Goal: Task Accomplishment & Management: Complete application form

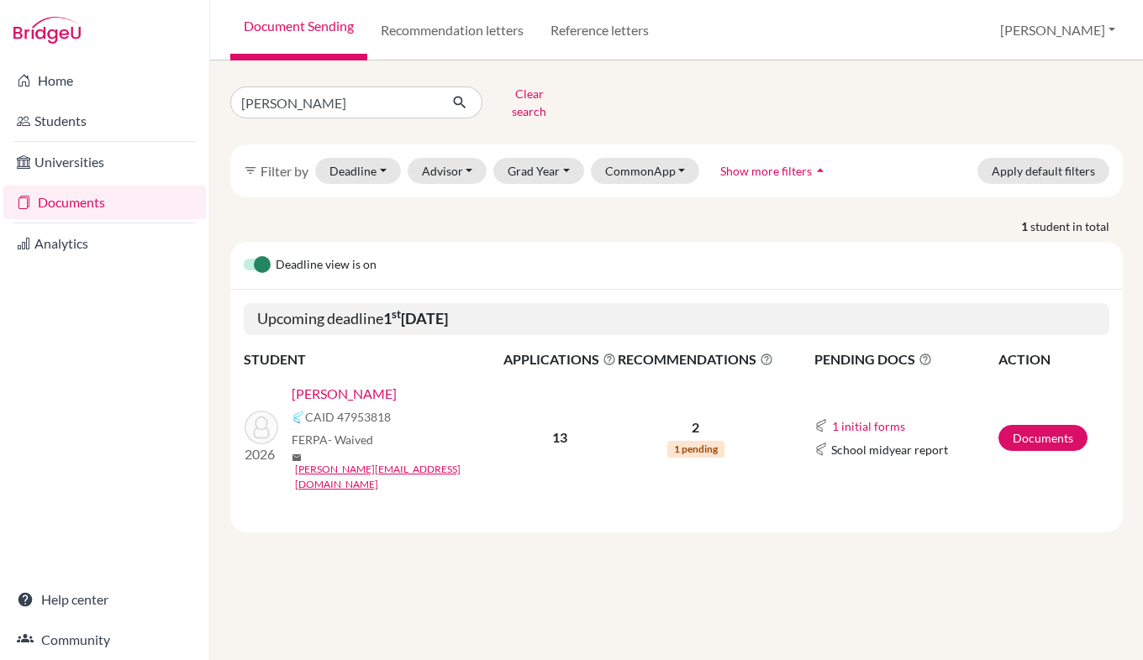
click at [379, 385] on link "[PERSON_NAME]" at bounding box center [344, 394] width 105 height 20
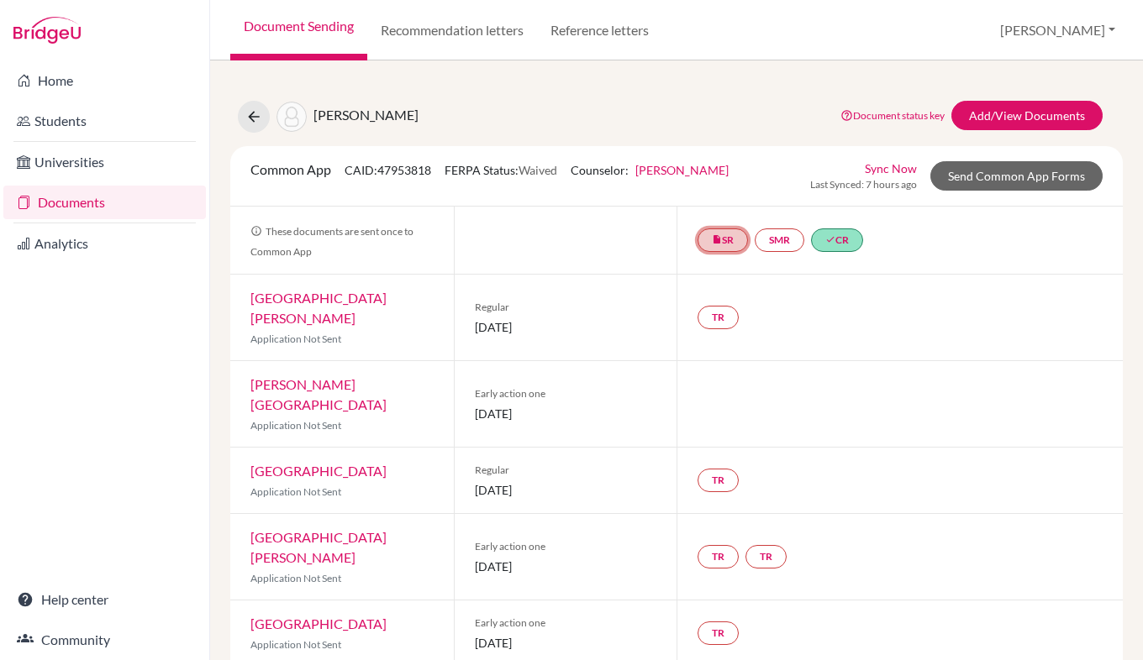
click at [722, 244] on link "insert_drive_file SR" at bounding box center [722, 241] width 50 height 24
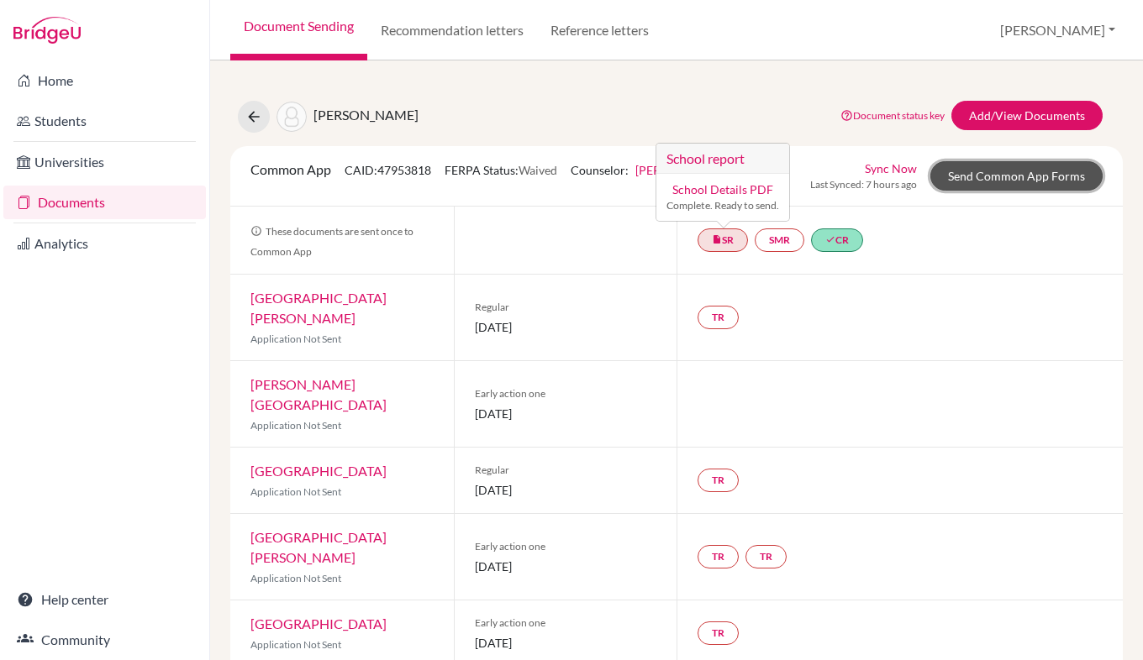
click at [1026, 171] on link "Send Common App Forms" at bounding box center [1016, 175] width 172 height 29
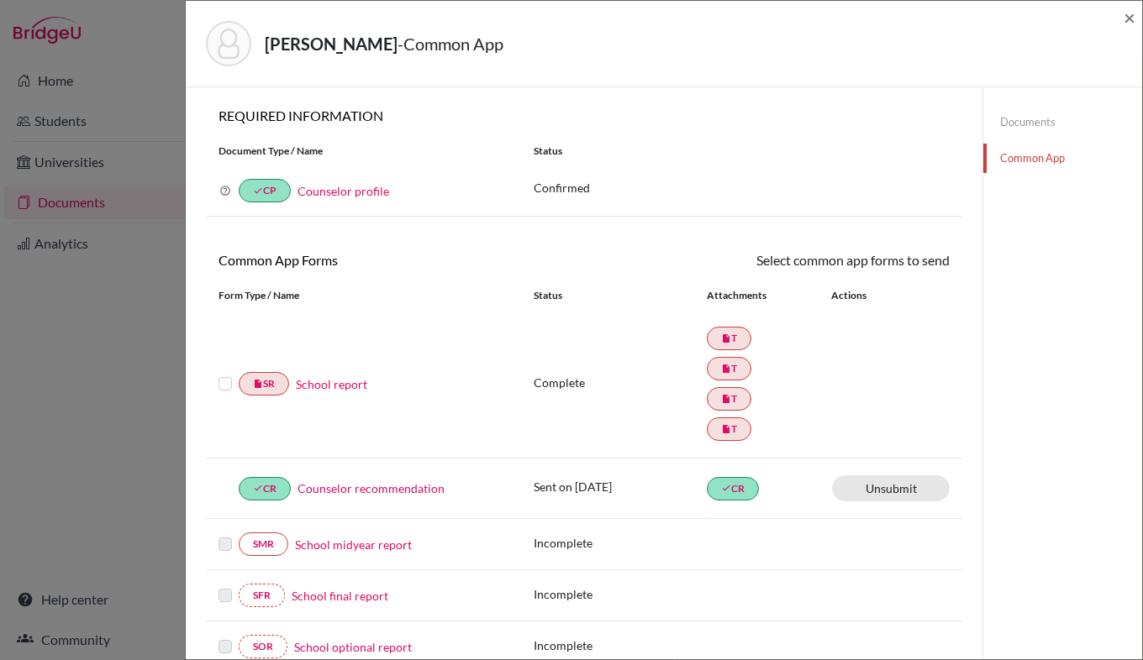
click at [323, 387] on link "School report" at bounding box center [331, 385] width 71 height 18
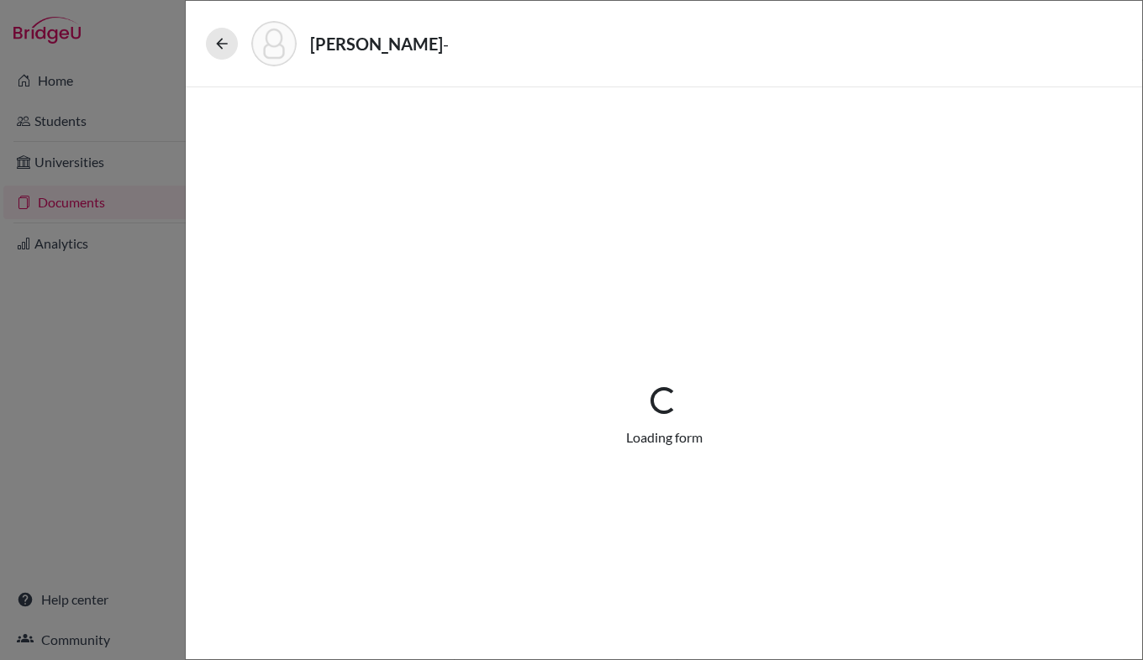
select select "4"
select select "676788"
select select "0"
select select "1"
select select "670285"
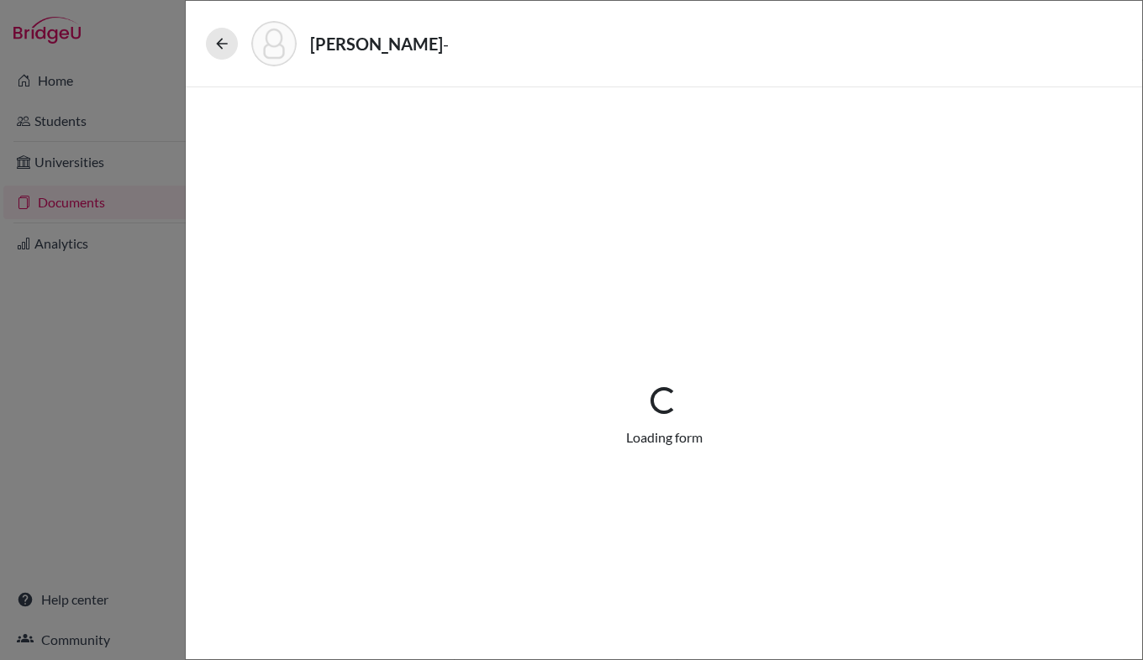
select select "676792"
select select "676793"
select select "4"
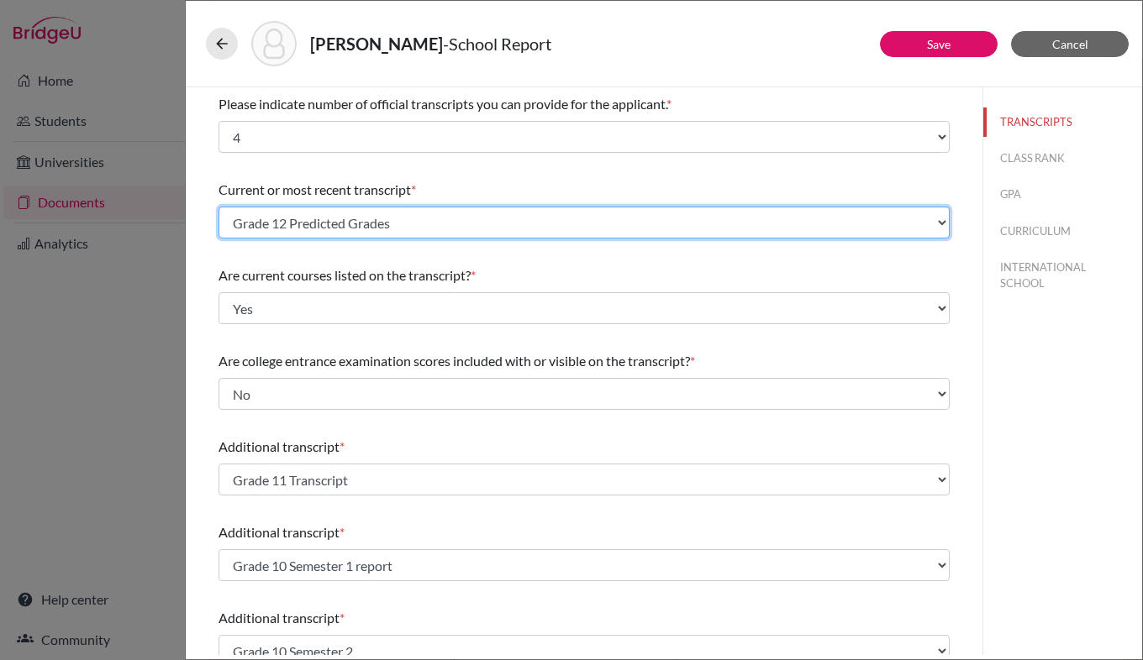
click at [436, 213] on select "Select existing document or upload a new one Grade 11 Transcript Grade 9 Report…" at bounding box center [583, 223] width 731 height 32
select select "Upload New File"
click at [218, 207] on select "Select existing document or upload a new one Grade 11 Transcript Grade 9 Report…" at bounding box center [583, 223] width 731 height 32
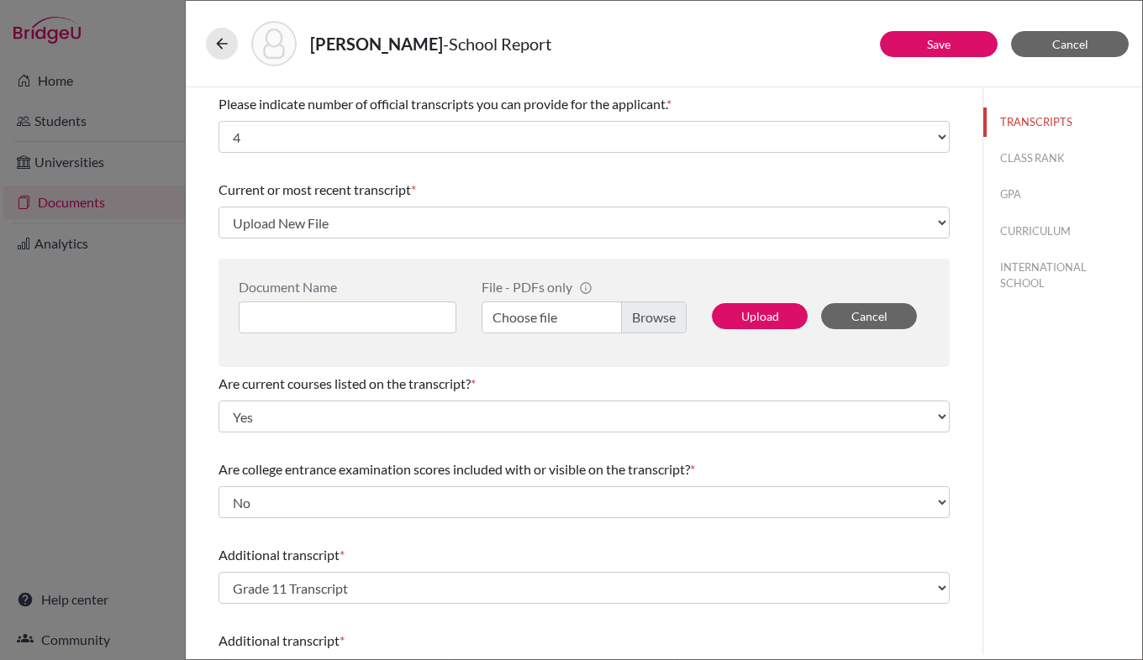
click at [642, 323] on label "Choose file" at bounding box center [583, 318] width 205 height 32
click at [642, 323] on input "Choose file" at bounding box center [583, 318] width 205 height 32
click at [367, 318] on input at bounding box center [348, 318] width 218 height 32
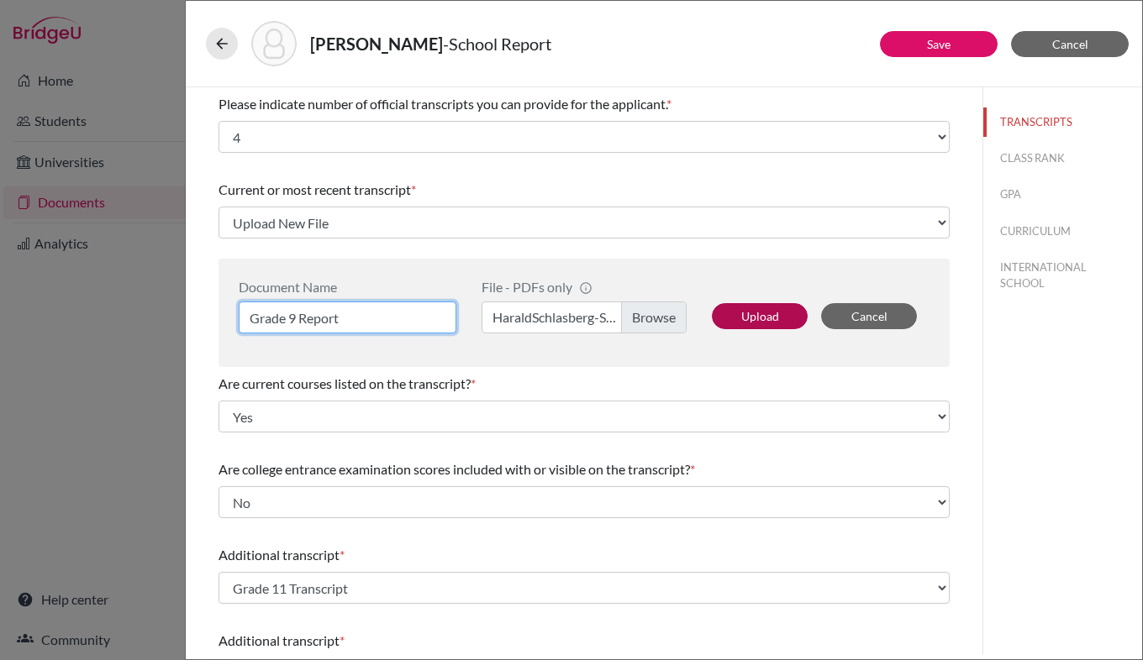
type input "Grade 9 Report"
click at [766, 313] on button "Upload" at bounding box center [760, 316] width 96 height 26
select select "676868"
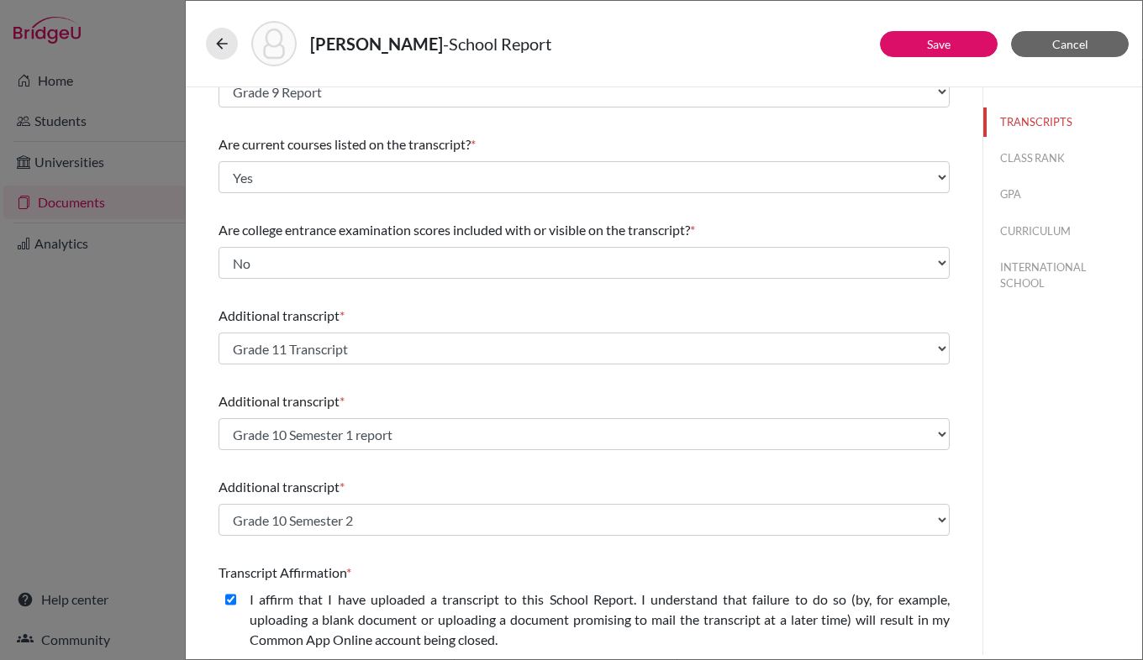
scroll to position [135, 0]
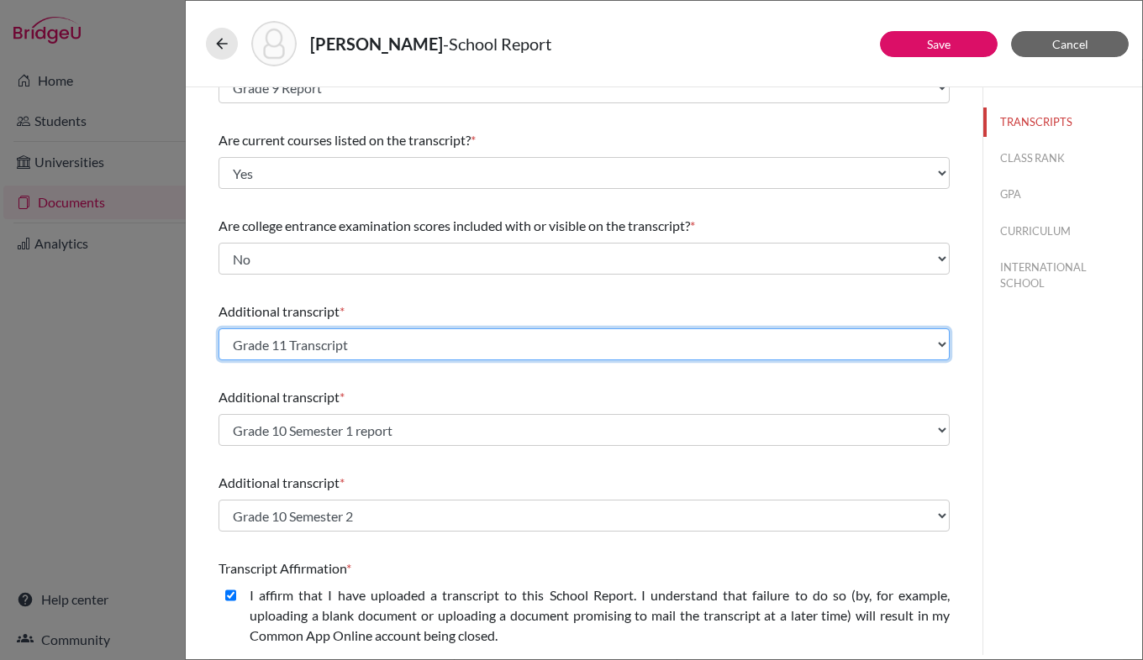
click at [403, 340] on select "Select existing document or upload a new one Grade 11 Transcript Grade 9 Report…" at bounding box center [583, 345] width 731 height 32
select select "Upload New File"
click at [218, 329] on select "Select existing document or upload a new one Grade 11 Transcript Grade 9 Report…" at bounding box center [583, 345] width 731 height 32
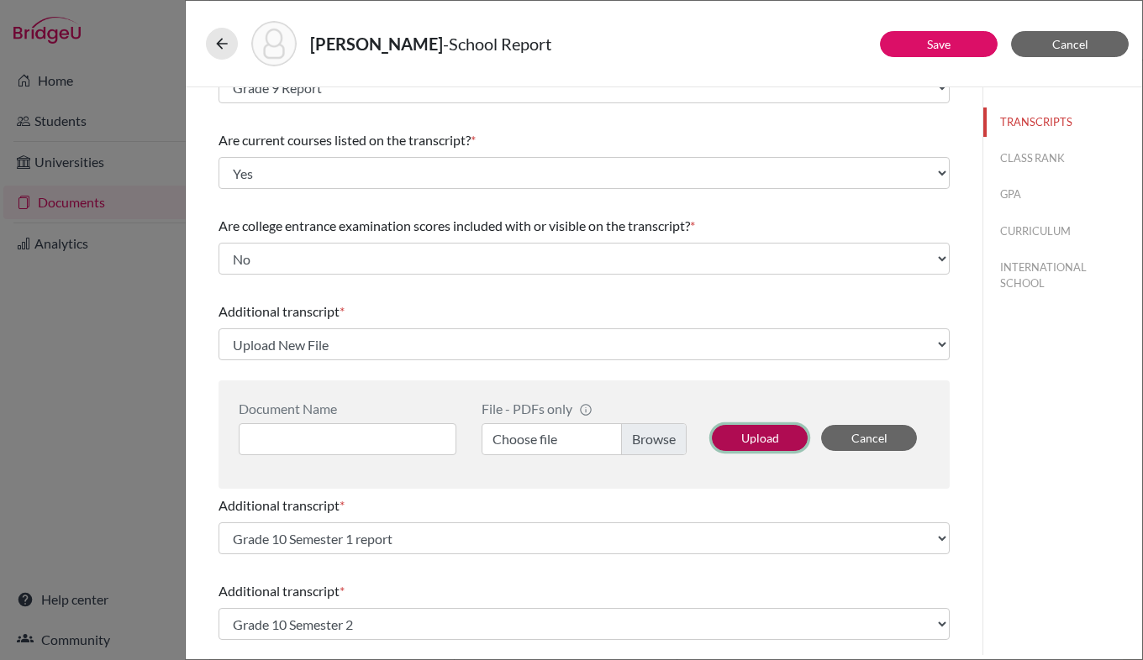
click at [735, 441] on button "Upload" at bounding box center [760, 438] width 96 height 26
click at [644, 439] on label "Choose file" at bounding box center [583, 439] width 205 height 32
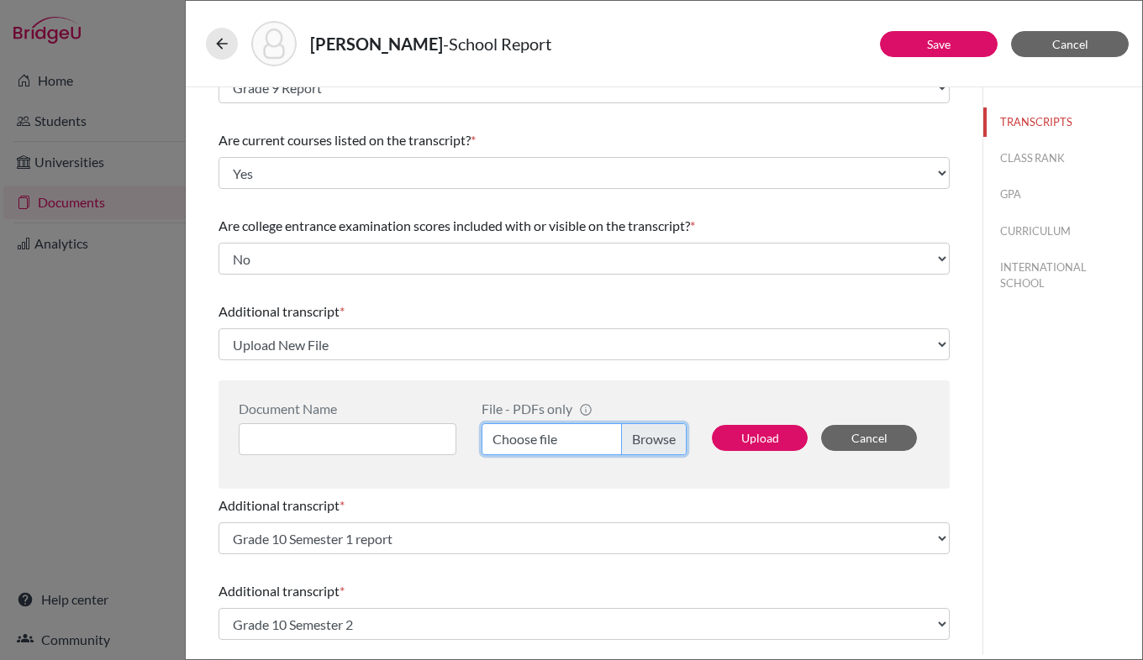
click at [644, 439] on input "Choose file" at bounding box center [583, 439] width 205 height 32
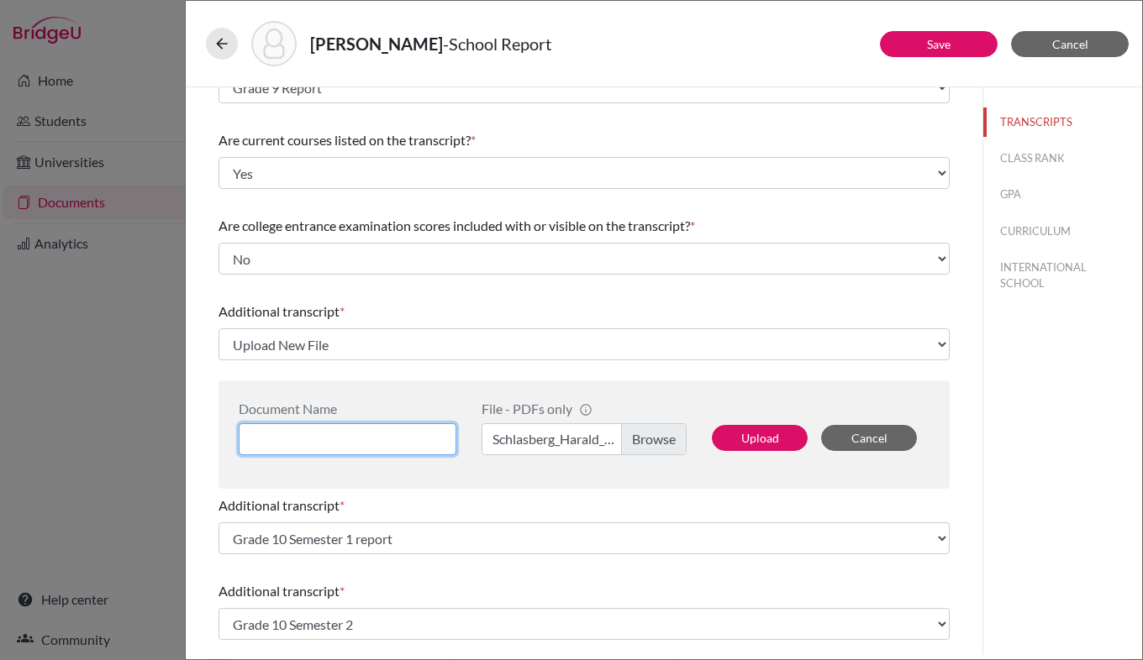
click at [323, 444] on input at bounding box center [348, 439] width 218 height 32
type input "Grade 11 Transcript and Grade 10 Second Semester"
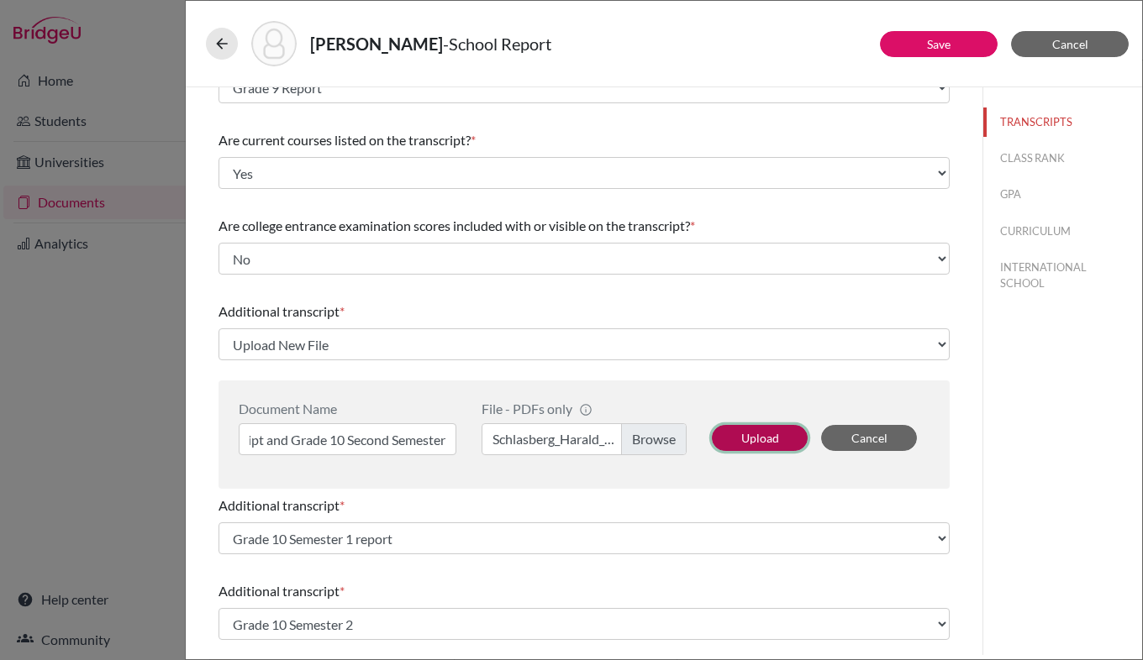
scroll to position [0, 0]
click at [759, 441] on button "Upload" at bounding box center [760, 438] width 96 height 26
select select "676869"
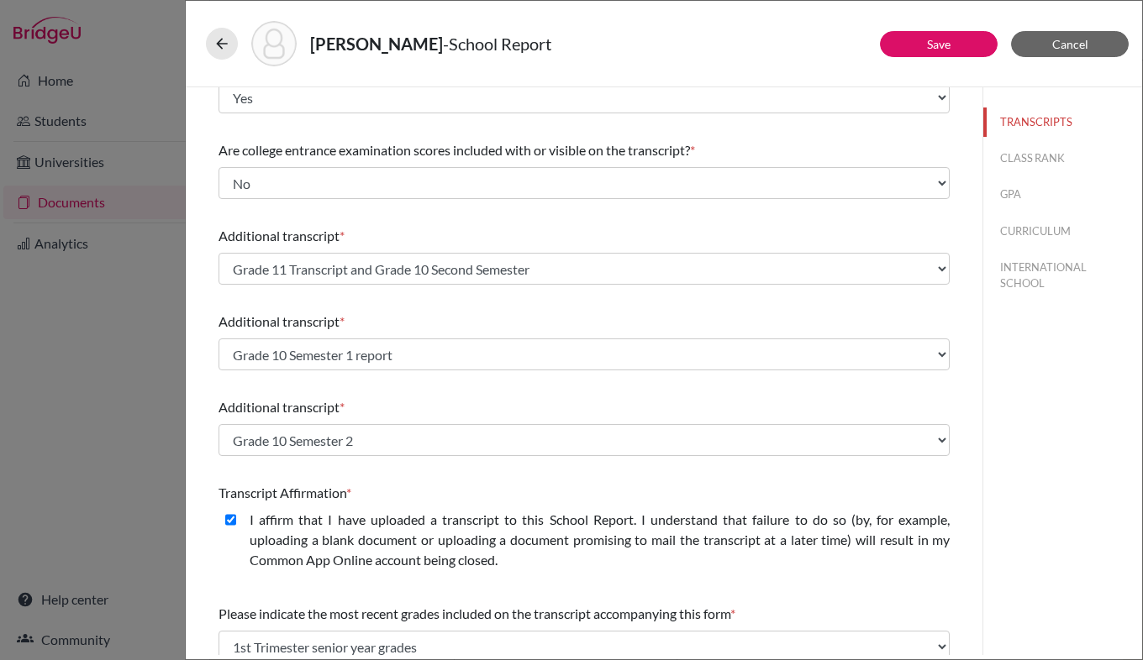
scroll to position [413, 0]
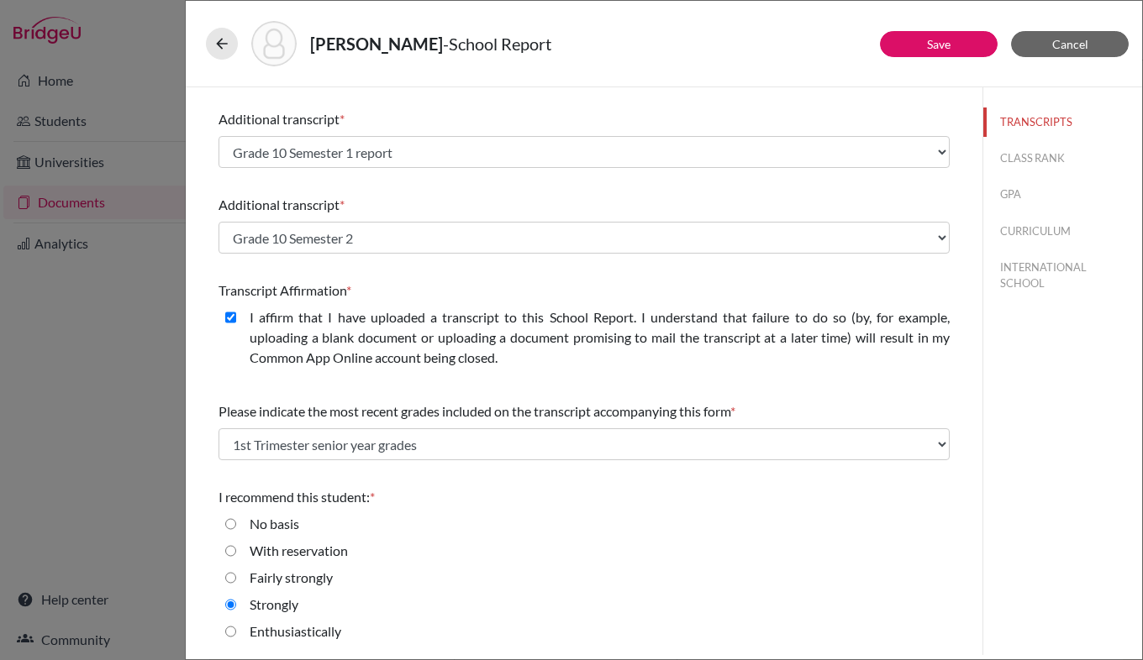
click at [232, 318] on closed\ "I affirm that I have uploaded a transcript to this School Report. I understand …" at bounding box center [230, 318] width 11 height 20
checkbox closed\ "false"
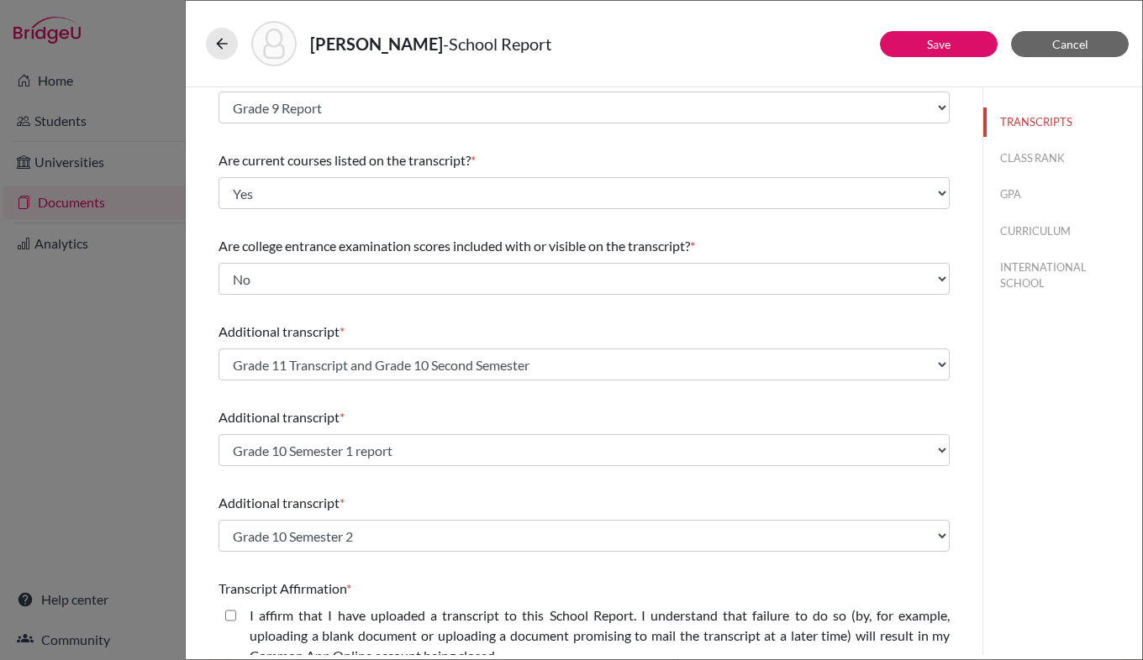
scroll to position [116, 0]
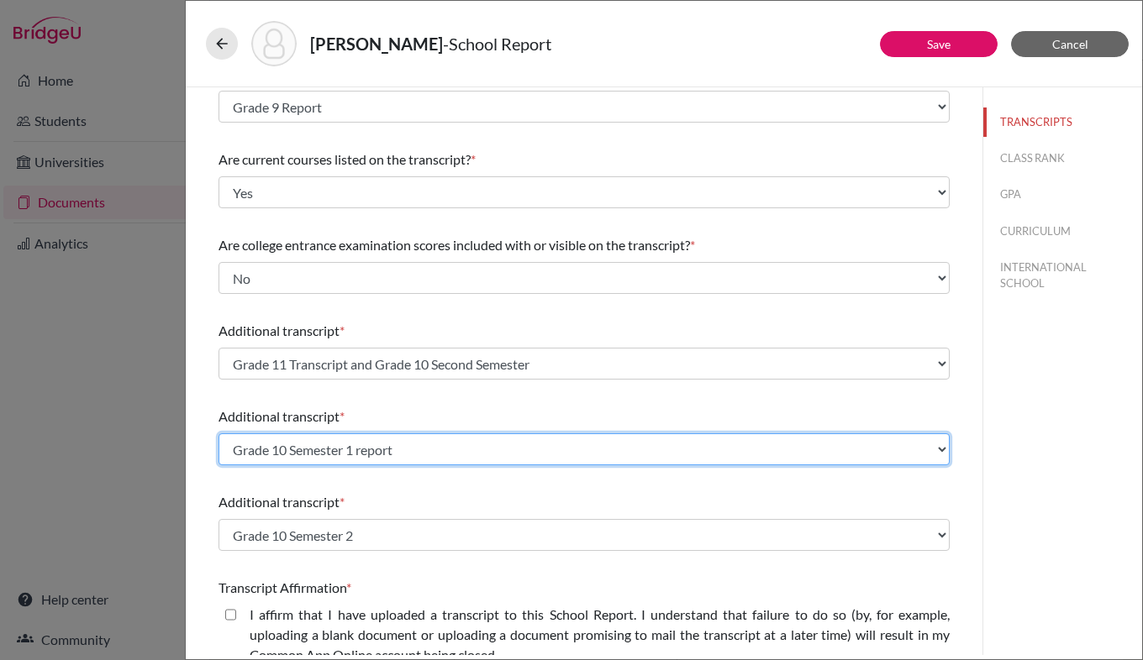
click at [358, 450] on select "Select existing document or upload a new one Grade 11 Transcript Grade 9 Report…" at bounding box center [583, 450] width 731 height 32
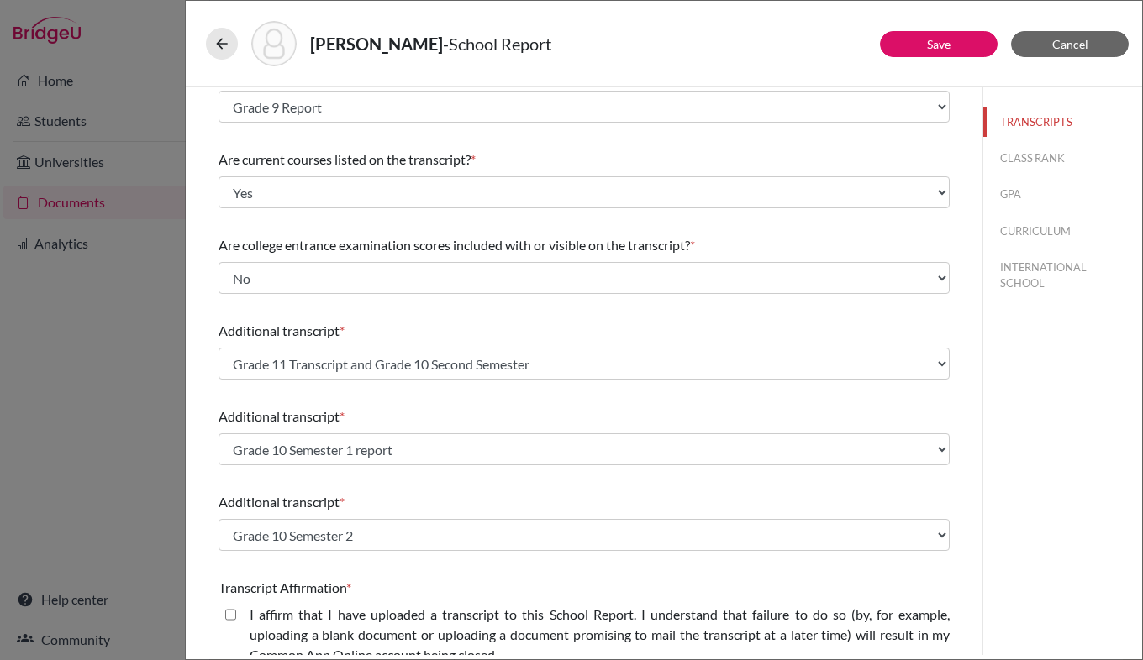
click at [398, 491] on div "Additional transcript * Select existing document or upload a new one Grade 11 T…" at bounding box center [583, 522] width 731 height 72
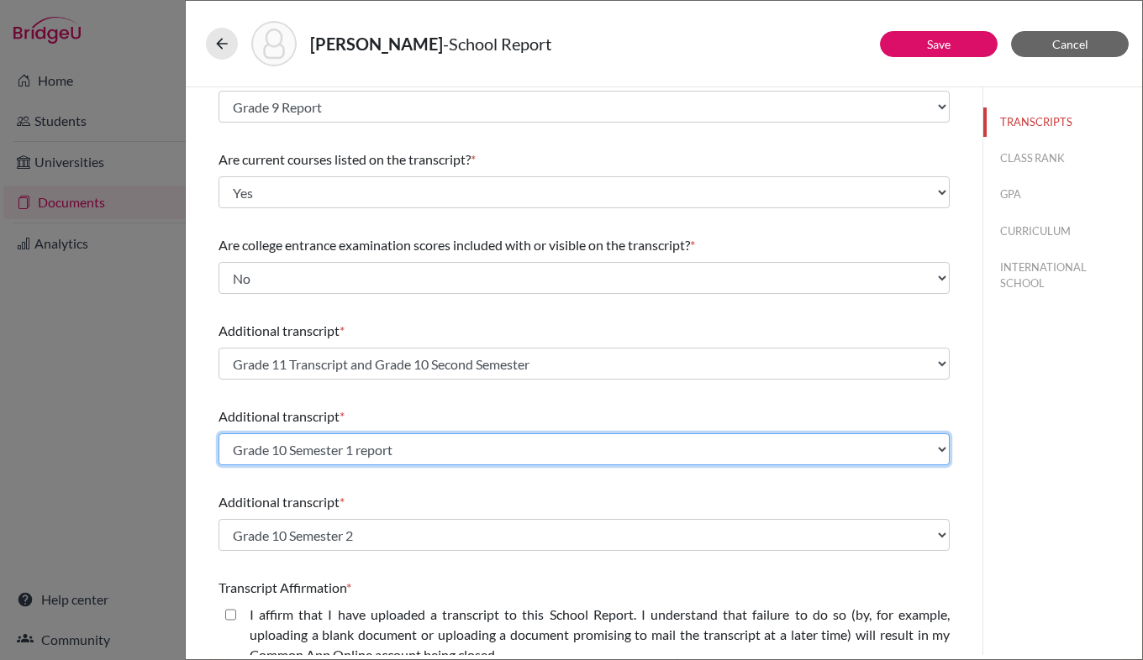
click at [385, 450] on select "Select existing document or upload a new one Grade 11 Transcript Grade 9 Report…" at bounding box center [583, 450] width 731 height 32
select select "Upload New File"
click at [218, 434] on select "Select existing document or upload a new one Grade 11 Transcript Grade 9 Report…" at bounding box center [583, 450] width 731 height 32
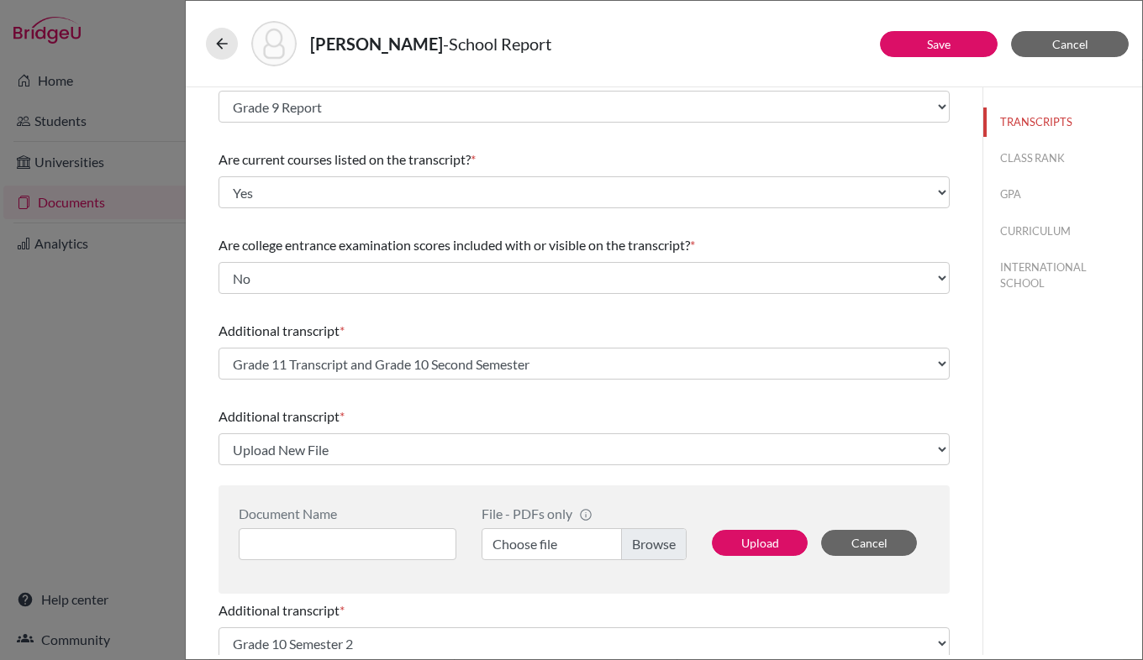
click at [627, 545] on label "Choose file" at bounding box center [583, 544] width 205 height 32
click at [627, 545] on input "Choose file" at bounding box center [583, 544] width 205 height 32
click at [336, 544] on input at bounding box center [348, 544] width 218 height 32
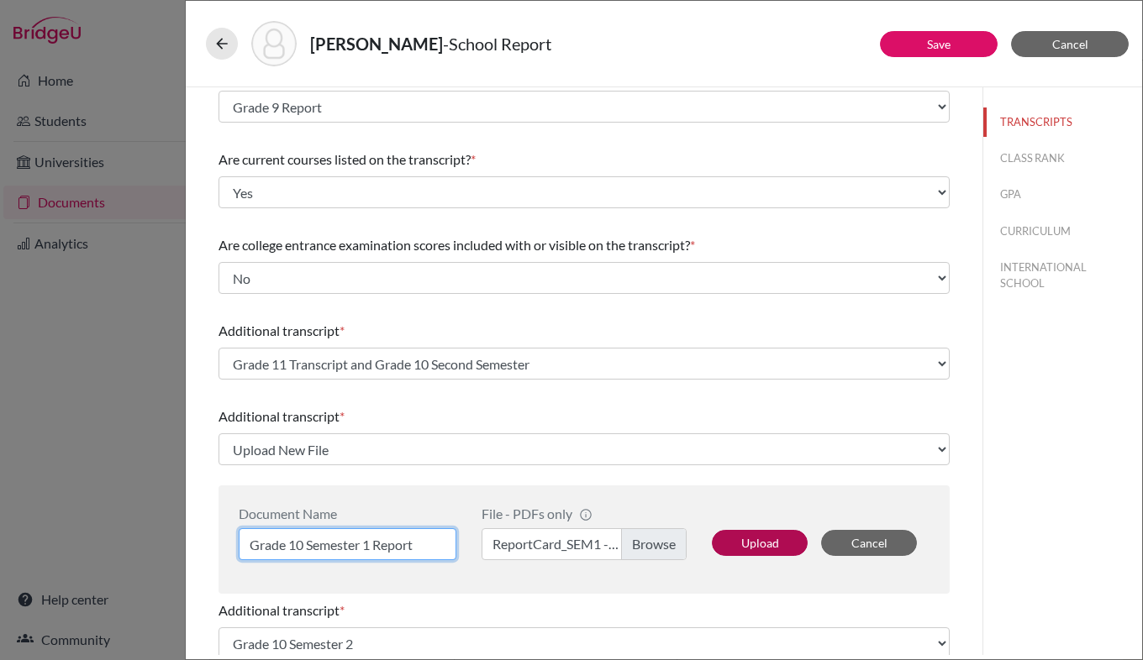
type input "Grade 10 Semester 1 Report"
click at [740, 549] on button "Upload" at bounding box center [760, 543] width 96 height 26
select select "676870"
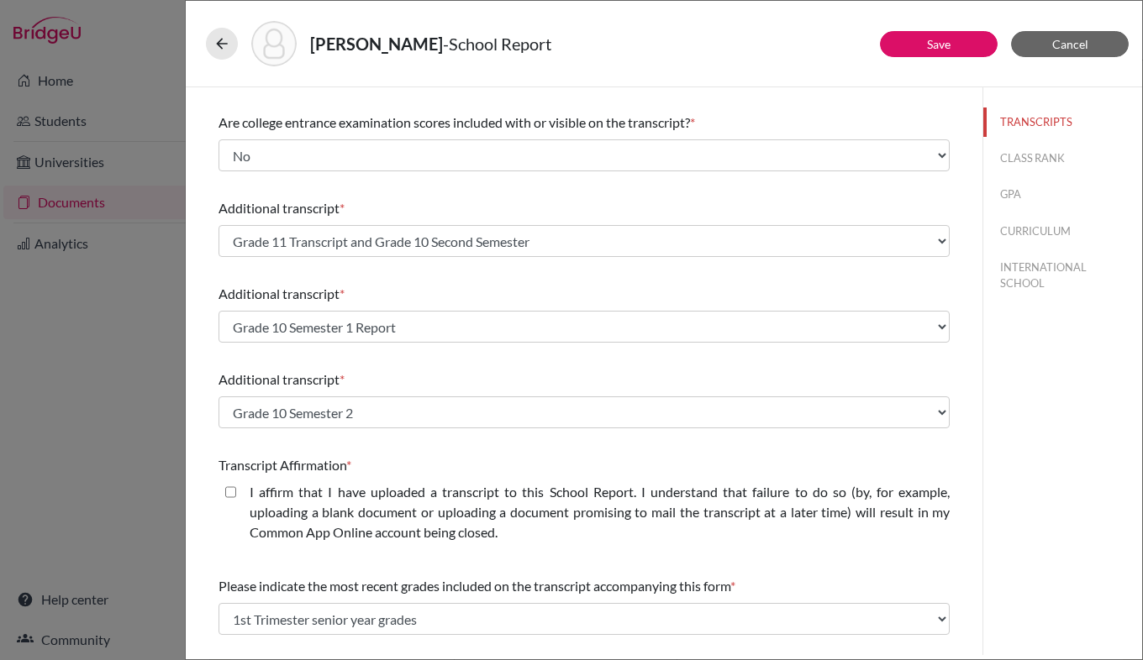
scroll to position [240, 0]
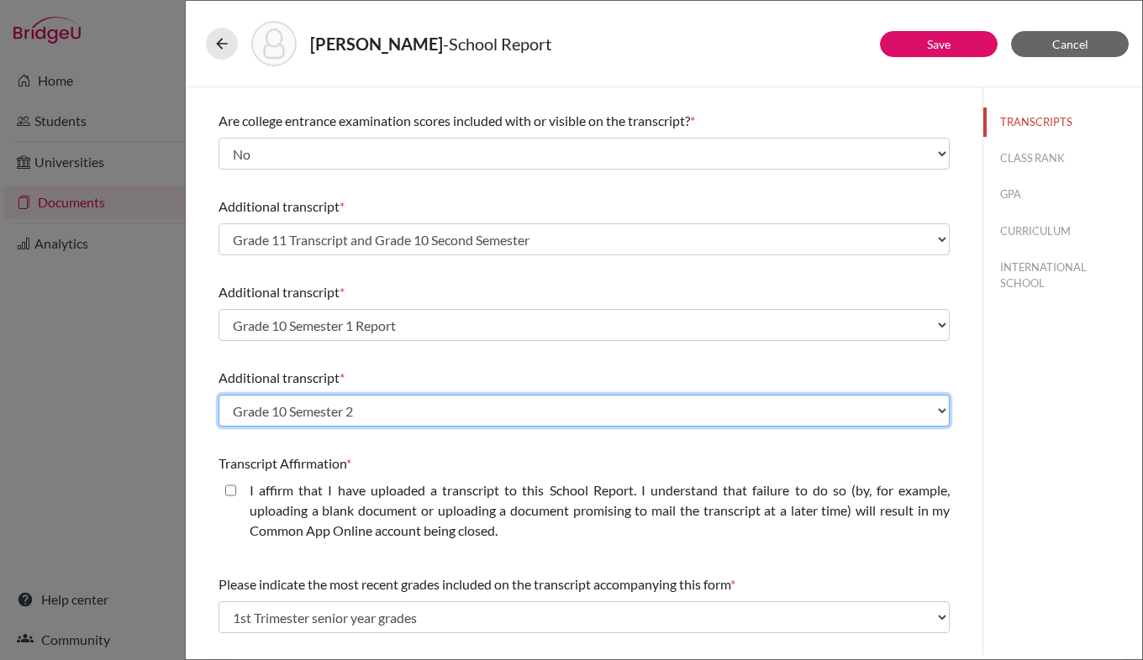
click at [407, 411] on select "Select existing document or upload a new one Grade 11 Transcript Grade 9 Report…" at bounding box center [583, 411] width 731 height 32
select select "676788"
click at [218, 395] on select "Select existing document or upload a new one Grade 11 Transcript Grade 9 Report…" at bounding box center [583, 411] width 731 height 32
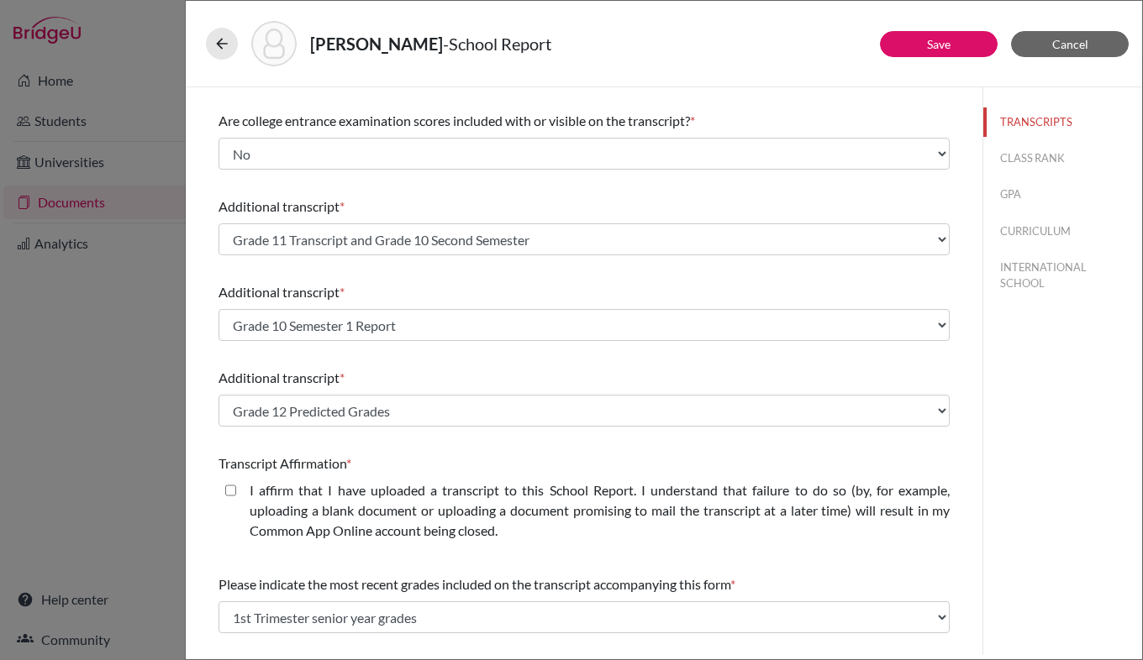
click at [232, 489] on closed\ "I affirm that I have uploaded a transcript to this School Report. I understand …" at bounding box center [230, 491] width 11 height 20
checkbox closed\ "true"
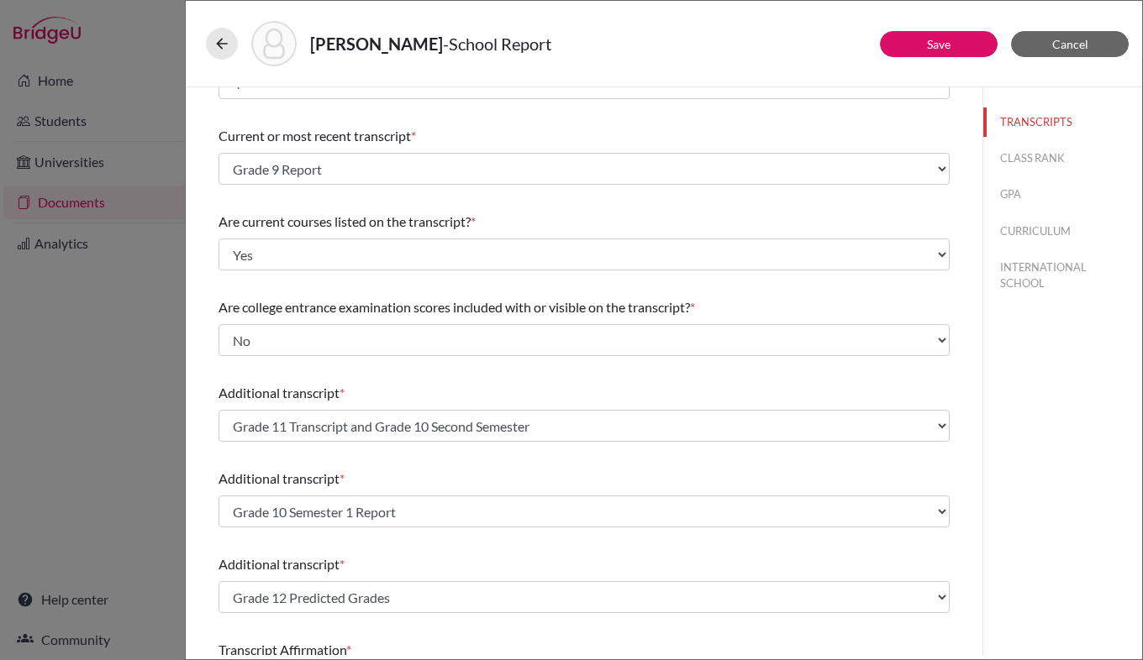
scroll to position [54, 0]
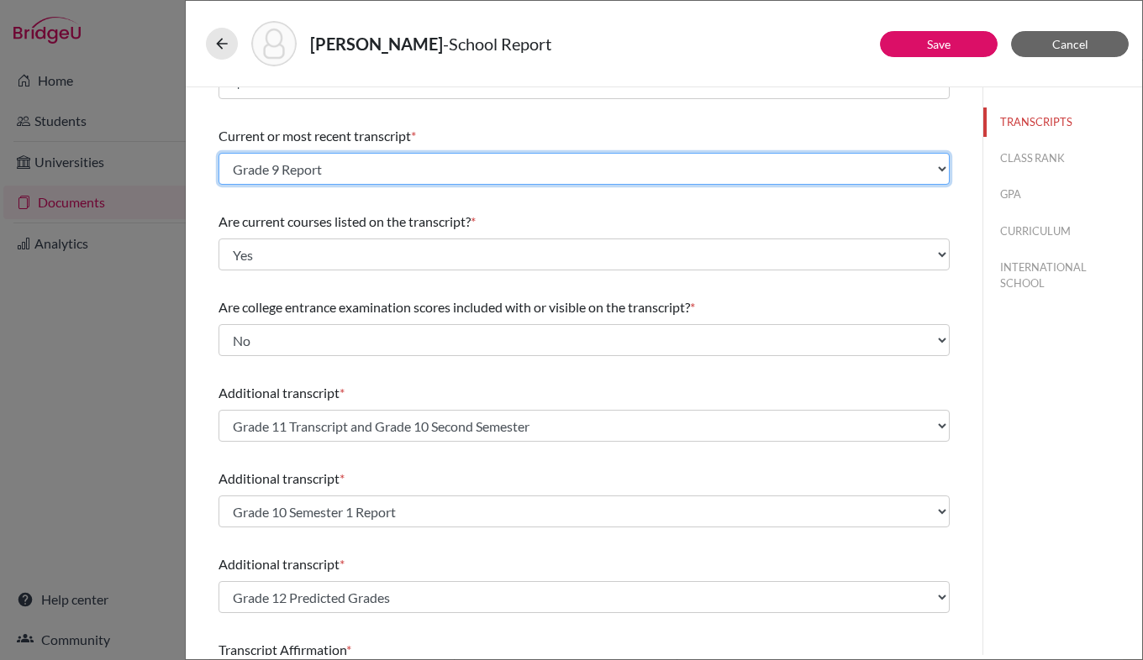
click at [294, 179] on select "Select existing document or upload a new one Grade 9 Report Grade 11 Transcript…" at bounding box center [583, 169] width 731 height 32
select select "676788"
click at [218, 153] on select "Select existing document or upload a new one Grade 9 Report Grade 11 Transcript…" at bounding box center [583, 169] width 731 height 32
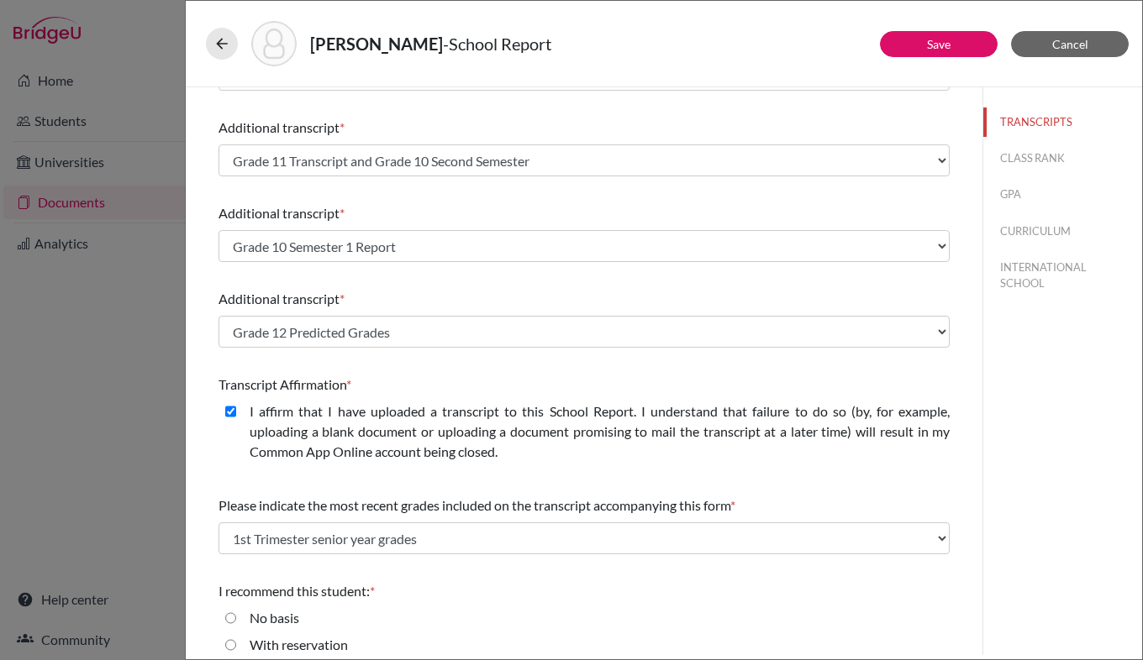
scroll to position [321, 0]
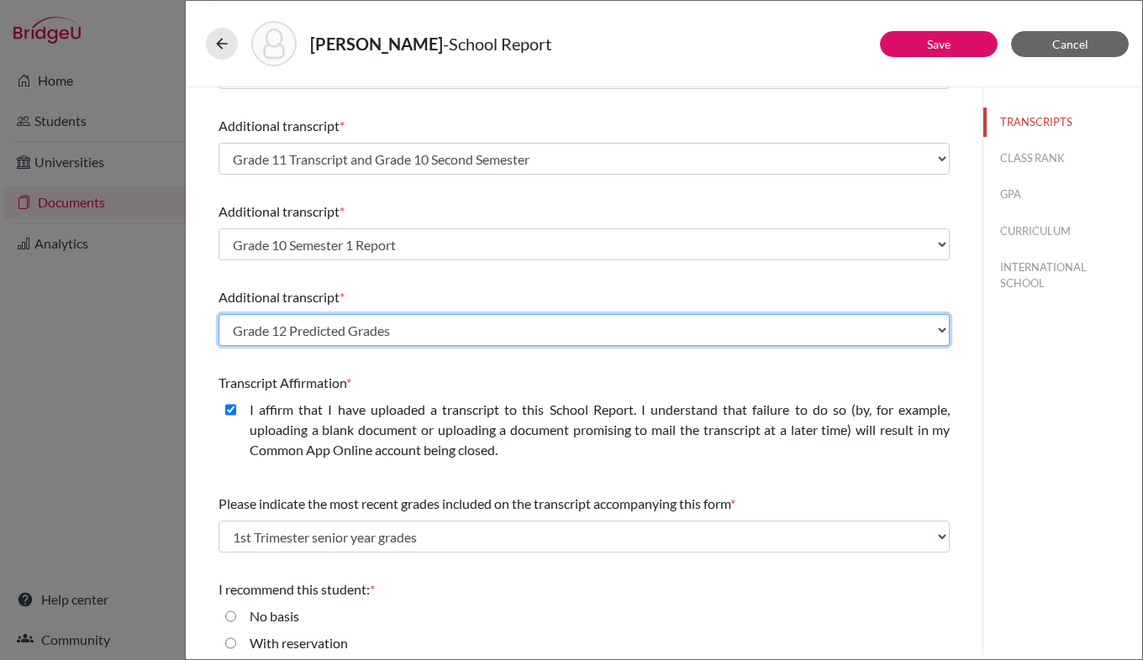
click at [358, 322] on select "Select existing document or upload a new one Grade 11 Transcript Grade 9 Report…" at bounding box center [583, 330] width 731 height 32
select select "676795"
click at [218, 314] on select "Select existing document or upload a new one Grade 11 Transcript Grade 9 Report…" at bounding box center [583, 330] width 731 height 32
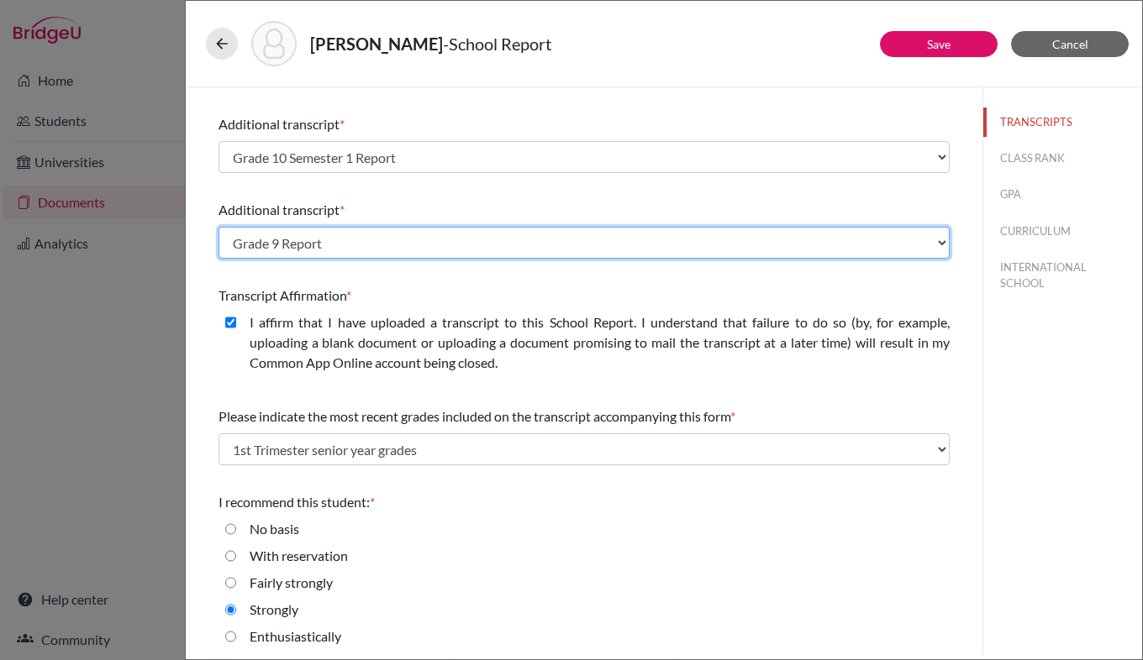
scroll to position [413, 0]
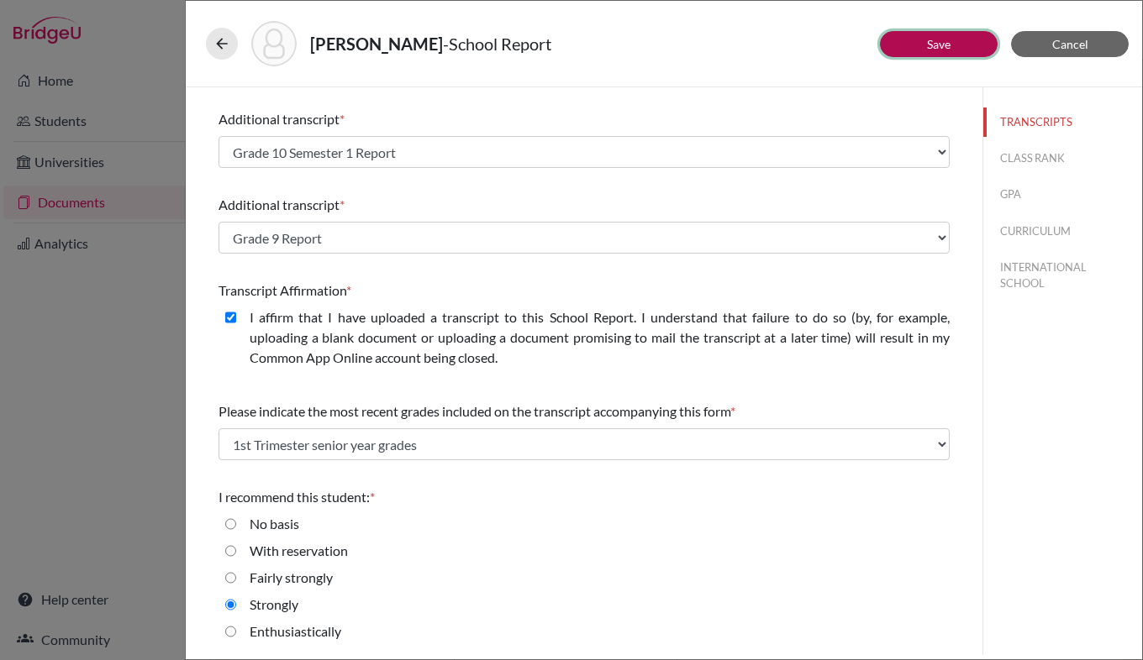
click at [938, 48] on link "Save" at bounding box center [939, 44] width 24 height 14
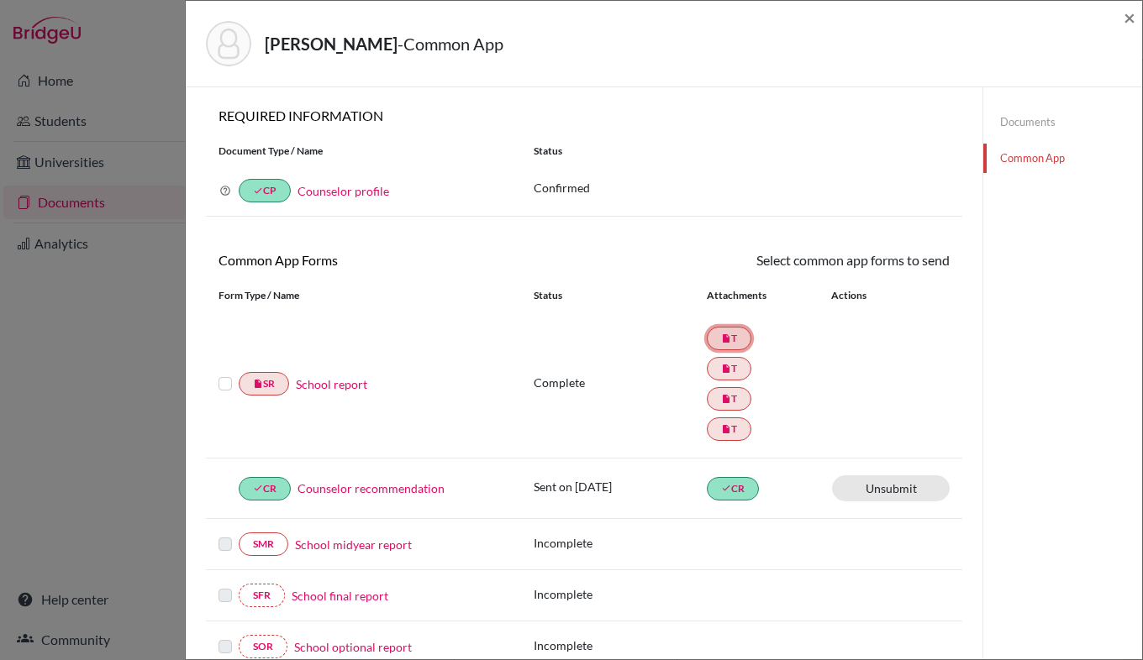
click at [732, 344] on link "insert_drive_file T" at bounding box center [729, 339] width 45 height 24
click at [321, 389] on link "School report" at bounding box center [331, 385] width 71 height 18
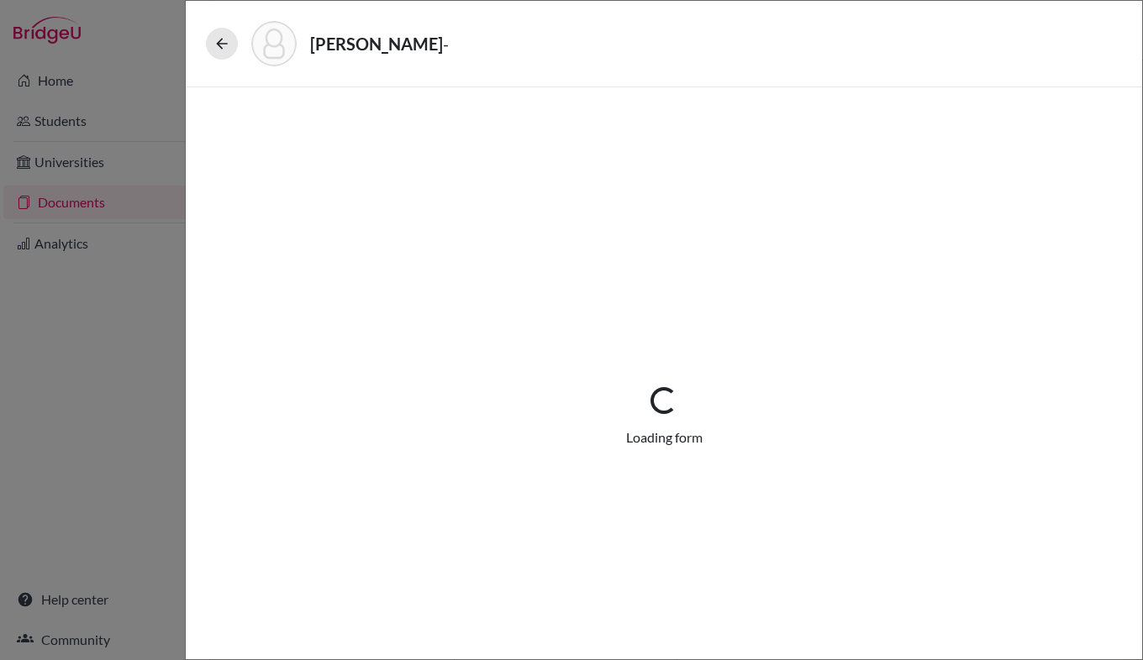
select select "4"
select select "676788"
select select "0"
select select "1"
select select "676869"
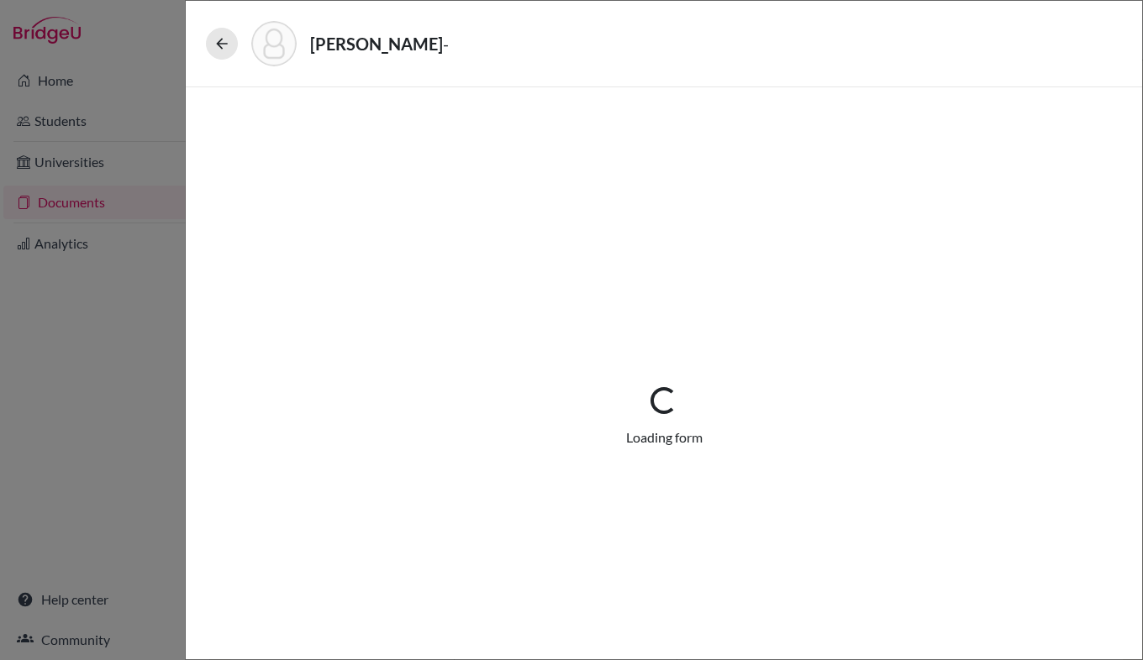
select select "676870"
select select "676795"
select select "4"
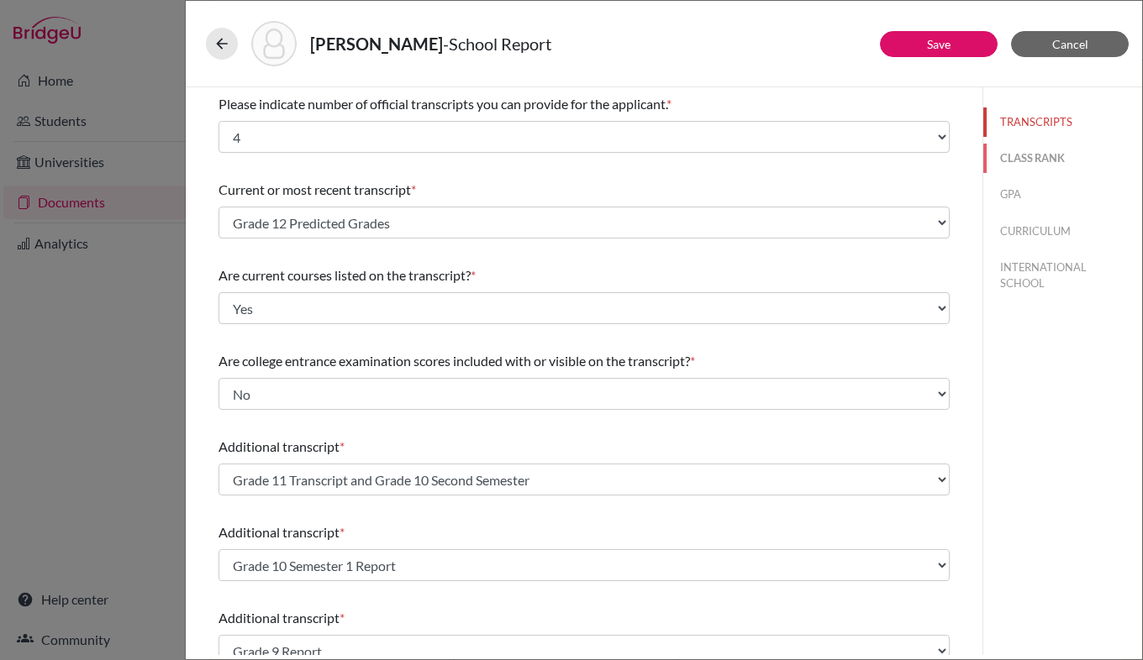
click at [1030, 151] on button "CLASS RANK" at bounding box center [1062, 158] width 159 height 29
select select "5"
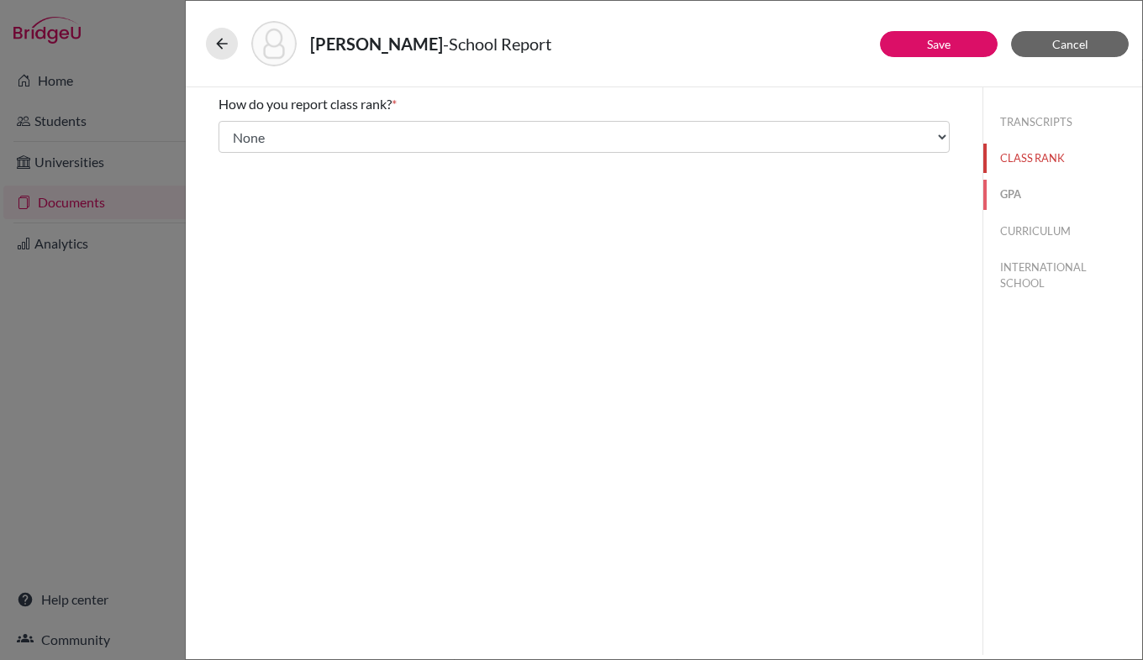
click at [1028, 201] on button "GPA" at bounding box center [1062, 194] width 159 height 29
click at [1031, 226] on button "CURRICULUM" at bounding box center [1062, 231] width 159 height 29
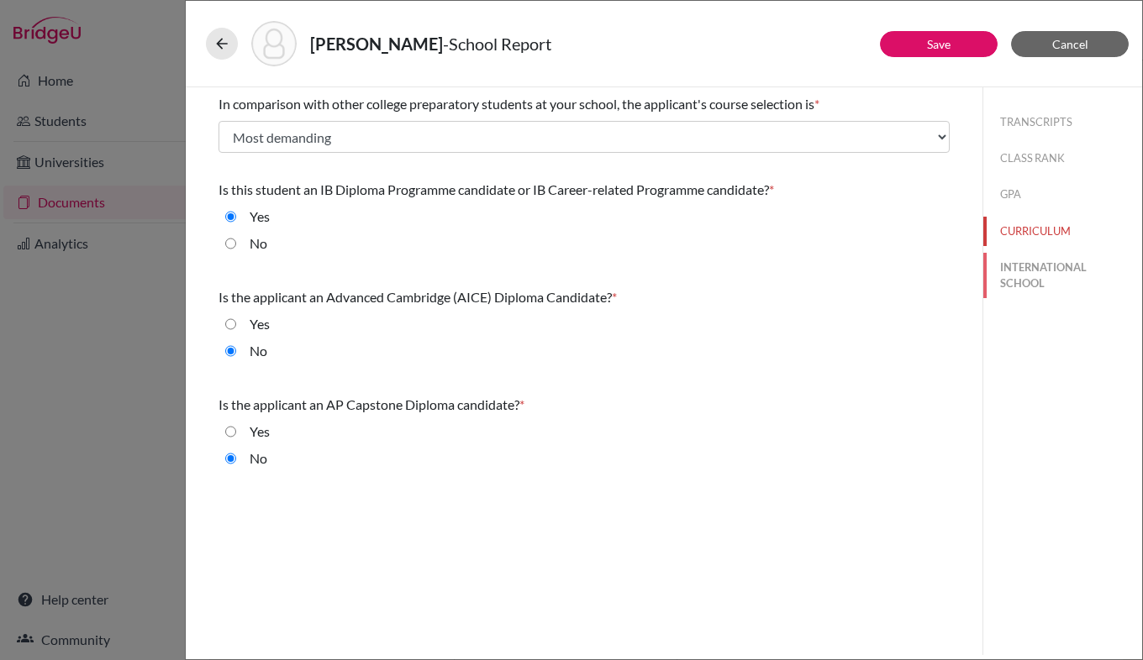
click at [1039, 273] on button "INTERNATIONAL SCHOOL" at bounding box center [1062, 275] width 159 height 45
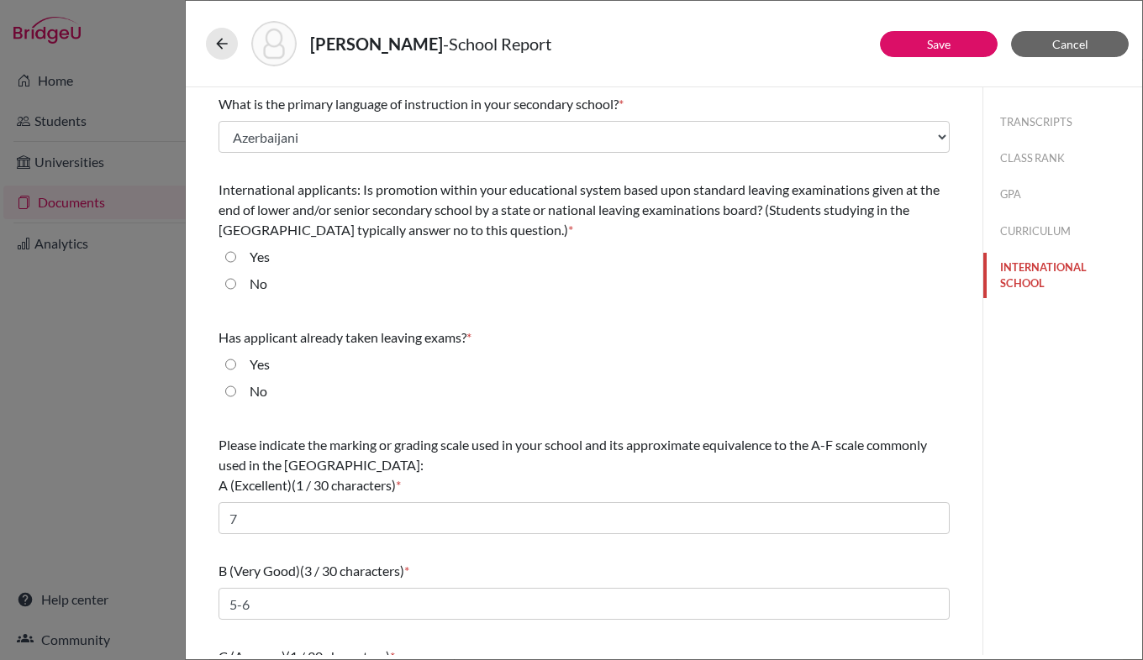
select select "14"
click at [936, 41] on link "Save" at bounding box center [939, 44] width 24 height 14
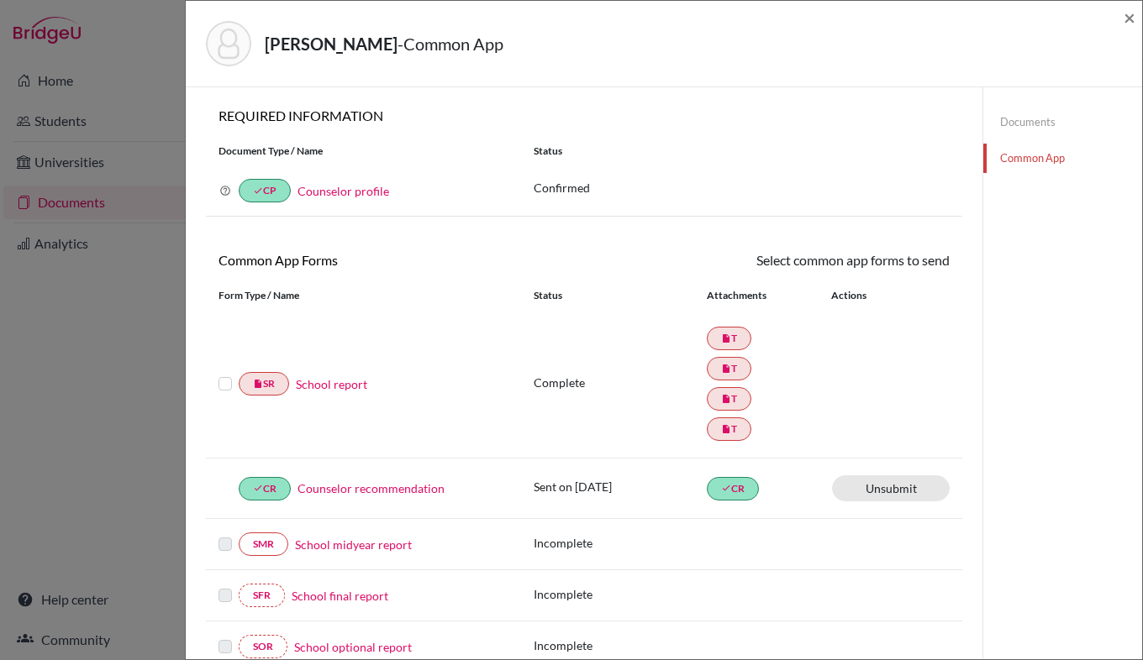
click at [223, 374] on label at bounding box center [224, 374] width 13 height 0
click at [0, 0] on input "checkbox" at bounding box center [0, 0] width 0 height 0
click at [923, 265] on link "Send" at bounding box center [915, 263] width 70 height 26
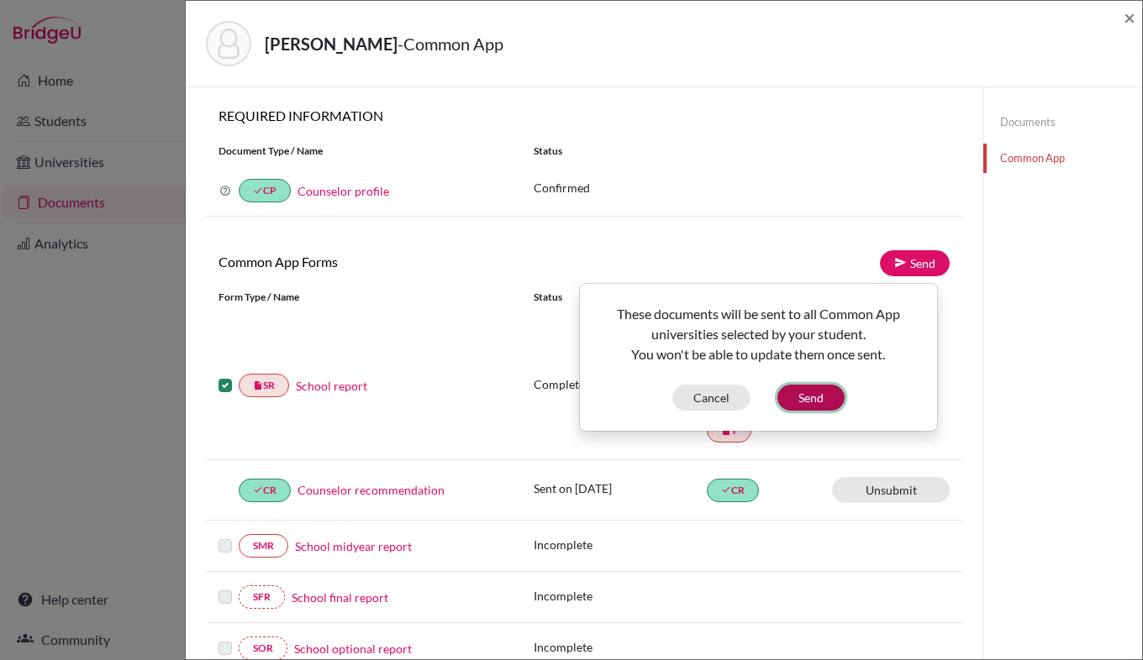
click at [817, 399] on button "Send" at bounding box center [810, 398] width 67 height 26
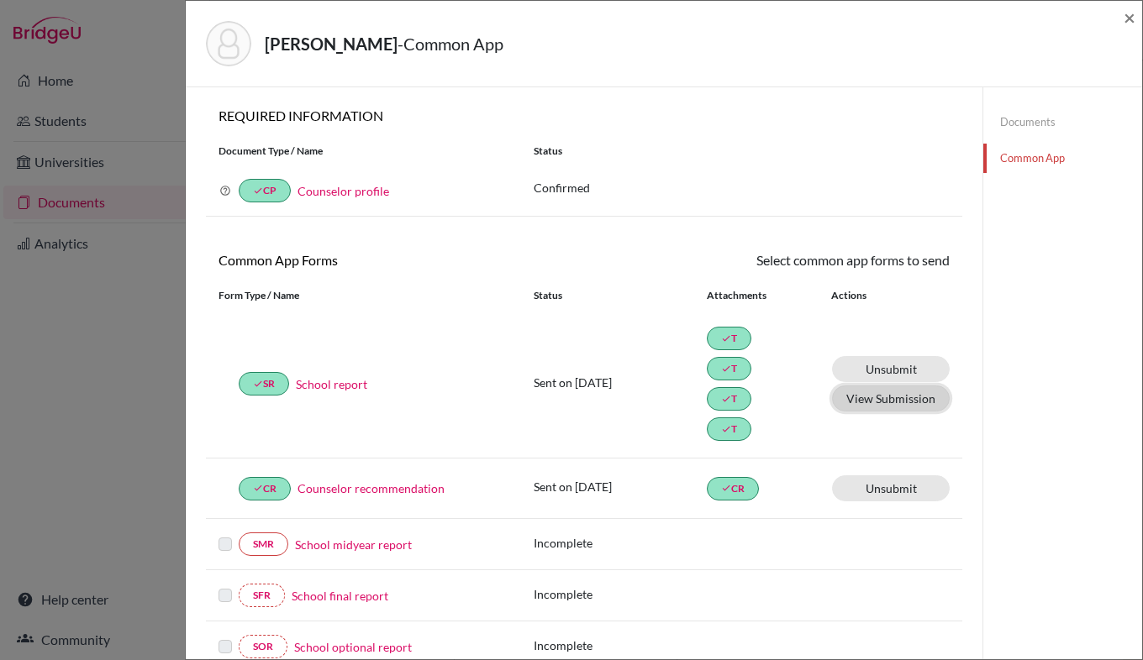
click at [892, 399] on button "View Submission" at bounding box center [891, 399] width 118 height 26
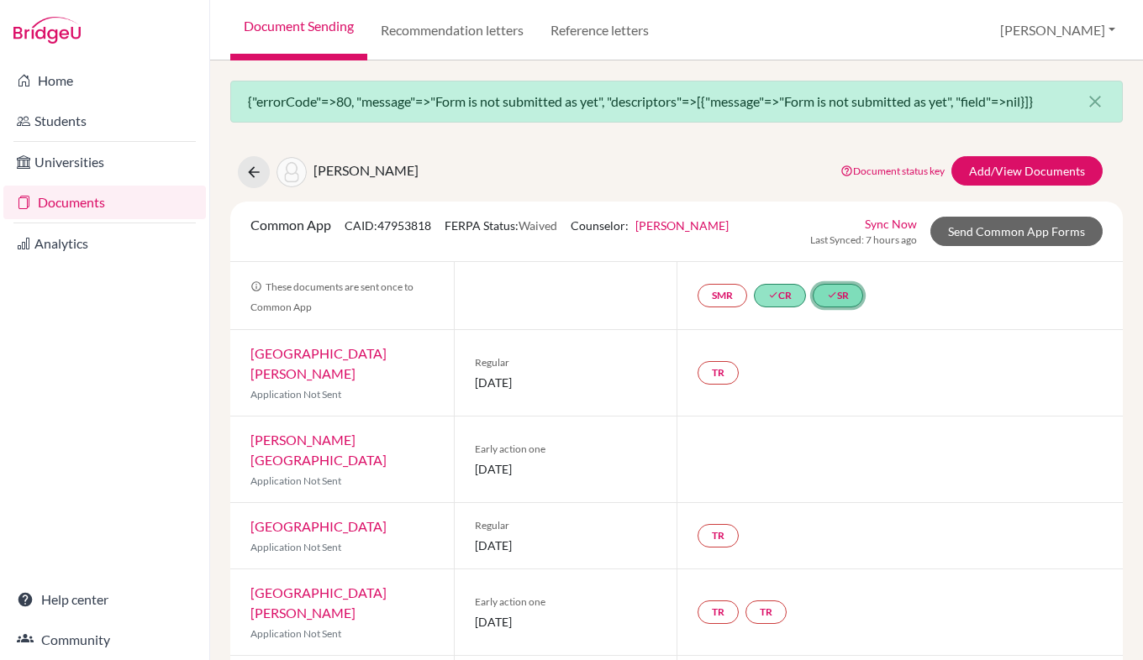
click at [827, 292] on icon "done" at bounding box center [832, 295] width 10 height 10
click at [833, 223] on link "School Details PDF" at bounding box center [830, 225] width 101 height 14
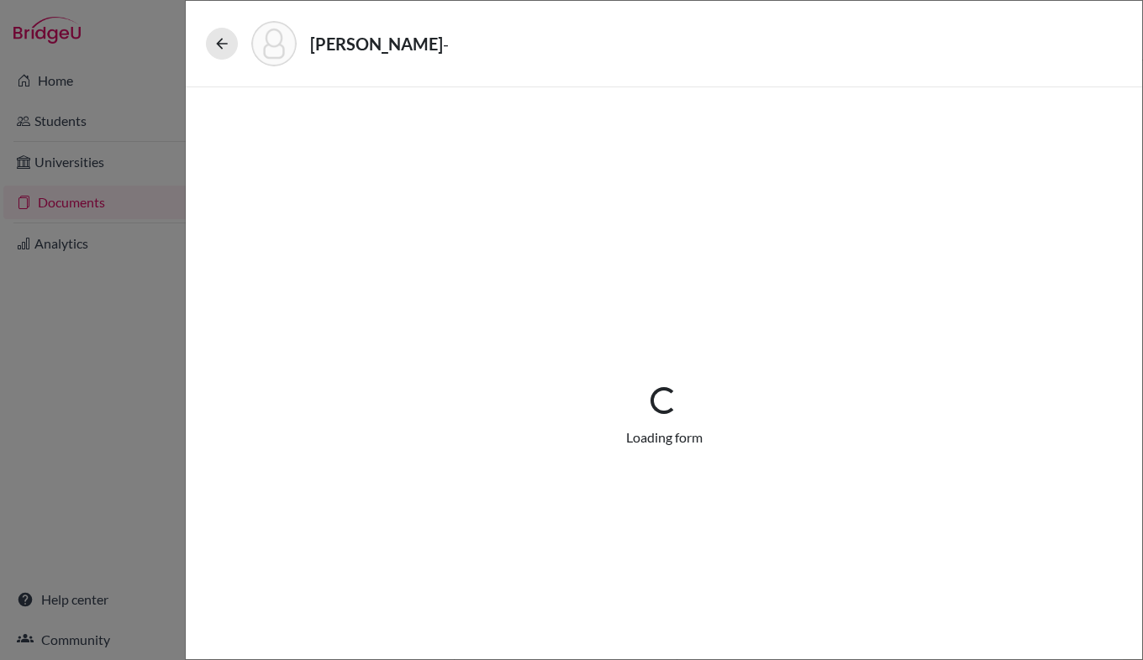
select select "4"
select select "676788"
select select "0"
select select "1"
select select "676869"
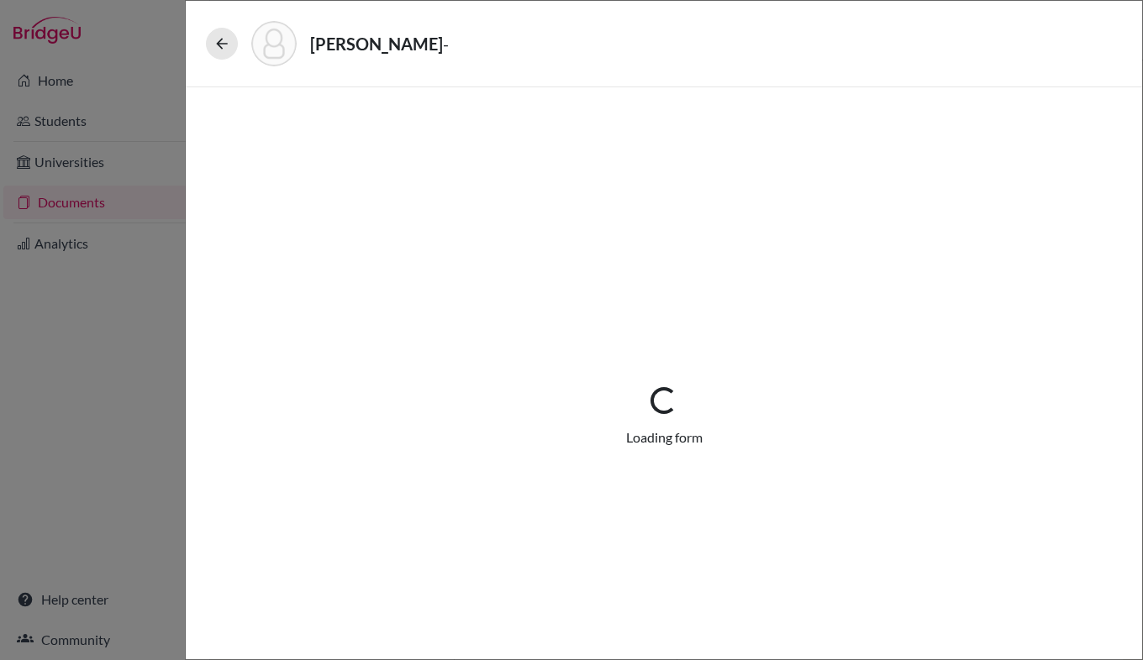
select select "676870"
select select "676795"
select select "4"
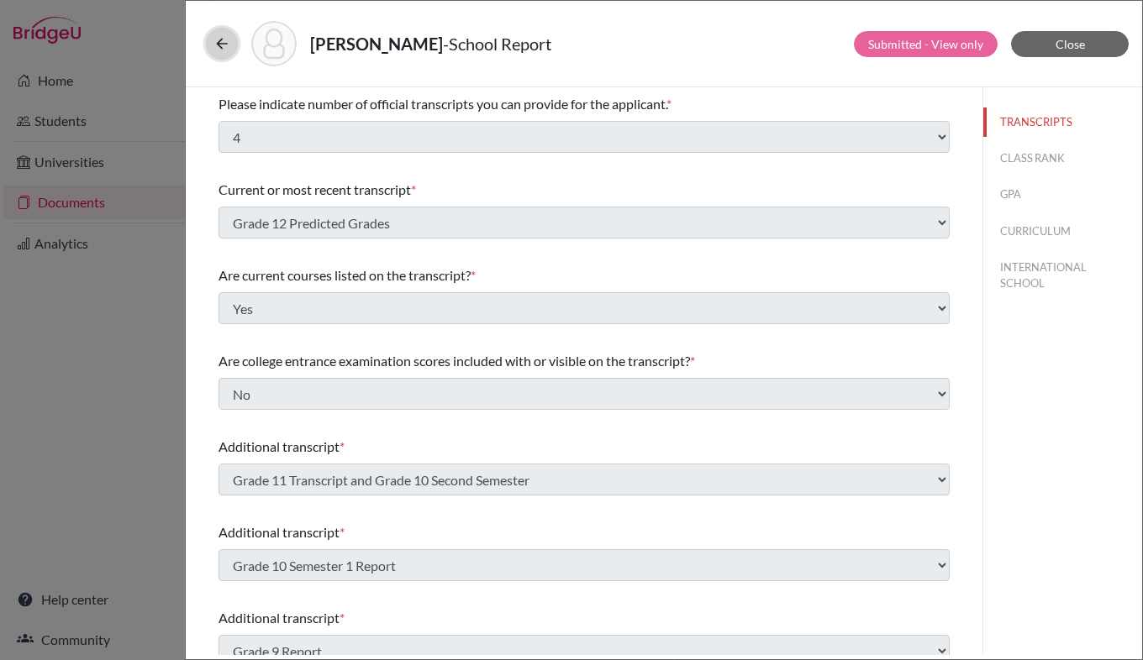
click at [215, 49] on icon at bounding box center [221, 43] width 17 height 17
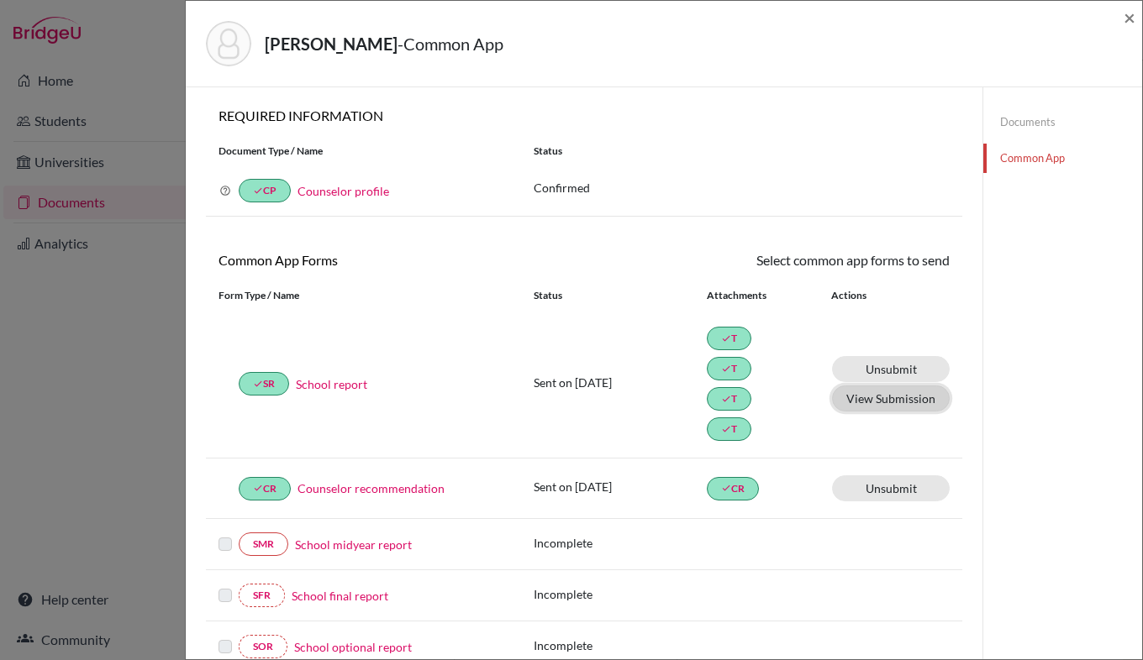
click at [868, 403] on button "View Submission" at bounding box center [891, 399] width 118 height 26
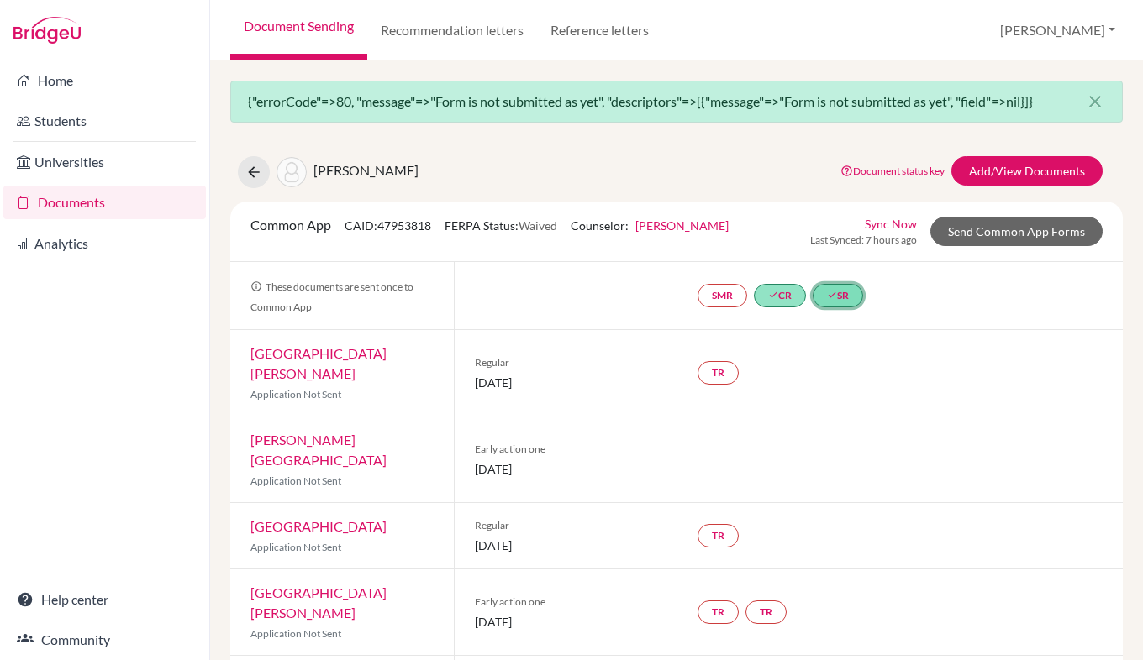
click at [836, 296] on link "done SR" at bounding box center [837, 296] width 50 height 24
click at [830, 223] on link "School Details PDF" at bounding box center [830, 225] width 101 height 14
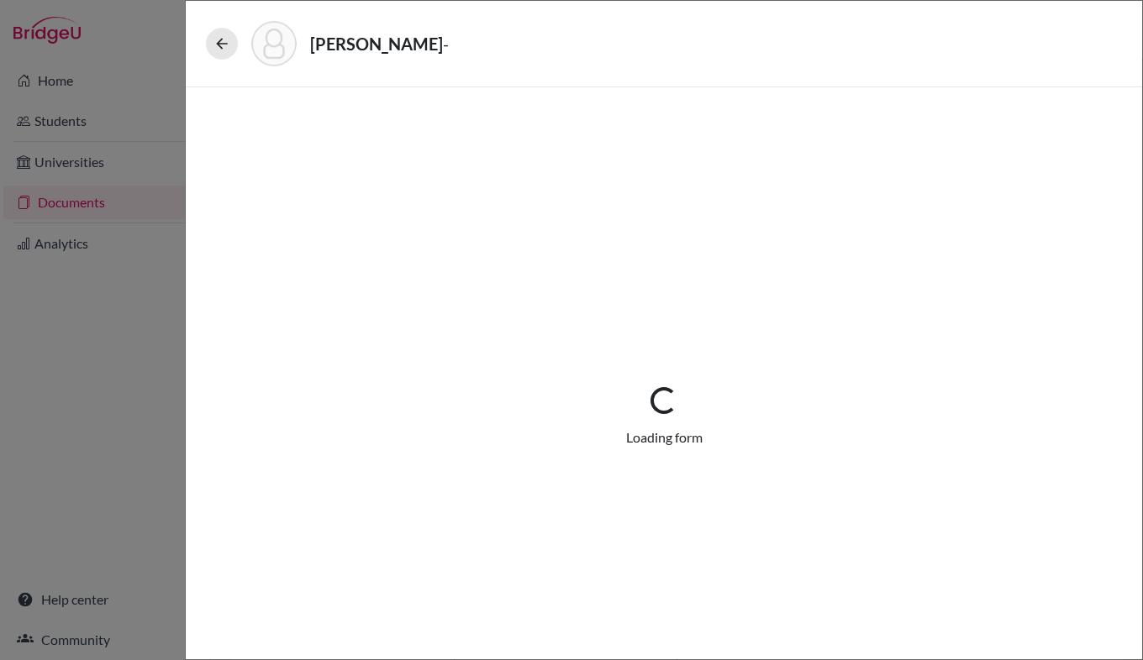
select select "4"
select select "676788"
select select "0"
select select "1"
select select "676869"
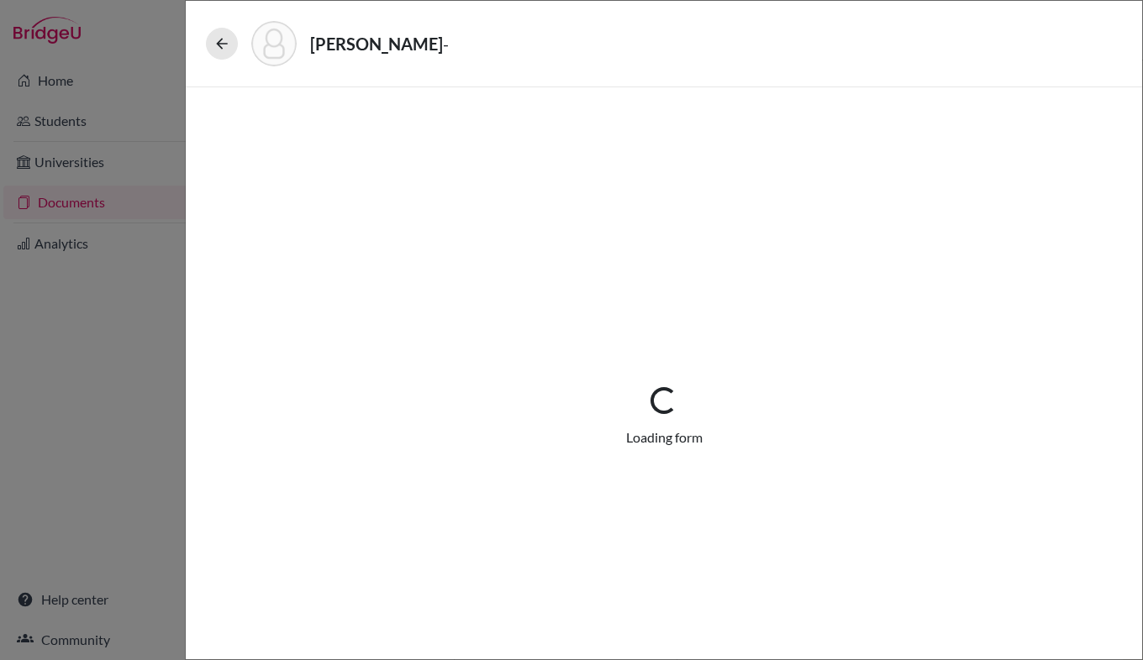
select select "676870"
select select "676795"
select select "4"
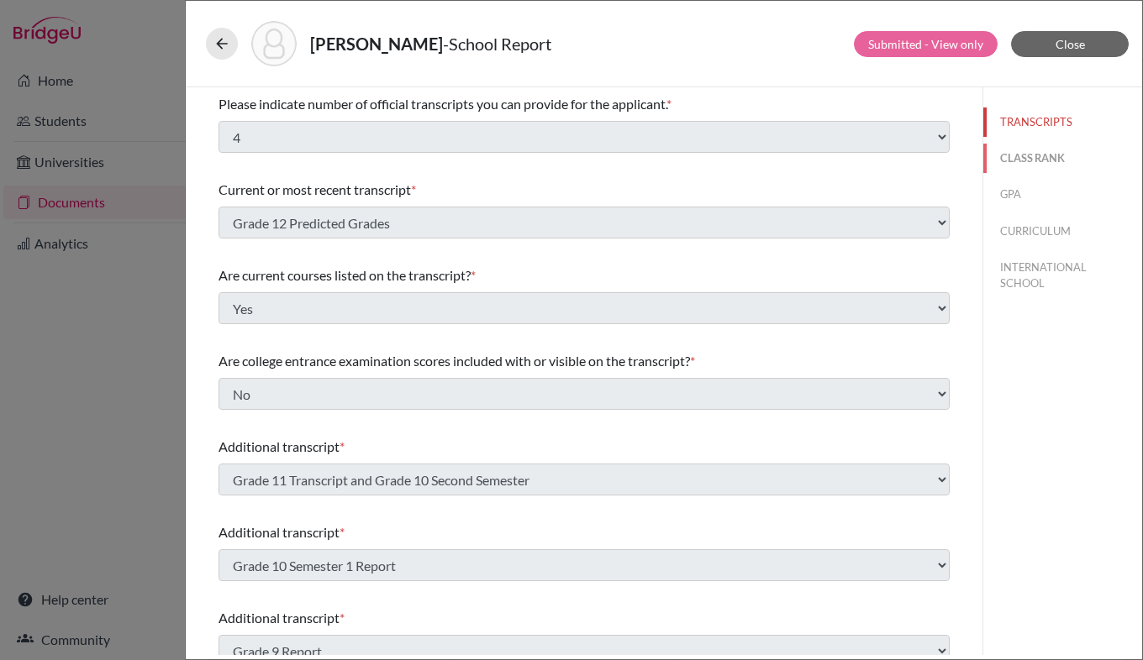
click at [1028, 164] on button "CLASS RANK" at bounding box center [1062, 158] width 159 height 29
select select "5"
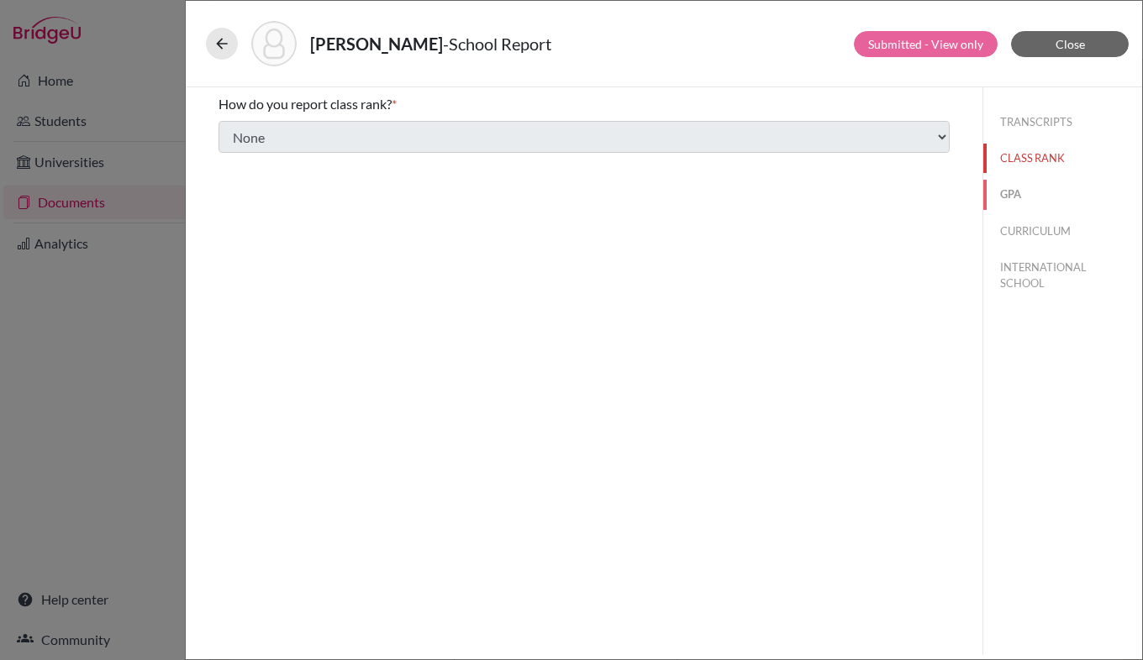
click at [1014, 197] on button "GPA" at bounding box center [1062, 194] width 159 height 29
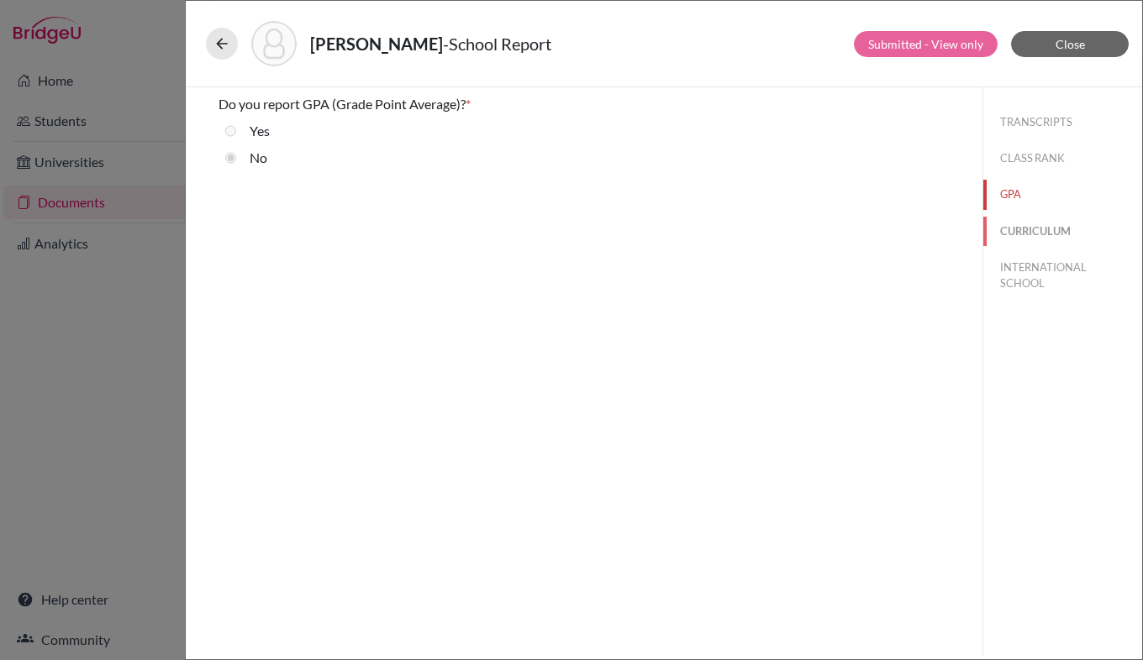
click at [1024, 237] on button "CURRICULUM" at bounding box center [1062, 231] width 159 height 29
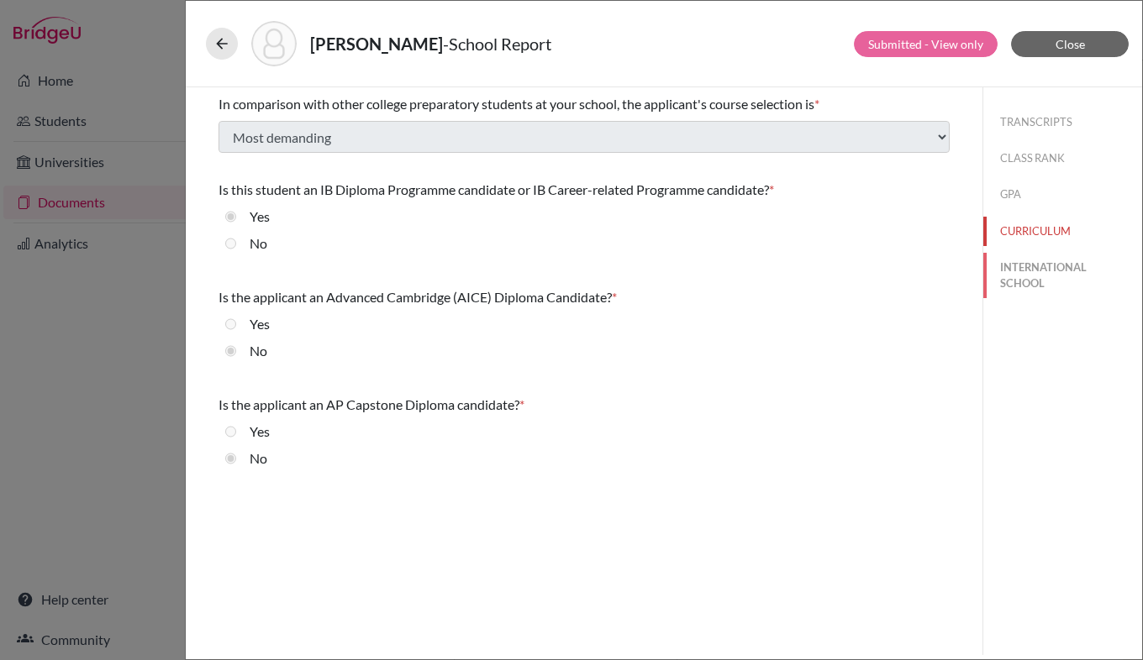
click at [1026, 281] on button "INTERNATIONAL SCHOOL" at bounding box center [1062, 275] width 159 height 45
select select "14"
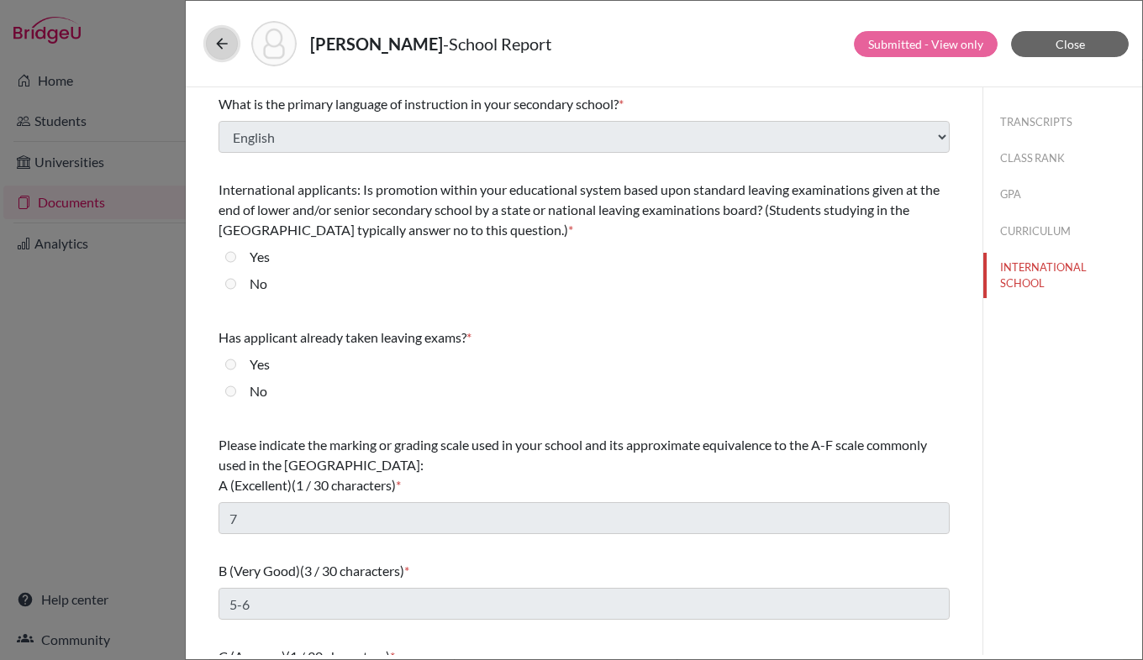
click at [219, 43] on icon at bounding box center [221, 43] width 17 height 17
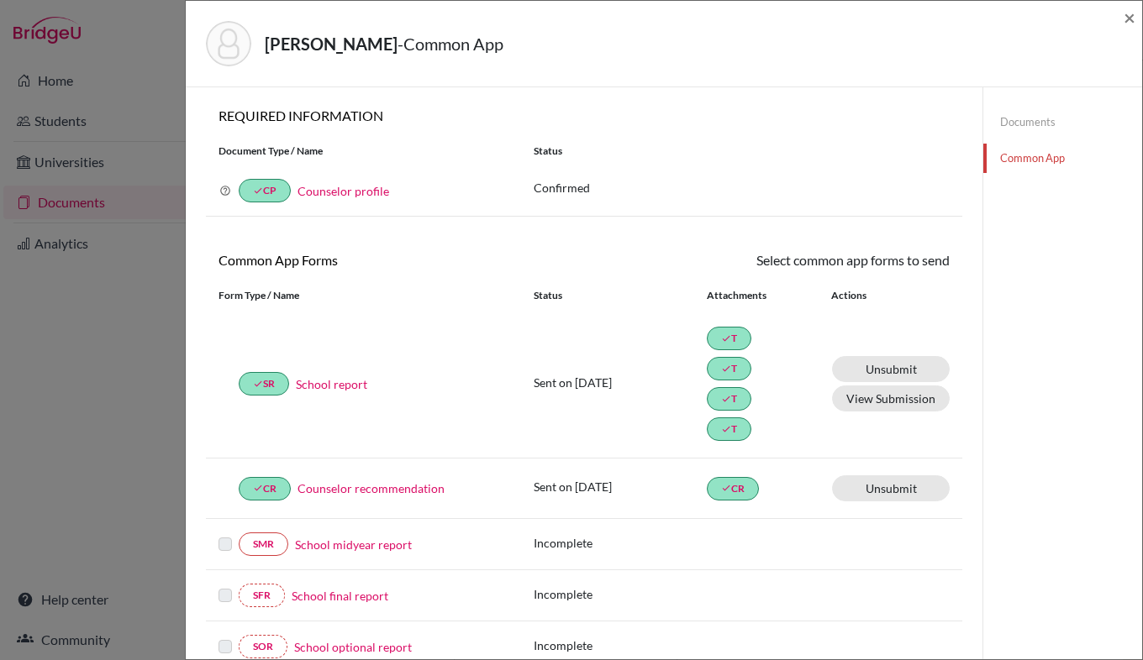
click at [390, 489] on link "Counselor recommendation" at bounding box center [370, 489] width 147 height 18
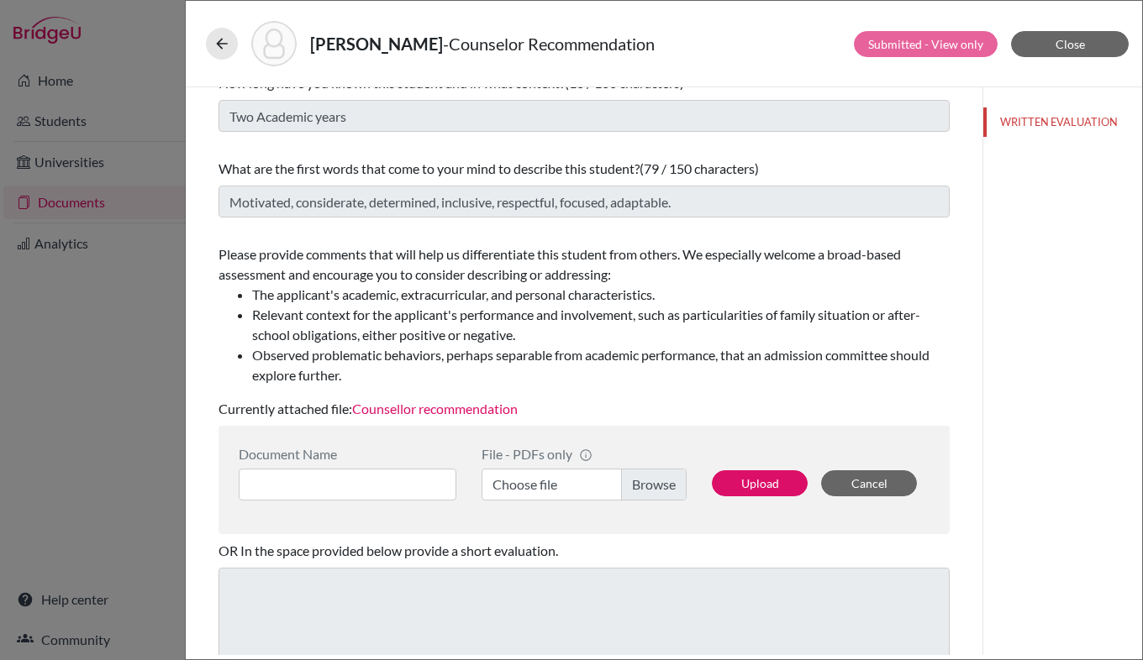
scroll to position [275, 0]
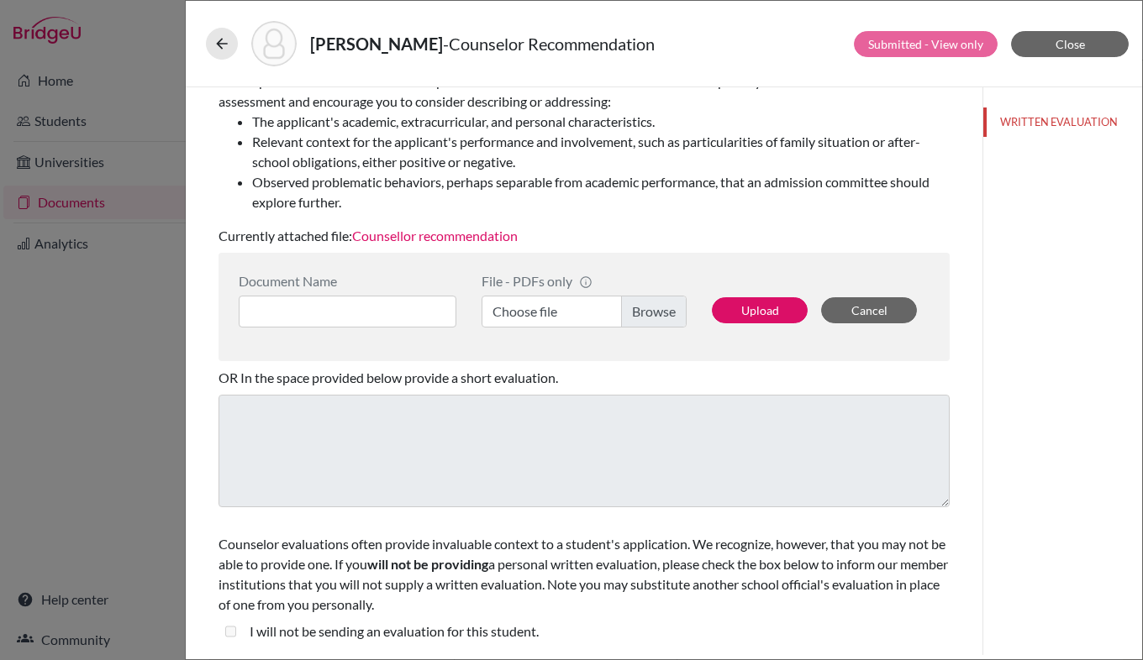
click at [450, 239] on link "Counsellor recommendation" at bounding box center [435, 236] width 166 height 16
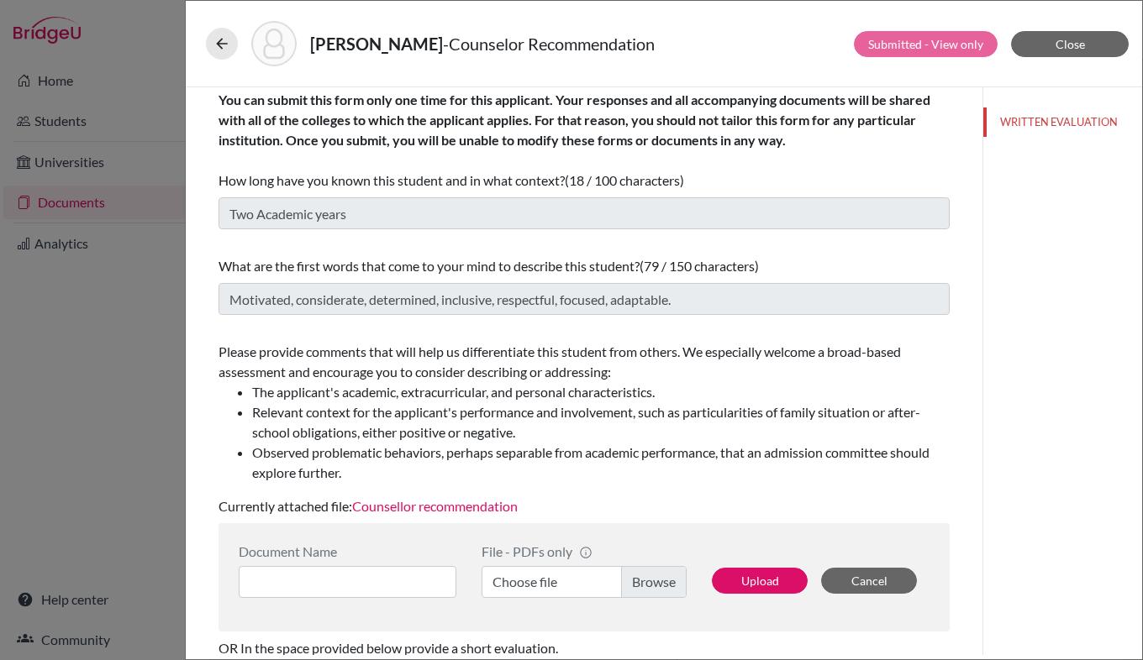
scroll to position [0, 0]
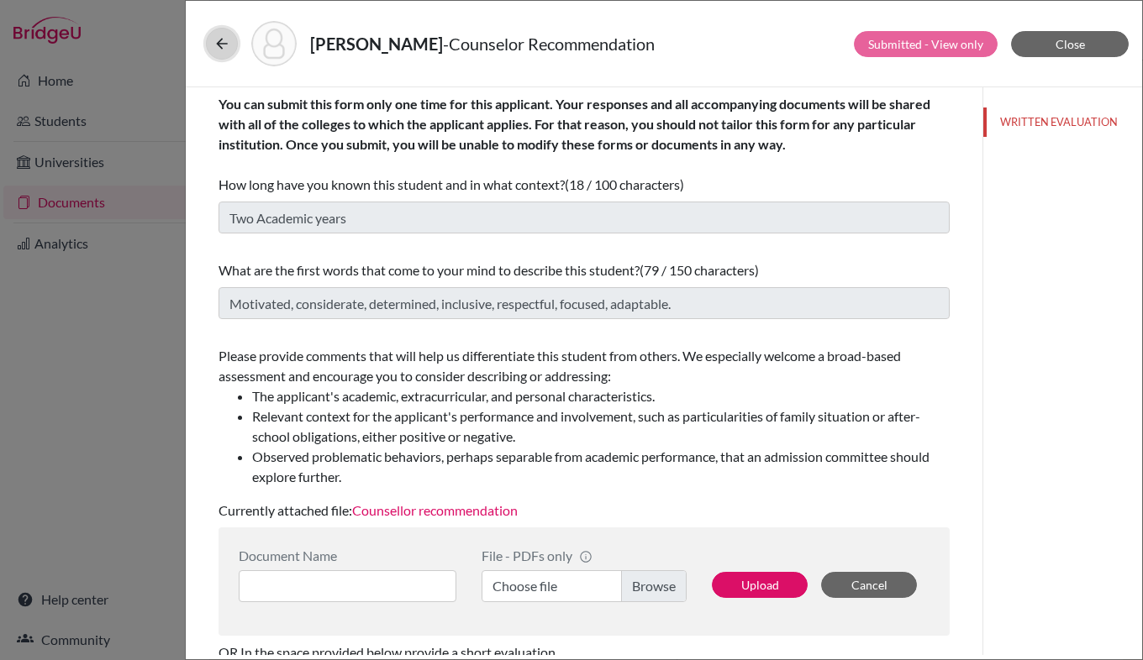
click at [225, 45] on icon at bounding box center [221, 43] width 17 height 17
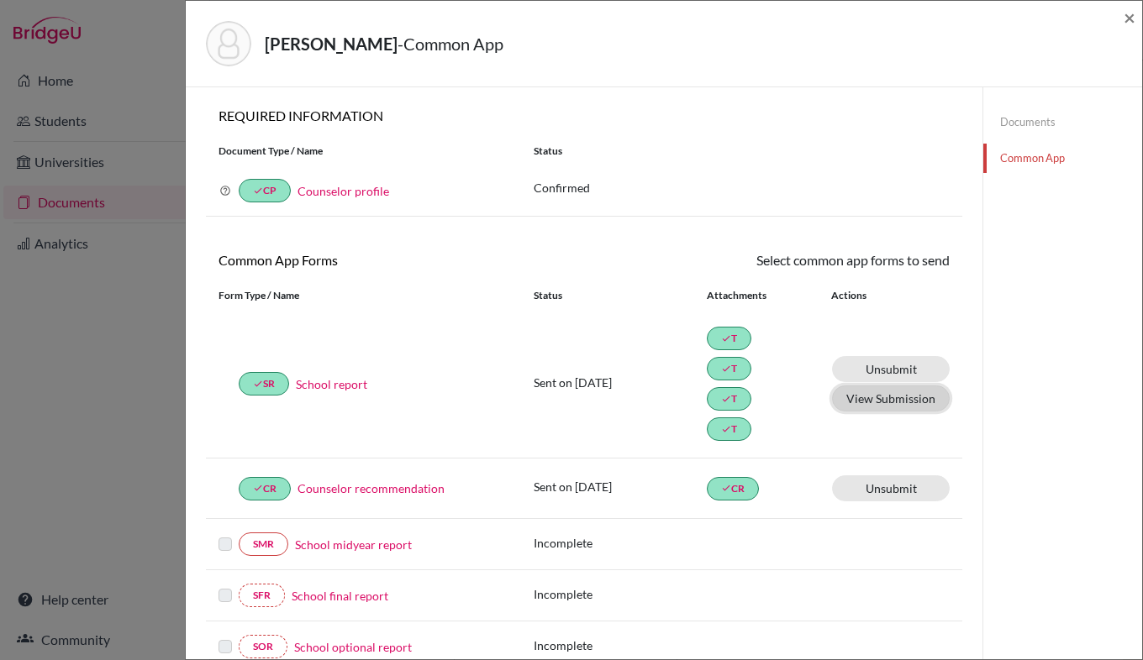
click at [891, 398] on button "View Submission" at bounding box center [891, 399] width 118 height 26
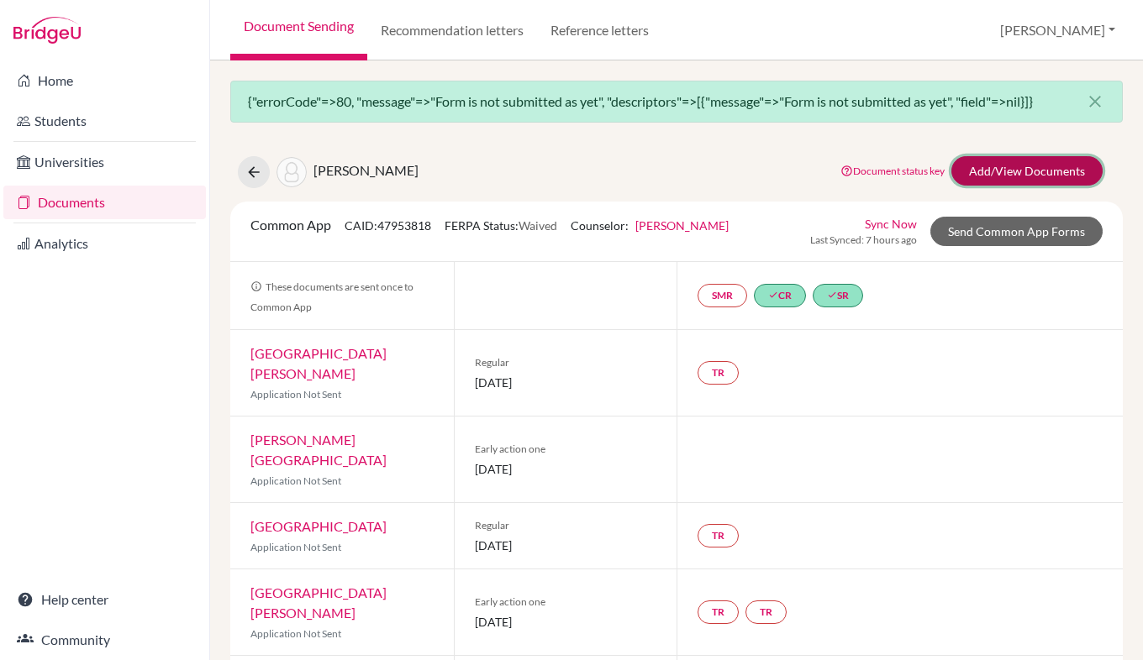
click at [982, 176] on link "Add/View Documents" at bounding box center [1026, 170] width 151 height 29
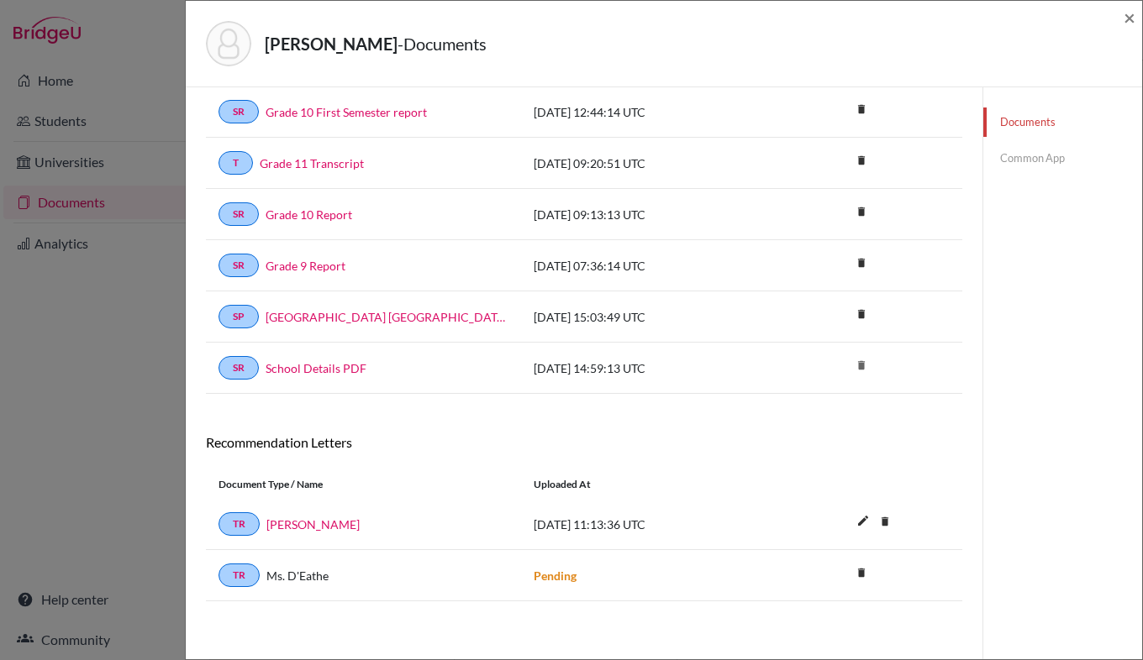
scroll to position [649, 0]
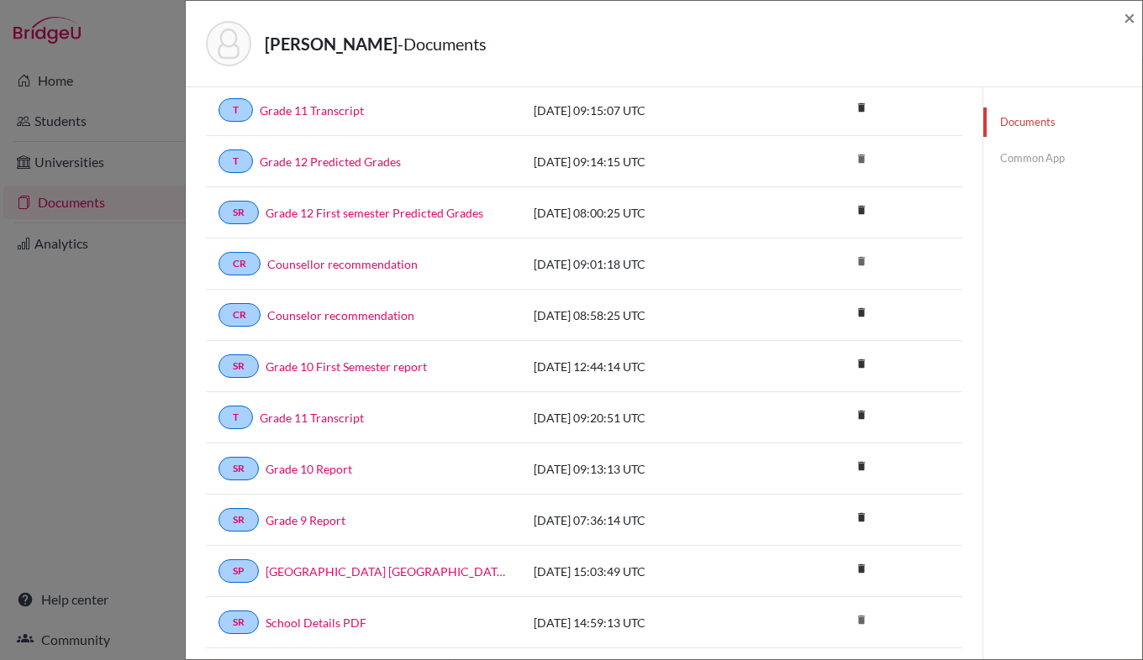
click at [1027, 157] on link "Common App" at bounding box center [1062, 158] width 159 height 29
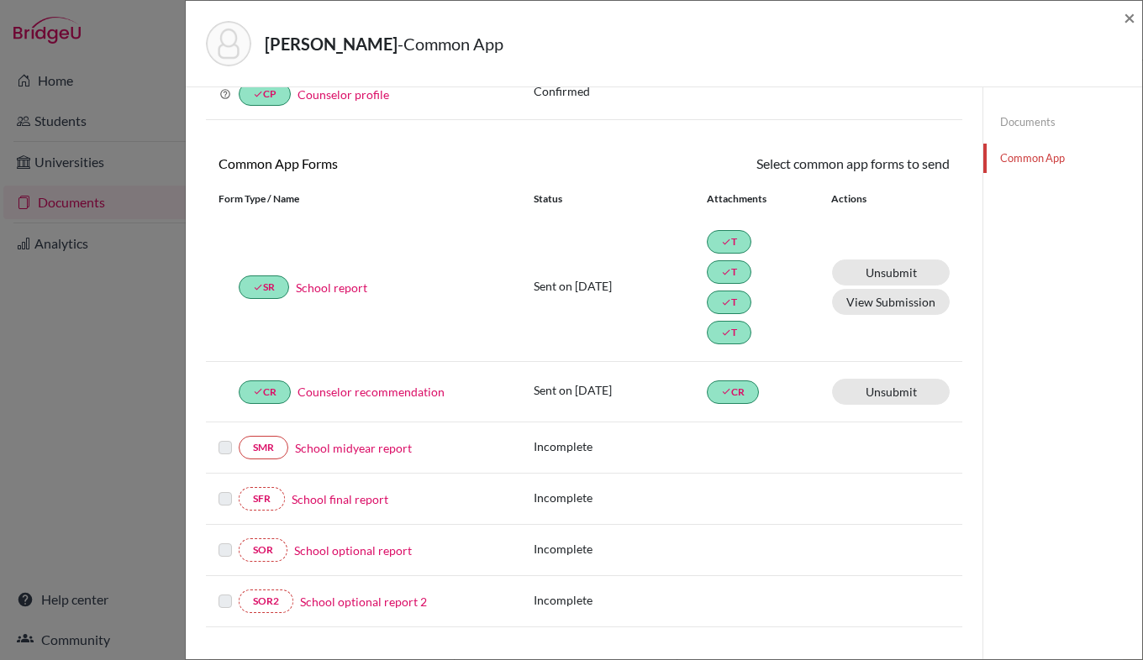
scroll to position [80, 0]
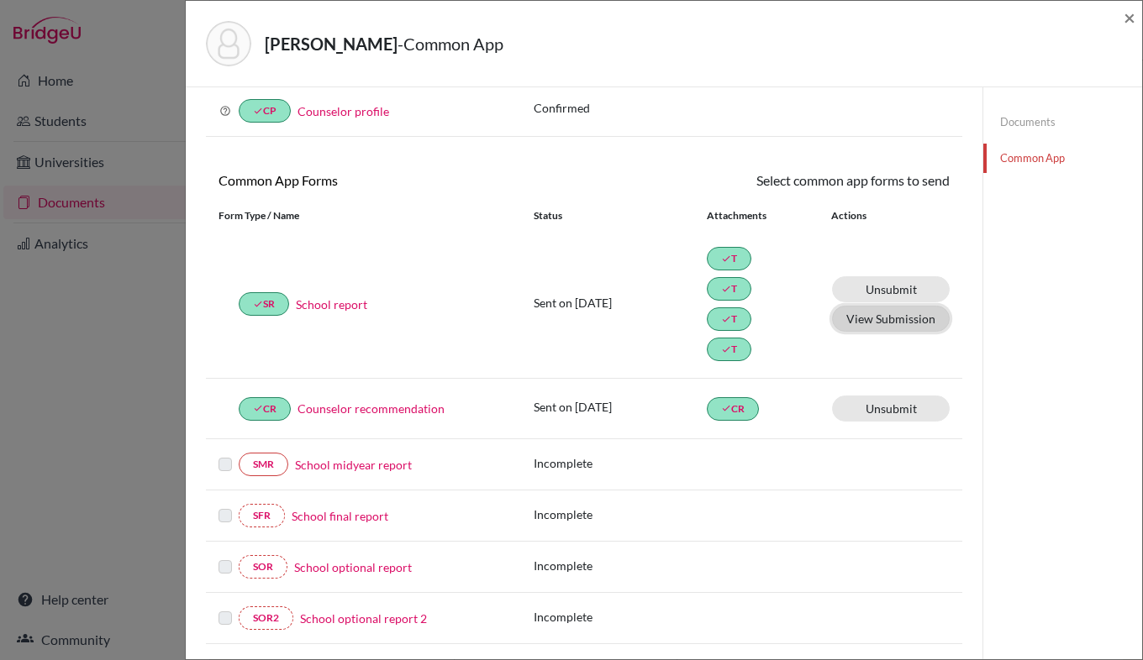
click at [868, 320] on button "View Submission" at bounding box center [891, 319] width 118 height 26
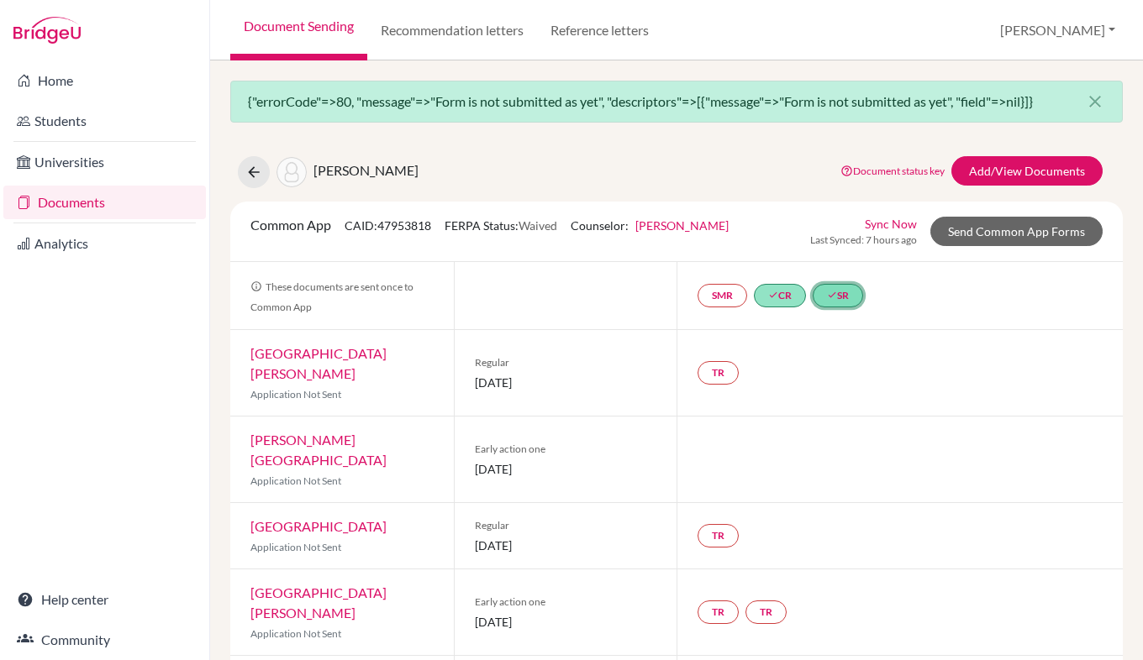
click at [844, 299] on link "done SR" at bounding box center [837, 296] width 50 height 24
click at [850, 223] on link "School Details PDF" at bounding box center [830, 225] width 101 height 14
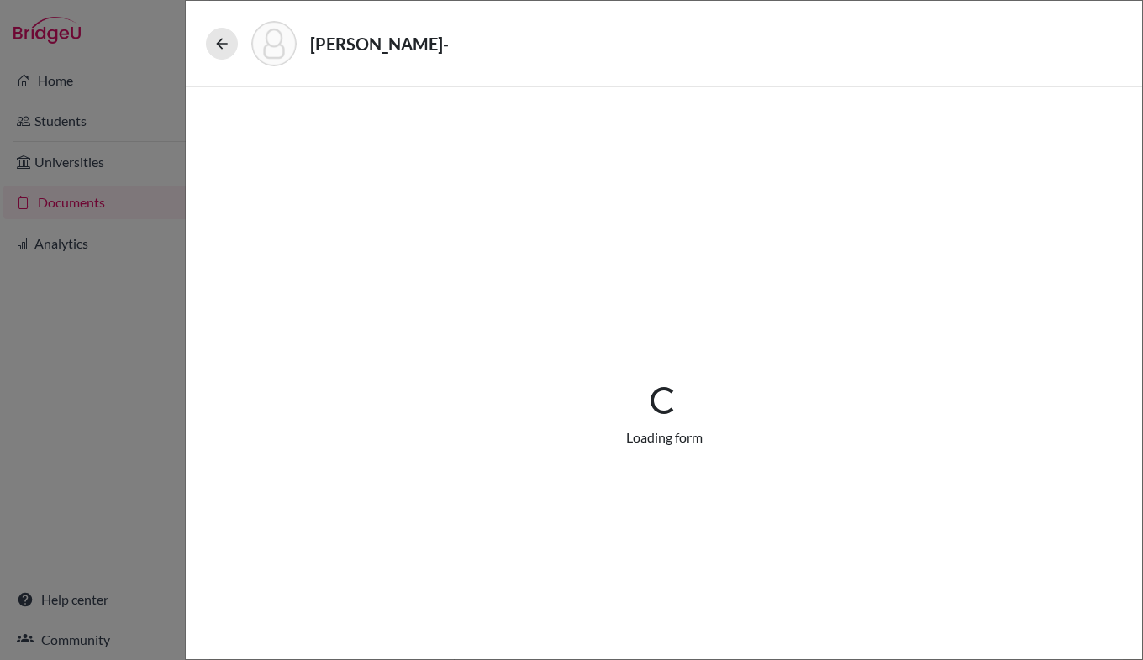
select select "4"
select select "676788"
select select "0"
select select "1"
select select "676869"
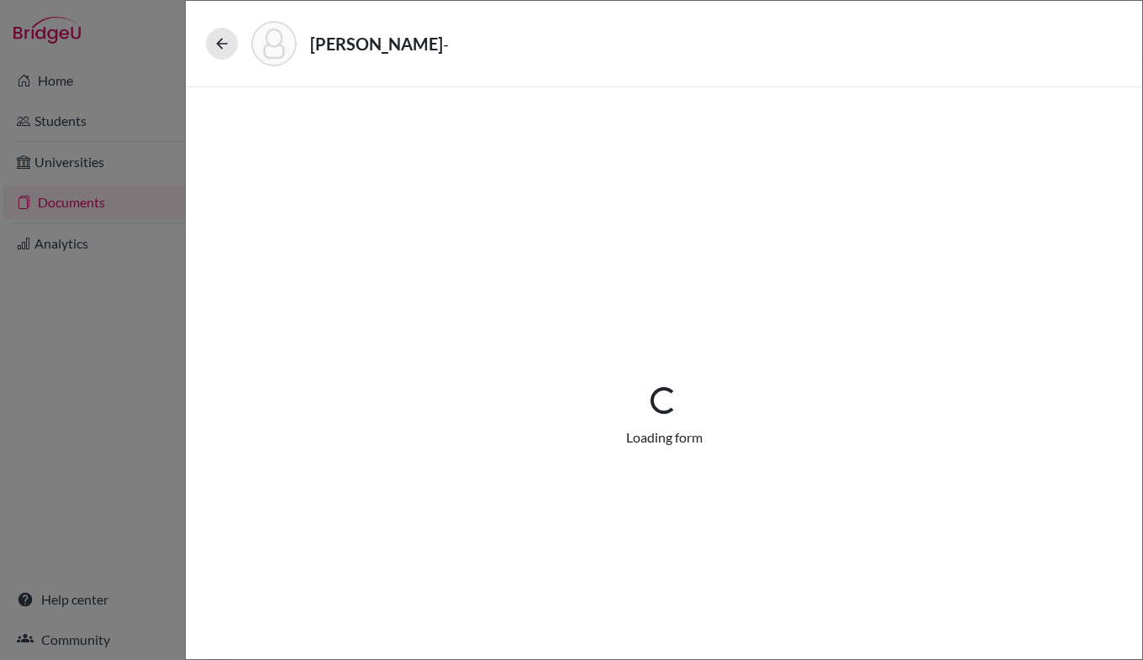
select select "676870"
select select "676795"
select select "4"
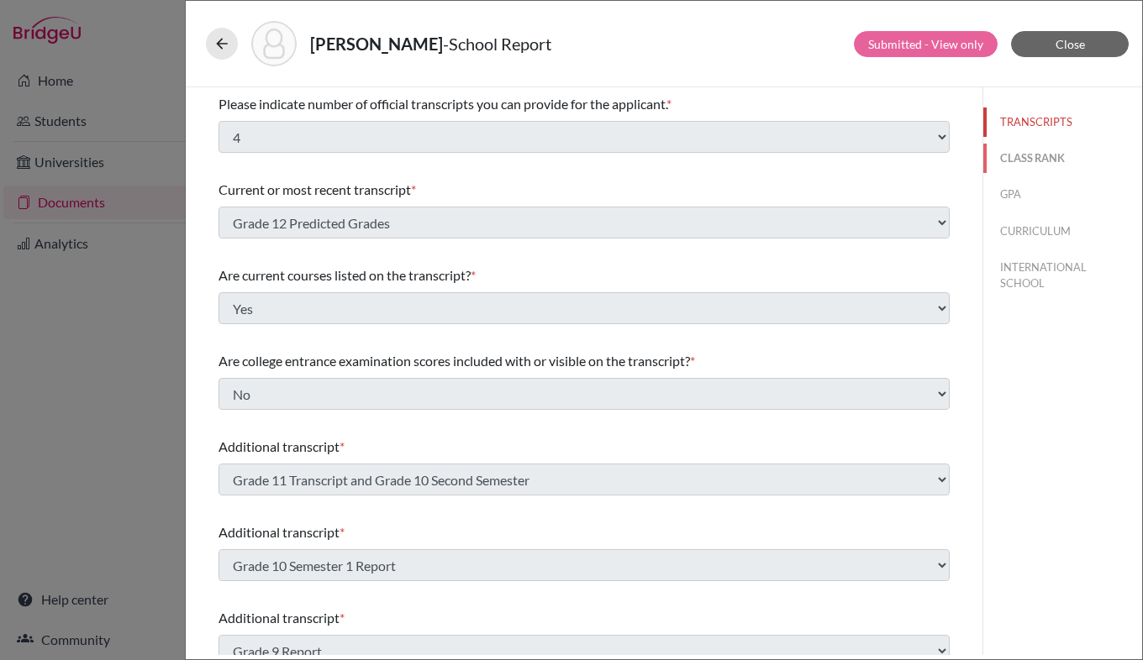
click at [1022, 160] on button "CLASS RANK" at bounding box center [1062, 158] width 159 height 29
select select "5"
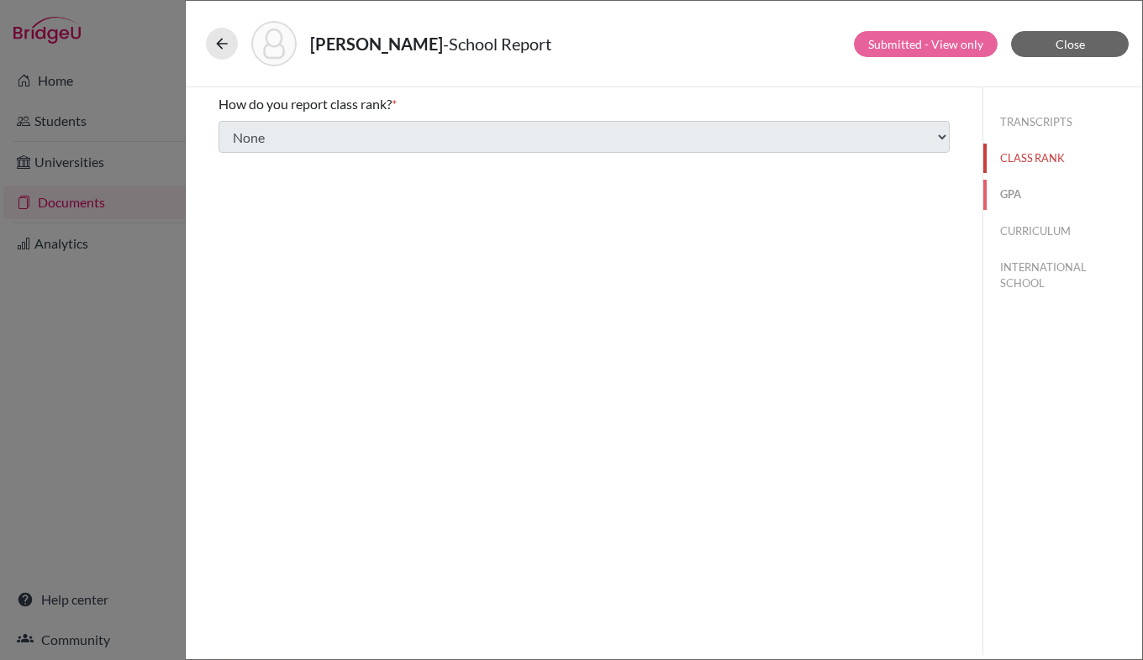
click at [1015, 192] on button "GPA" at bounding box center [1062, 194] width 159 height 29
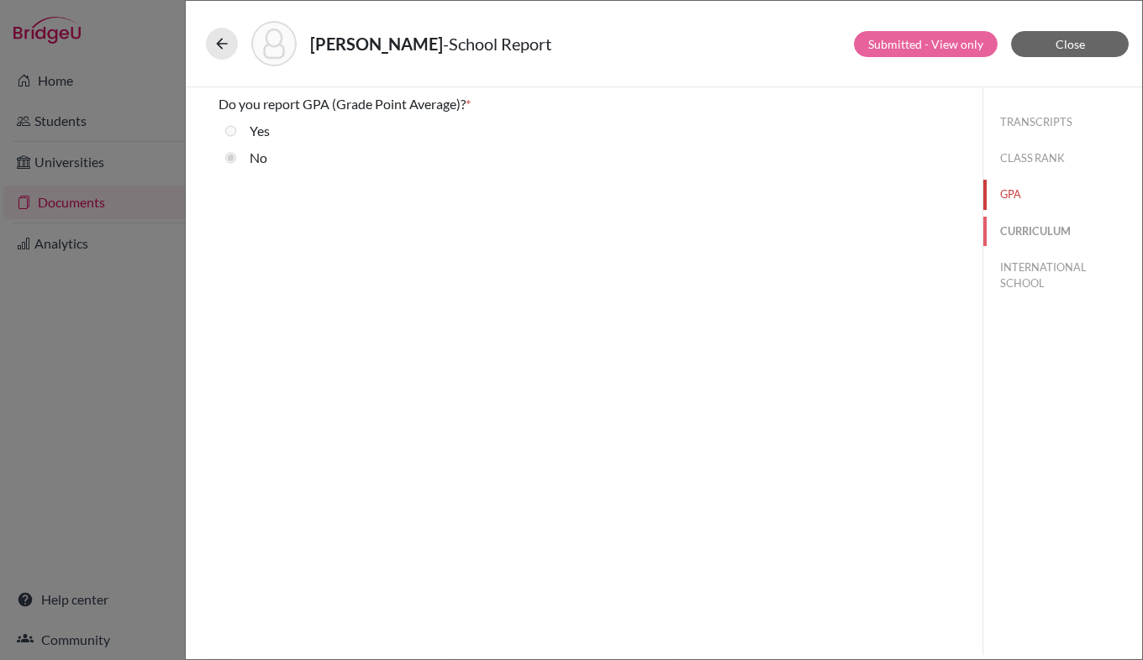
click at [1021, 232] on button "CURRICULUM" at bounding box center [1062, 231] width 159 height 29
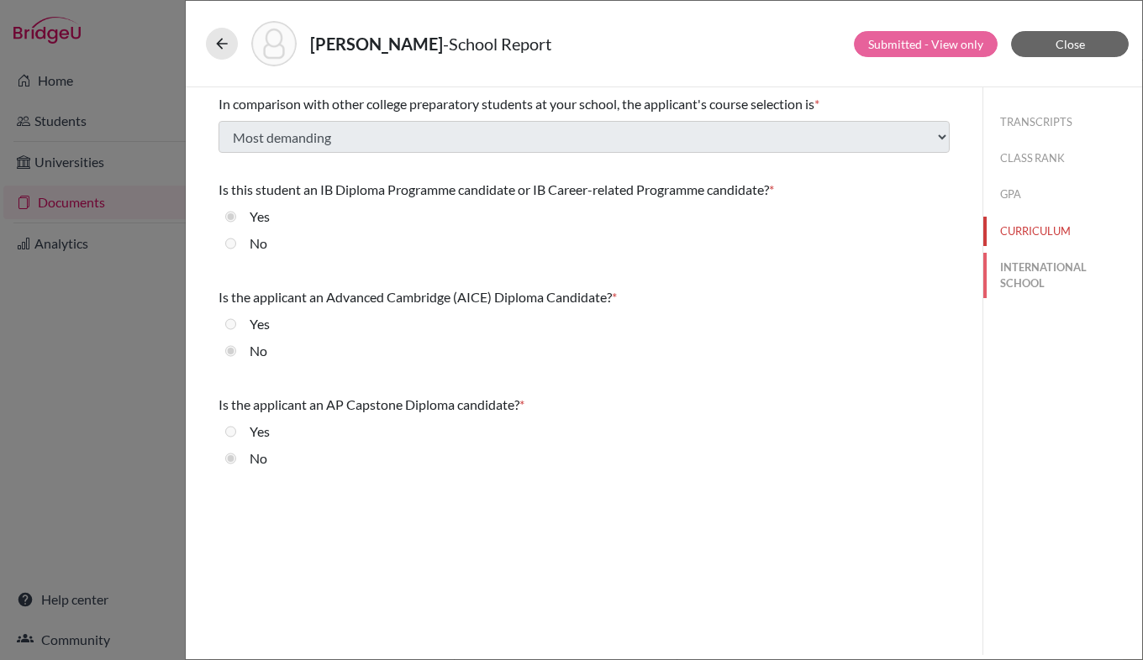
click at [1023, 276] on button "INTERNATIONAL SCHOOL" at bounding box center [1062, 275] width 159 height 45
select select "14"
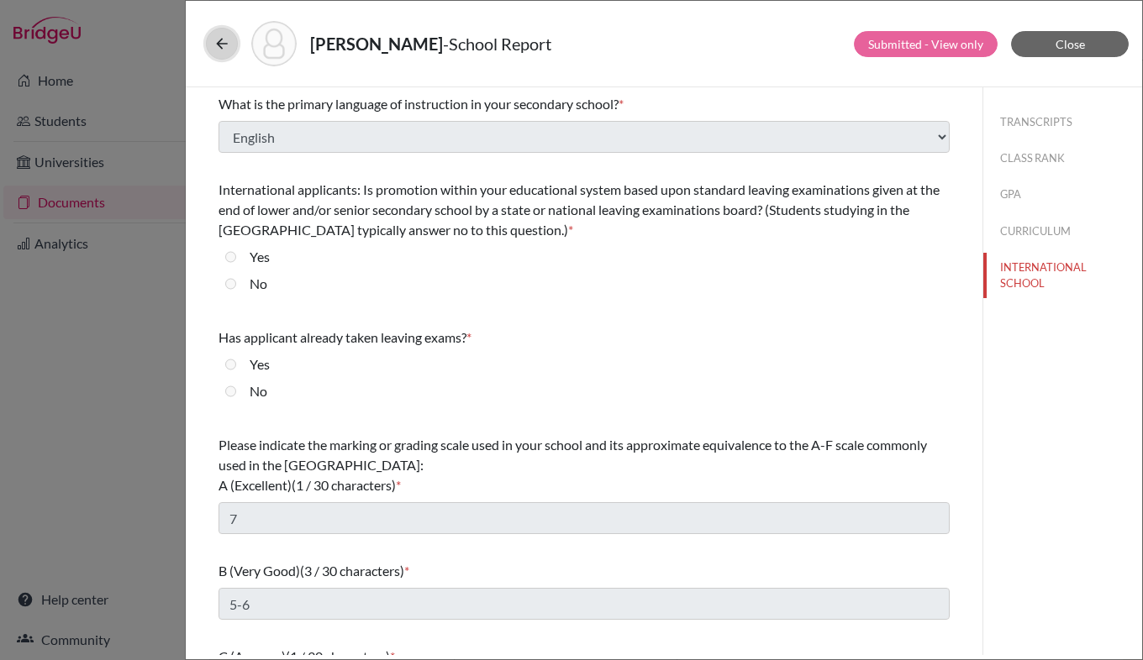
click at [220, 38] on icon at bounding box center [221, 43] width 17 height 17
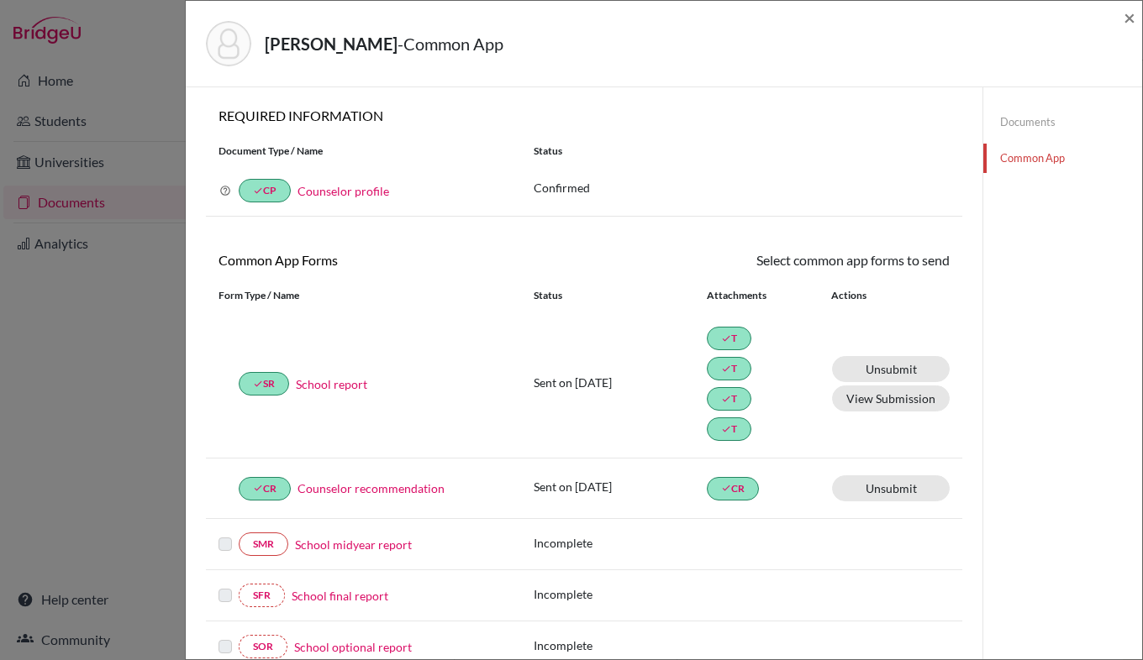
click at [364, 187] on link "Counselor profile" at bounding box center [343, 191] width 92 height 14
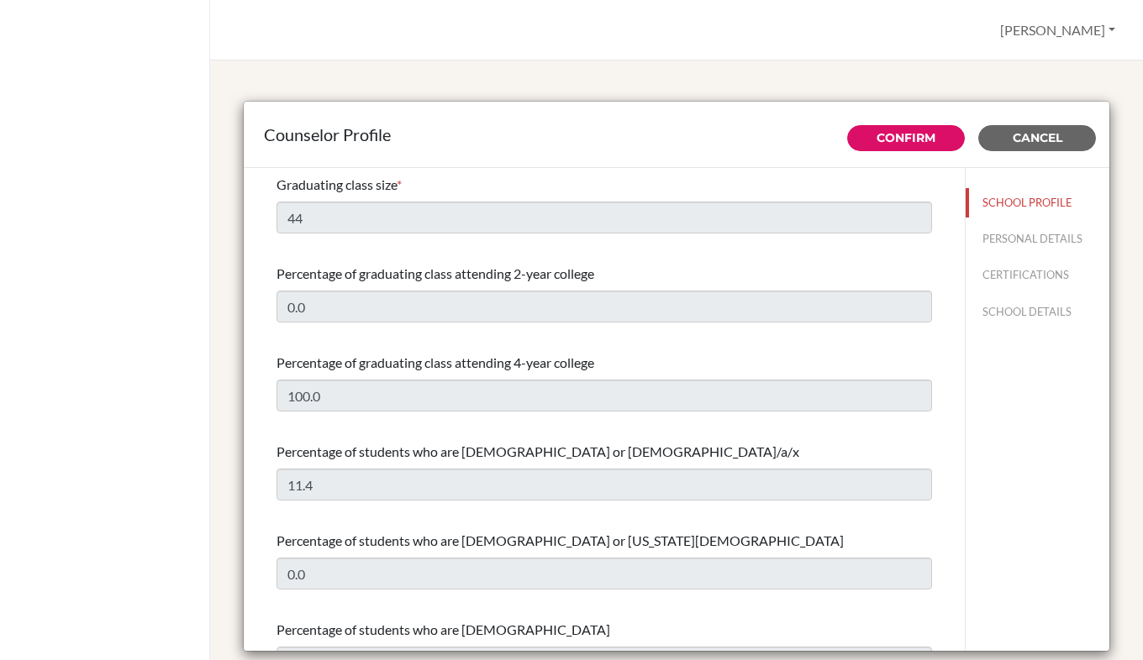
select select "1"
select select "350987"
click at [1001, 310] on button "SCHOOL DETAILS" at bounding box center [1037, 311] width 144 height 29
type input "745002"
type input "[URL] .[DOMAIN_NAME][URL] n/i nternational"
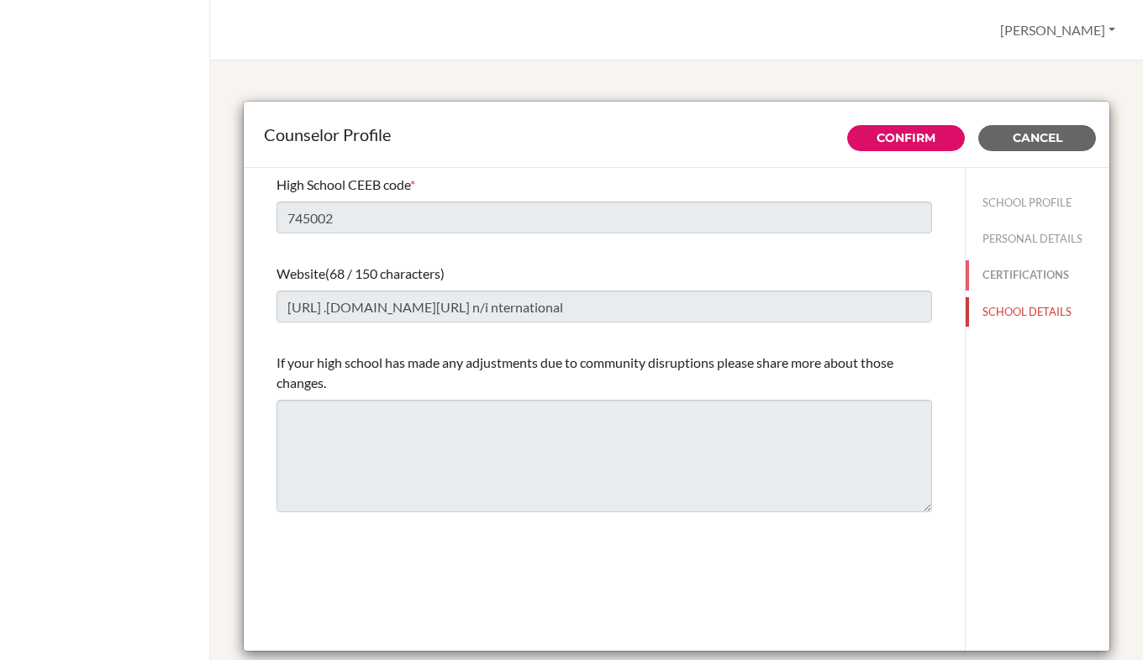
click at [1017, 279] on button "CERTIFICATIONS" at bounding box center [1037, 274] width 144 height 29
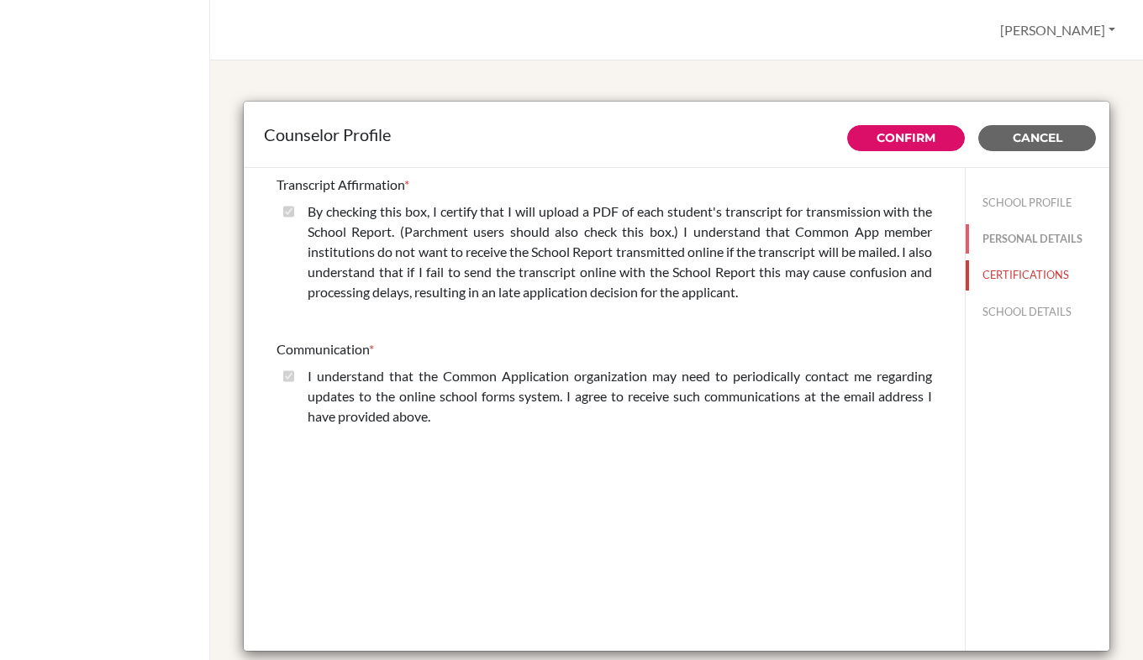
click at [1024, 234] on button "PERSONAL DETAILS" at bounding box center [1037, 238] width 144 height 29
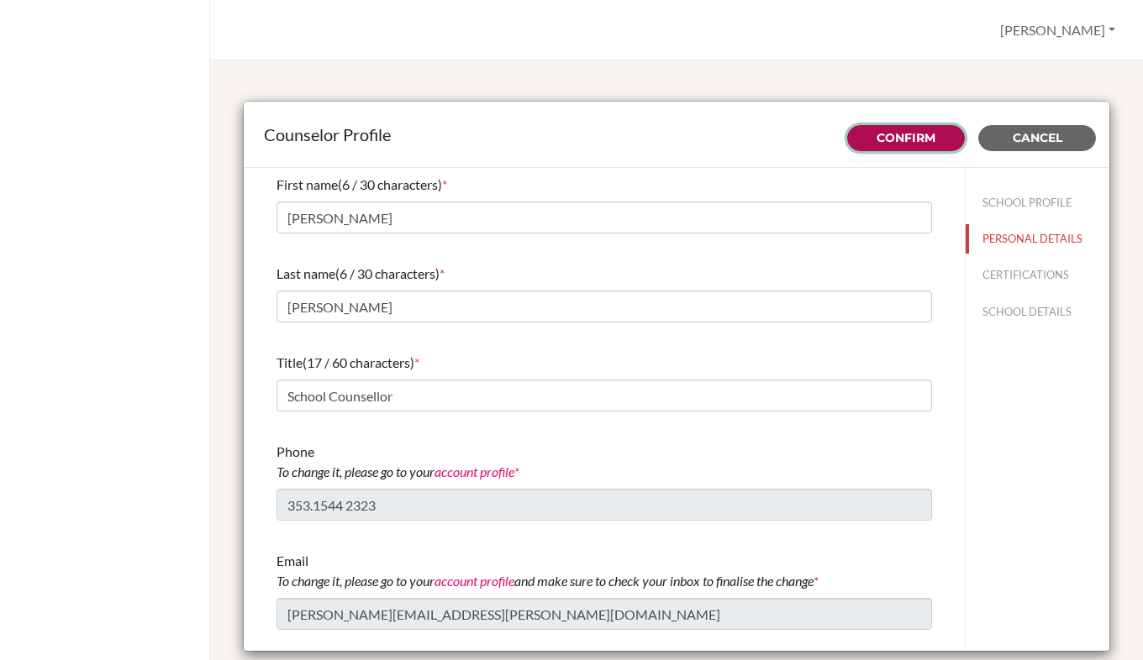
click at [902, 136] on link "Confirm" at bounding box center [905, 137] width 59 height 15
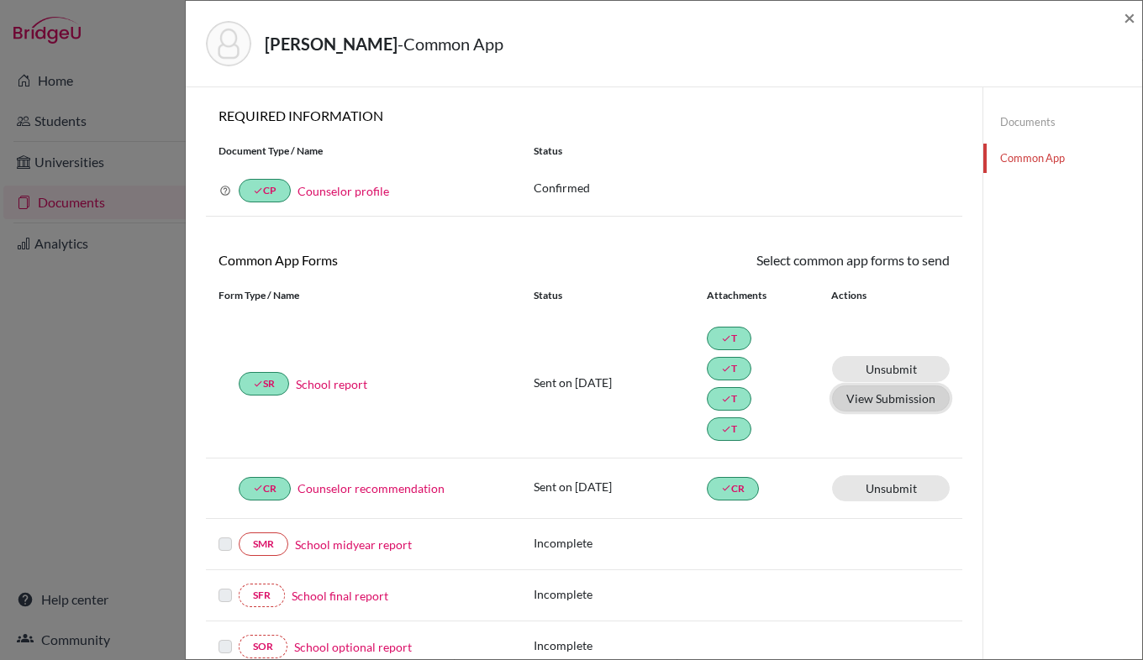
click at [861, 398] on button "View Submission" at bounding box center [891, 399] width 118 height 26
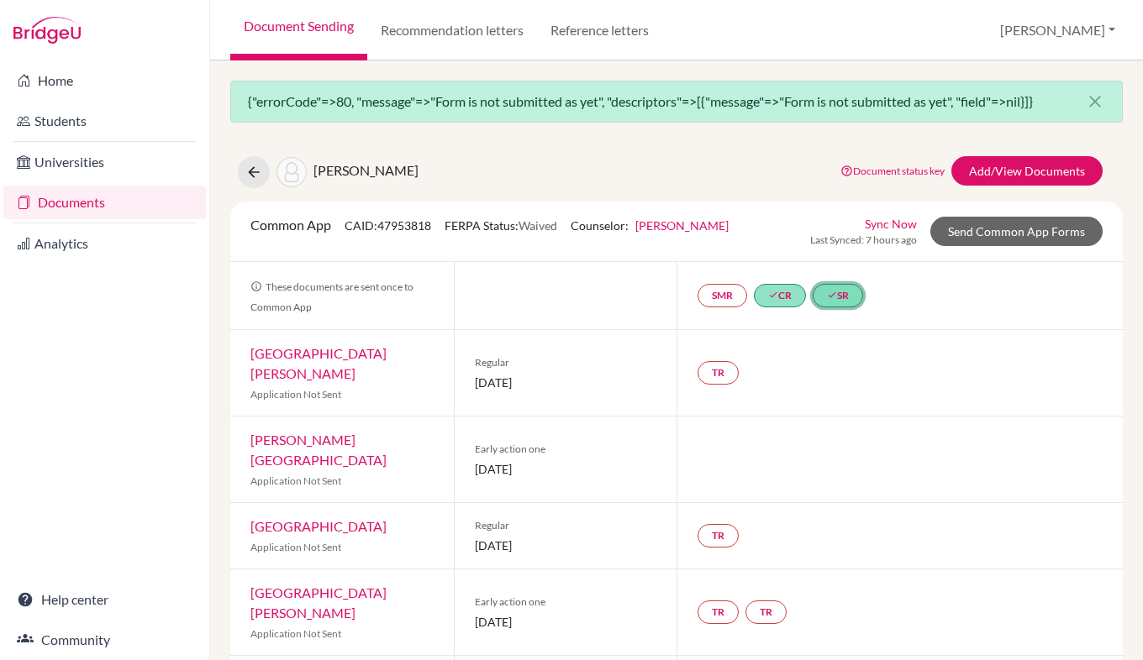
click at [838, 289] on link "done SR" at bounding box center [837, 296] width 50 height 24
click at [838, 222] on link "School Details PDF" at bounding box center [830, 225] width 101 height 14
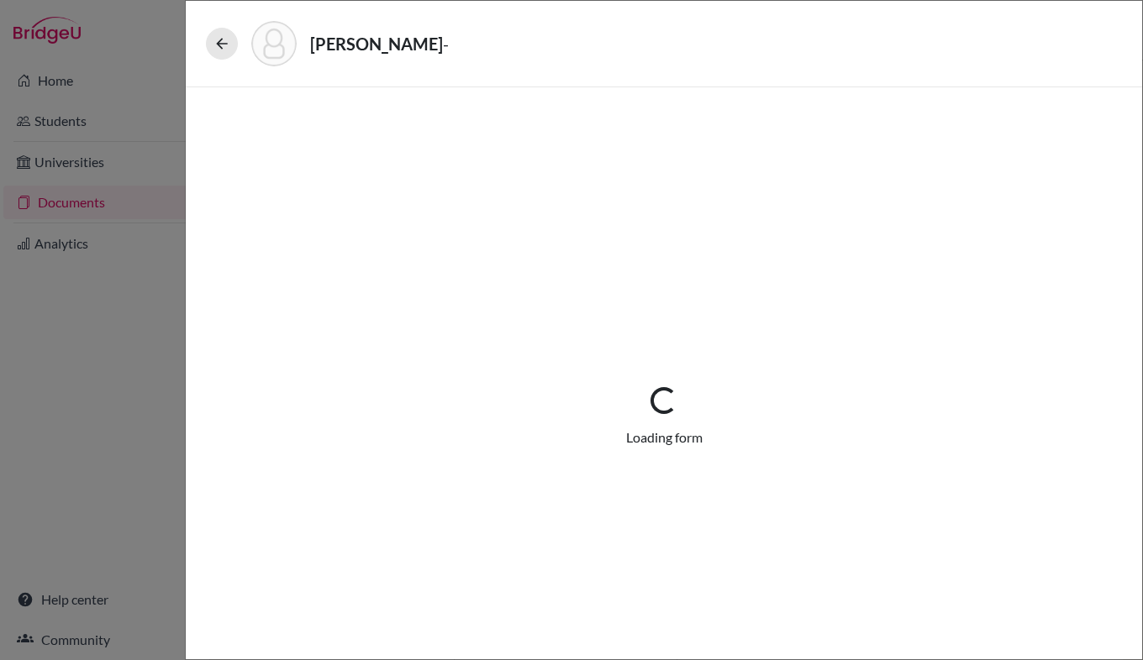
select select "4"
select select "676788"
select select "0"
select select "1"
select select "676869"
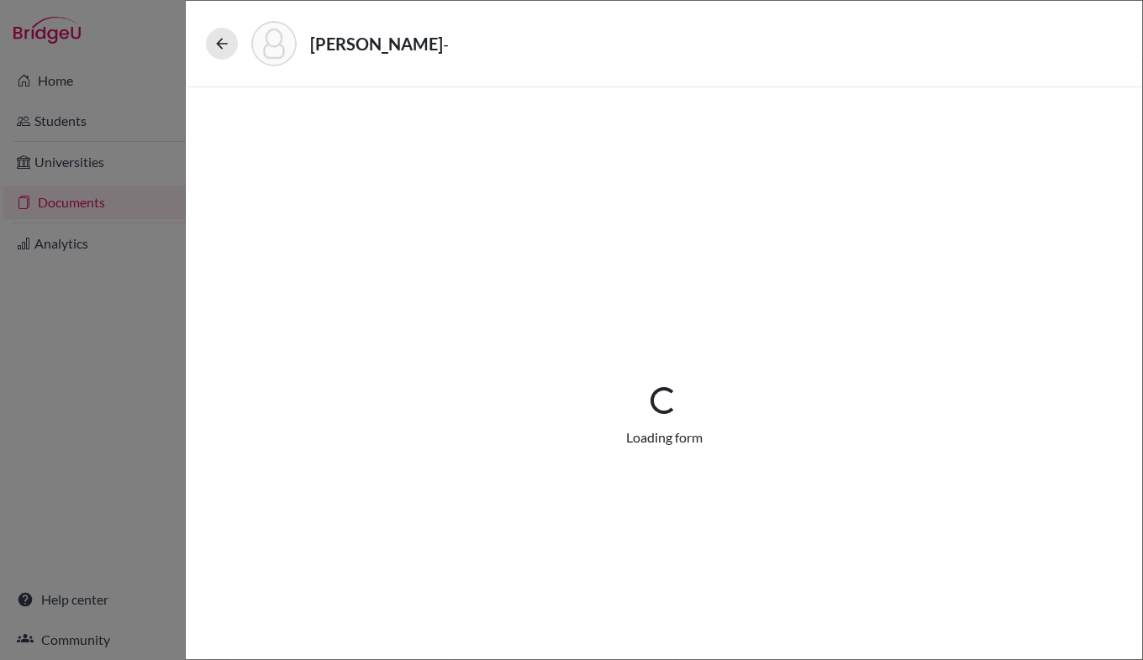
select select "676870"
select select "676795"
select select "4"
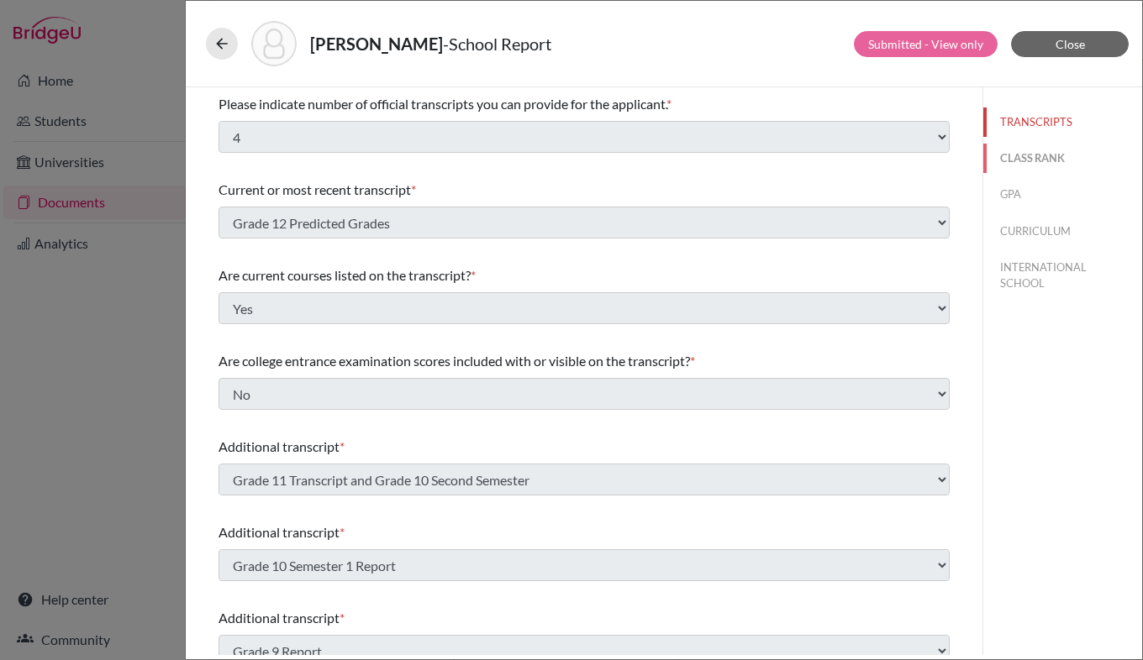
click at [1037, 150] on button "CLASS RANK" at bounding box center [1062, 158] width 159 height 29
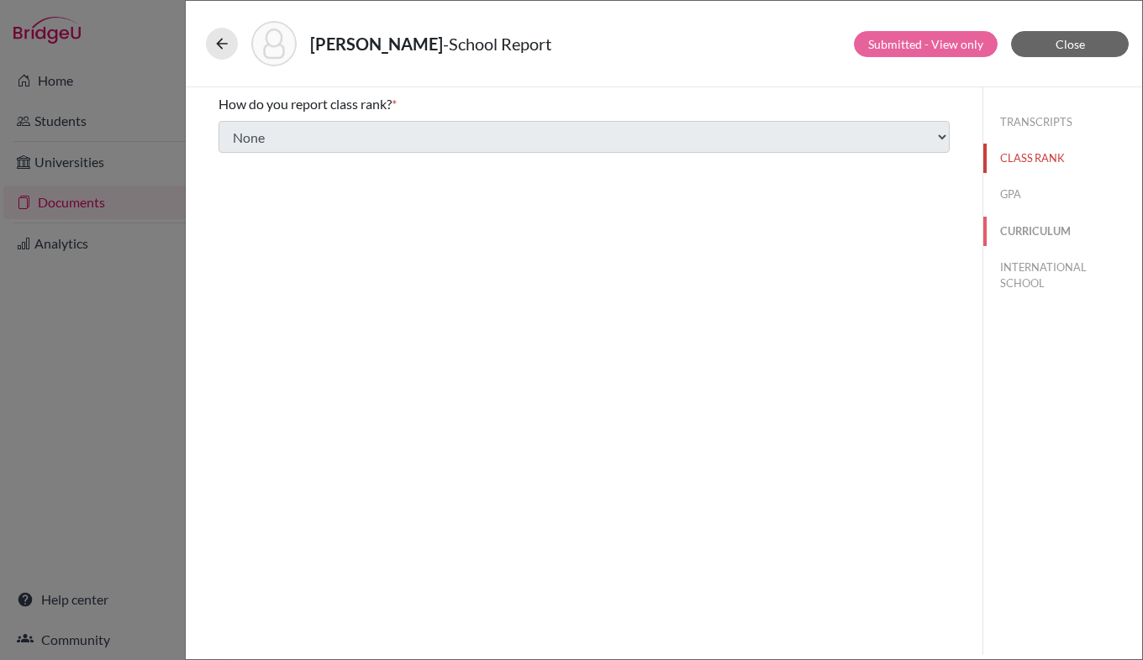
click at [1028, 217] on button "CURRICULUM" at bounding box center [1062, 231] width 159 height 29
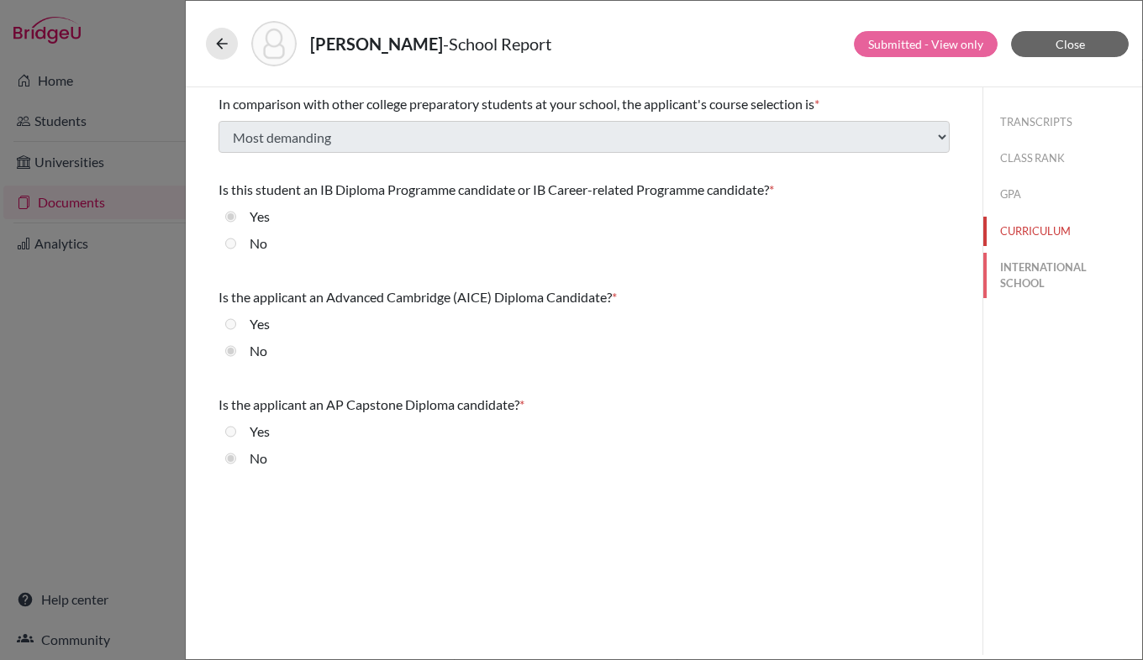
click at [1030, 276] on button "INTERNATIONAL SCHOOL" at bounding box center [1062, 275] width 159 height 45
select select "14"
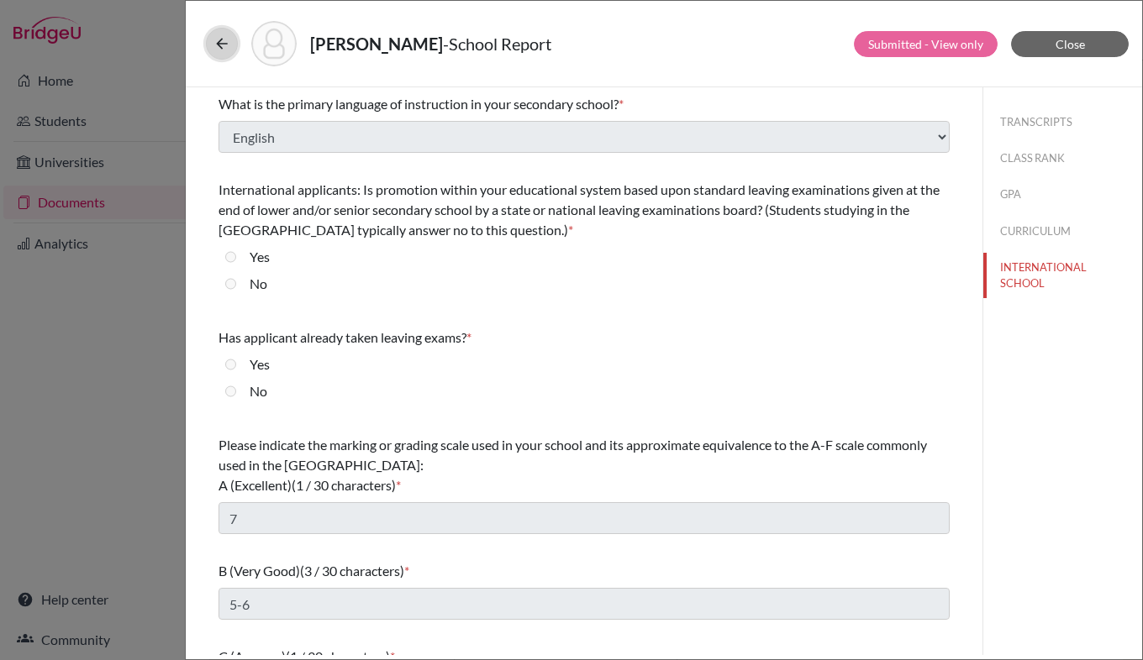
click at [218, 40] on icon at bounding box center [221, 43] width 17 height 17
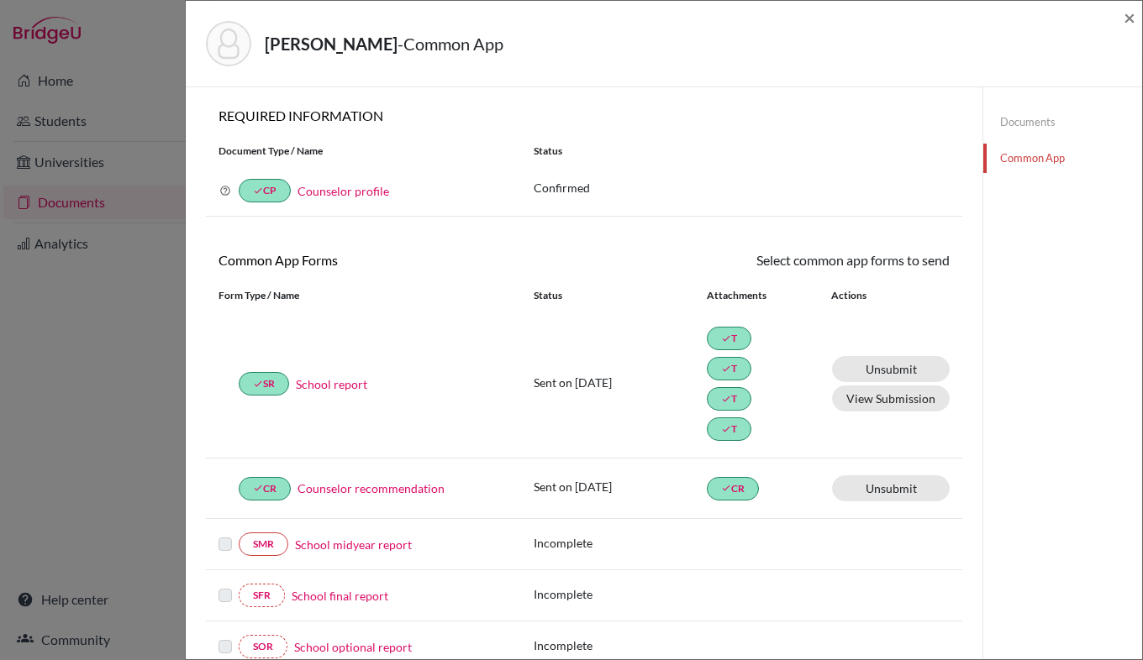
click at [138, 71] on div "Schlasberg, Harald - Common App × × REQUIRED INFORMATION Document Type / Name S…" at bounding box center [571, 330] width 1143 height 660
click at [1130, 18] on span "×" at bounding box center [1129, 17] width 12 height 24
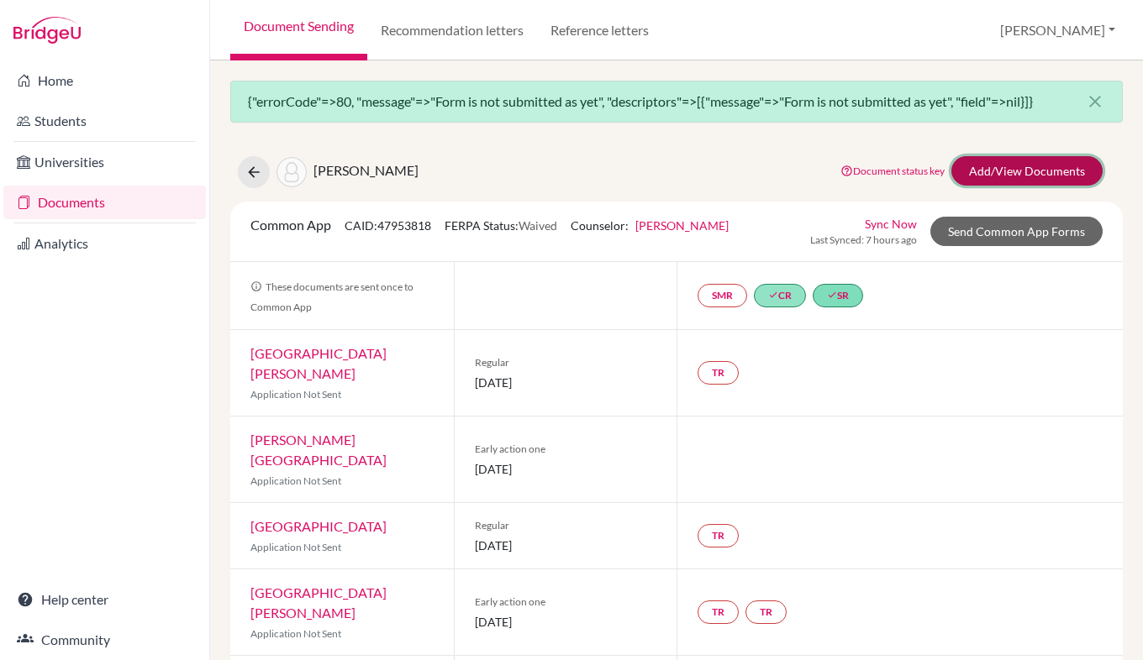
click at [1009, 171] on link "Add/View Documents" at bounding box center [1026, 170] width 151 height 29
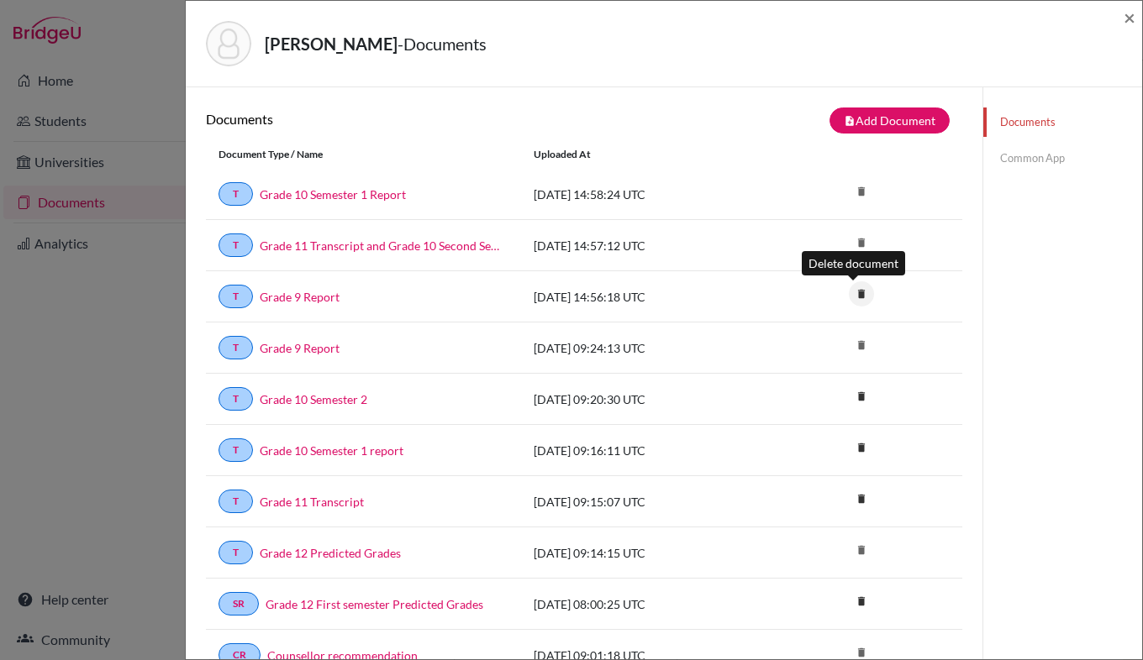
click at [852, 294] on icon "delete" at bounding box center [861, 293] width 25 height 25
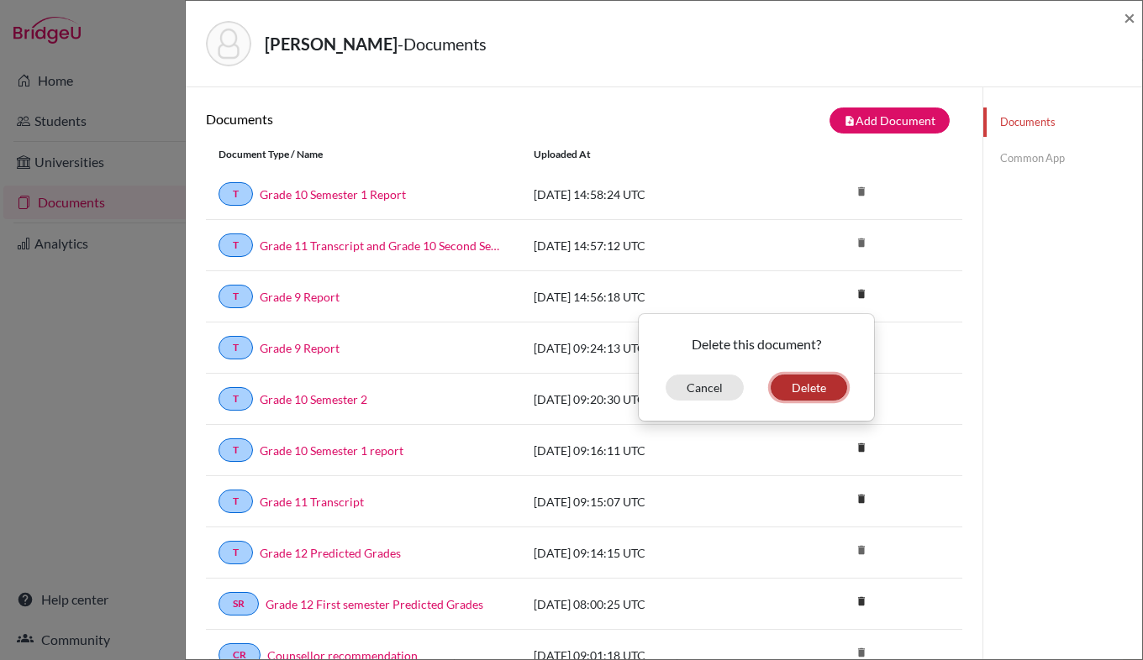
click at [804, 386] on button "Delete" at bounding box center [808, 388] width 76 height 26
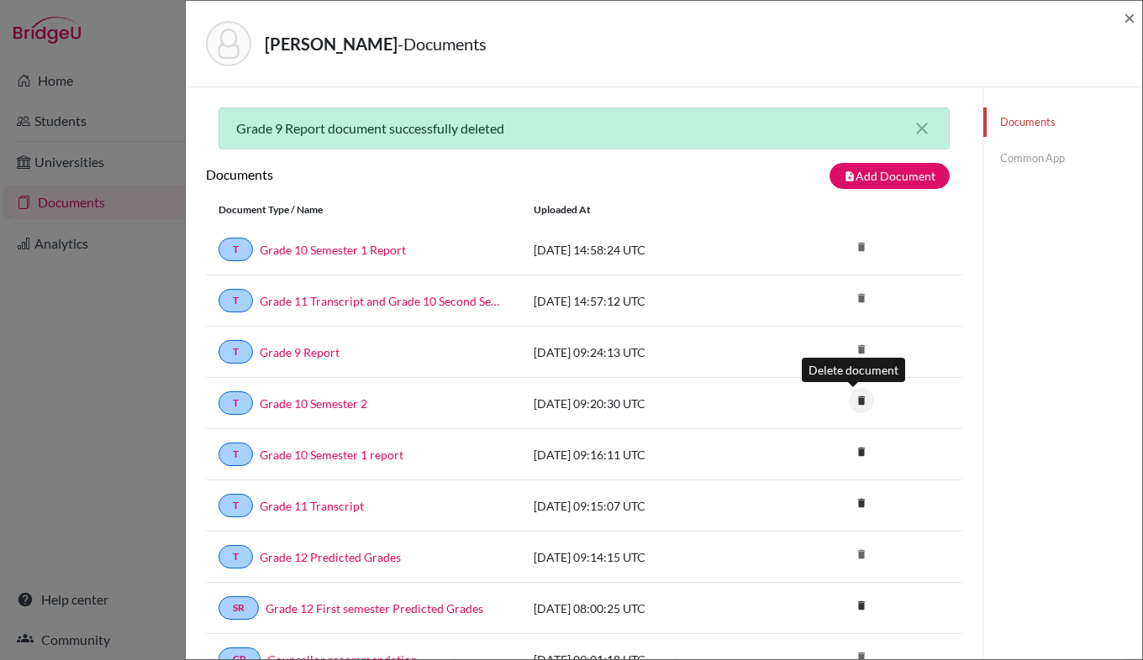
click at [854, 397] on icon "delete" at bounding box center [861, 400] width 25 height 25
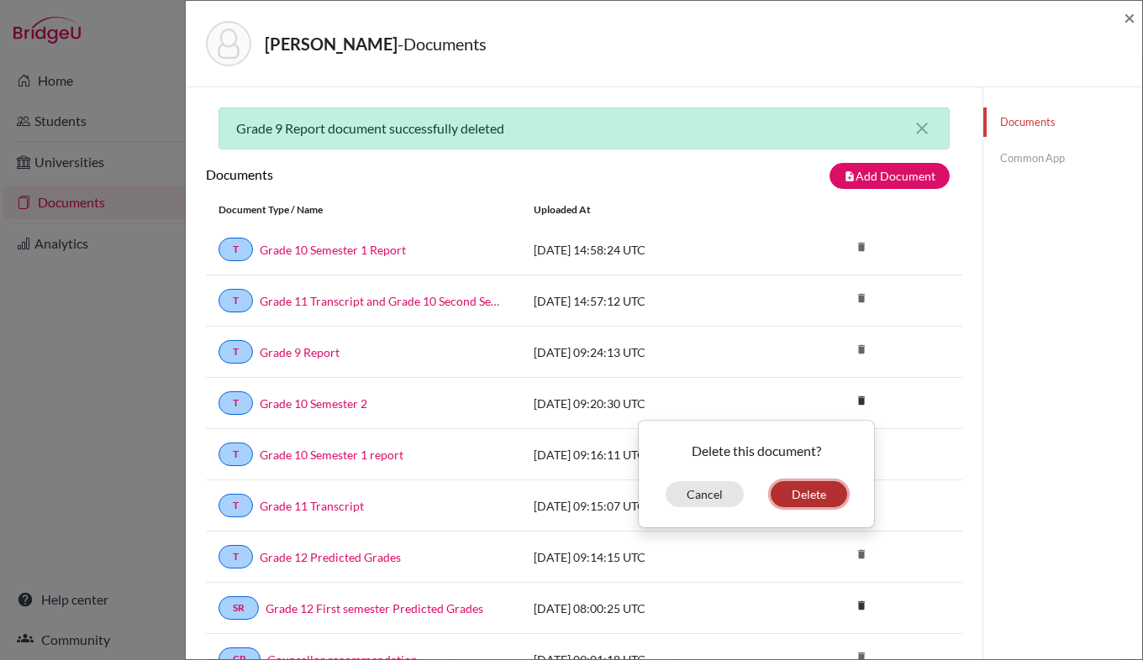
click at [790, 497] on button "Delete" at bounding box center [808, 494] width 76 height 26
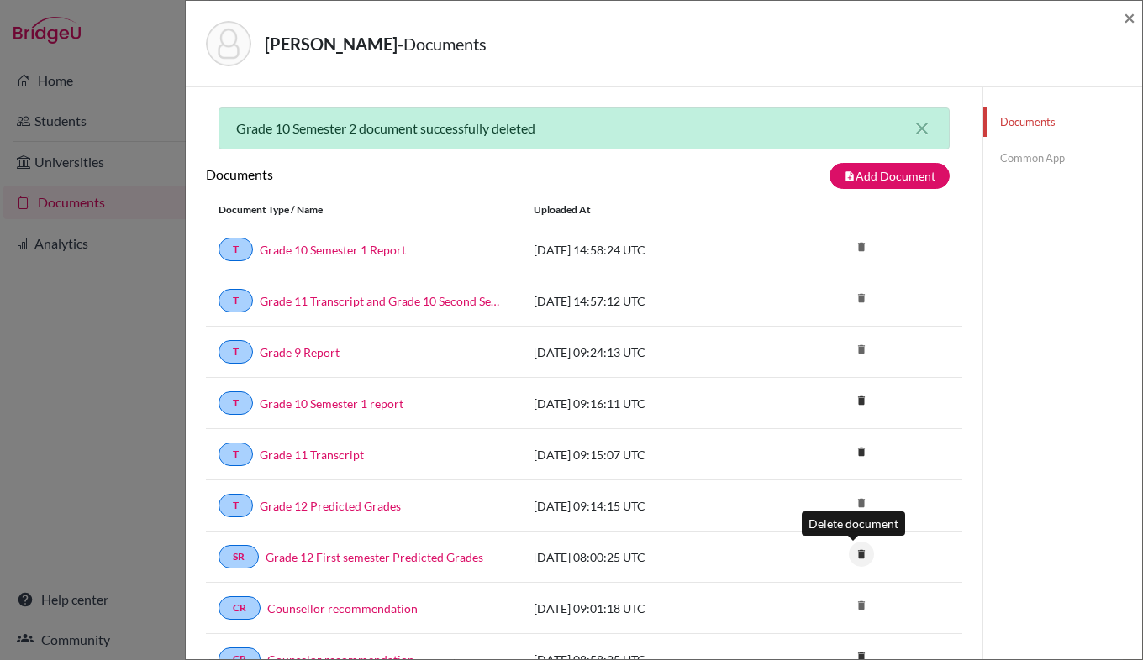
click at [852, 556] on icon "delete" at bounding box center [861, 554] width 25 height 25
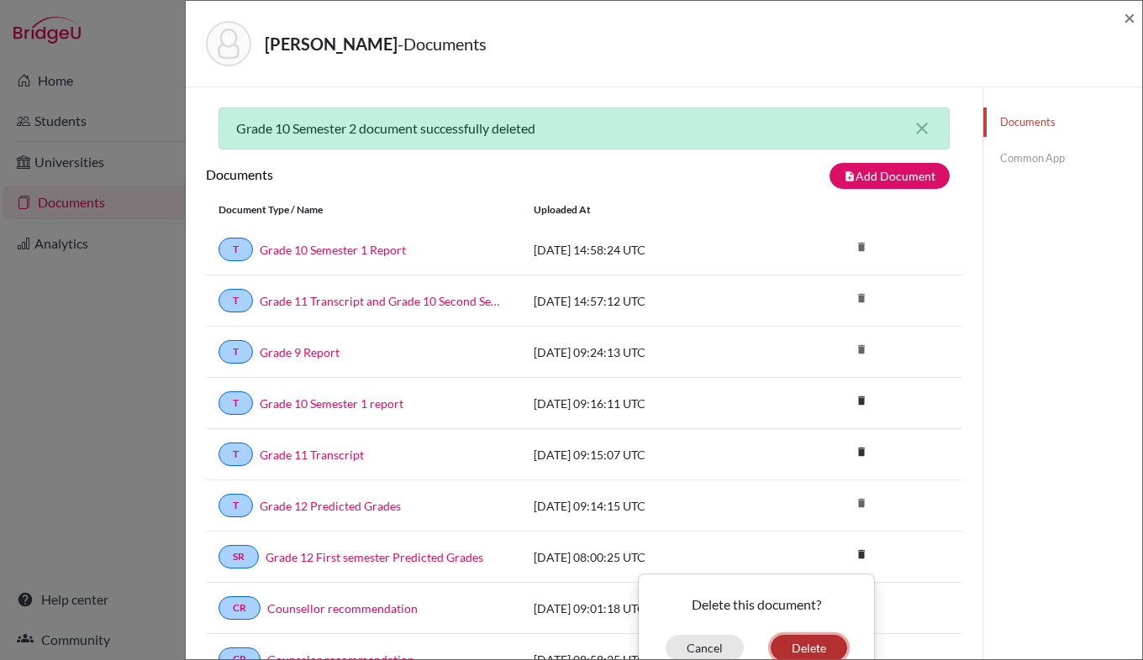
click at [802, 651] on button "Delete" at bounding box center [808, 648] width 76 height 26
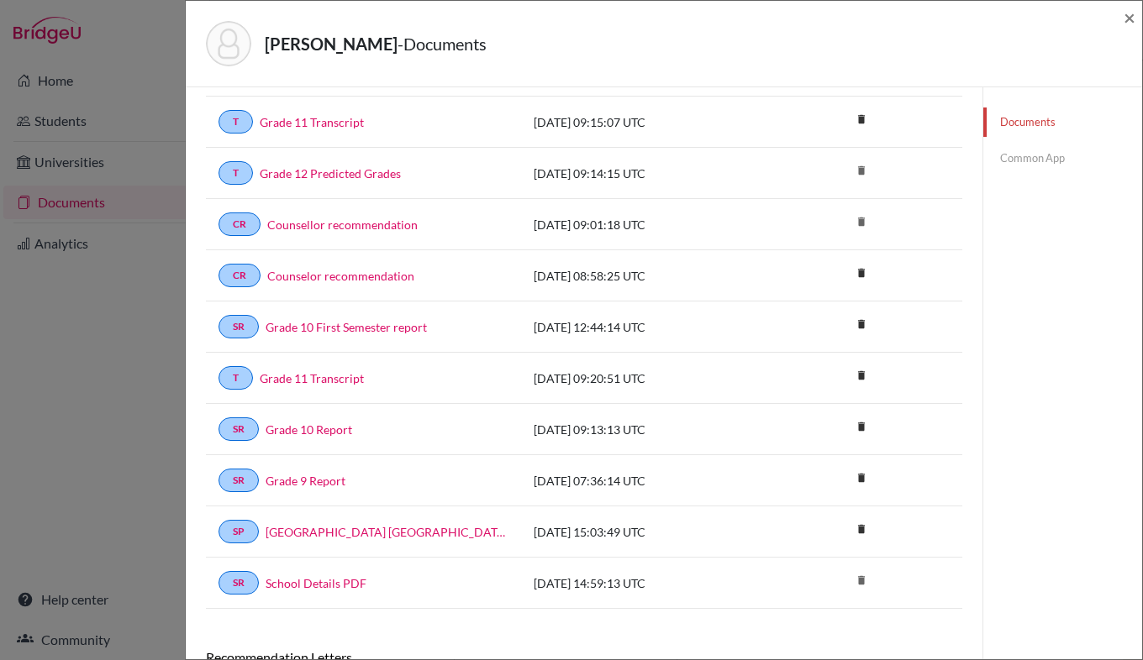
scroll to position [333, 0]
click at [856, 480] on icon "delete" at bounding box center [861, 477] width 25 height 25
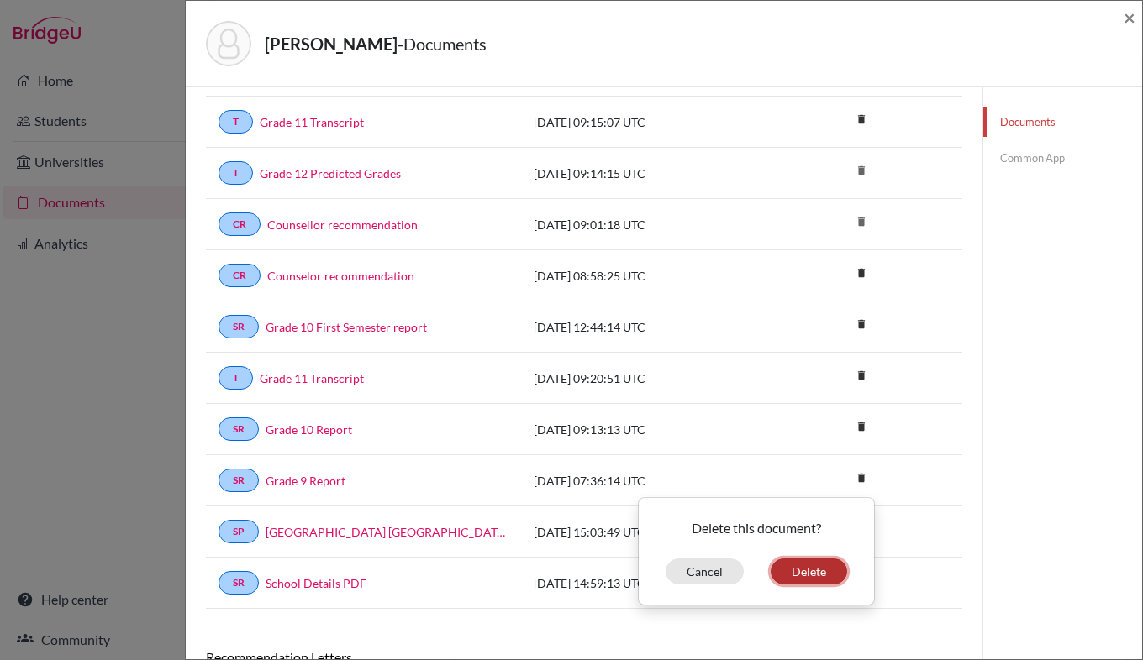
click at [787, 568] on button "Delete" at bounding box center [808, 572] width 76 height 26
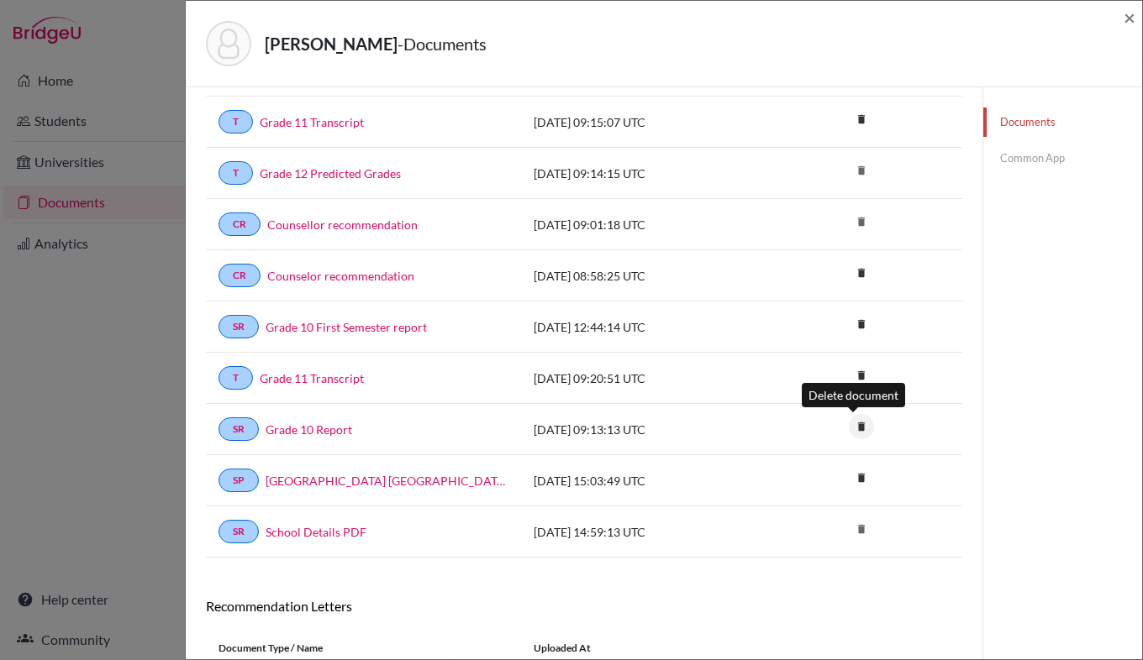
click at [854, 427] on icon "delete" at bounding box center [861, 426] width 25 height 25
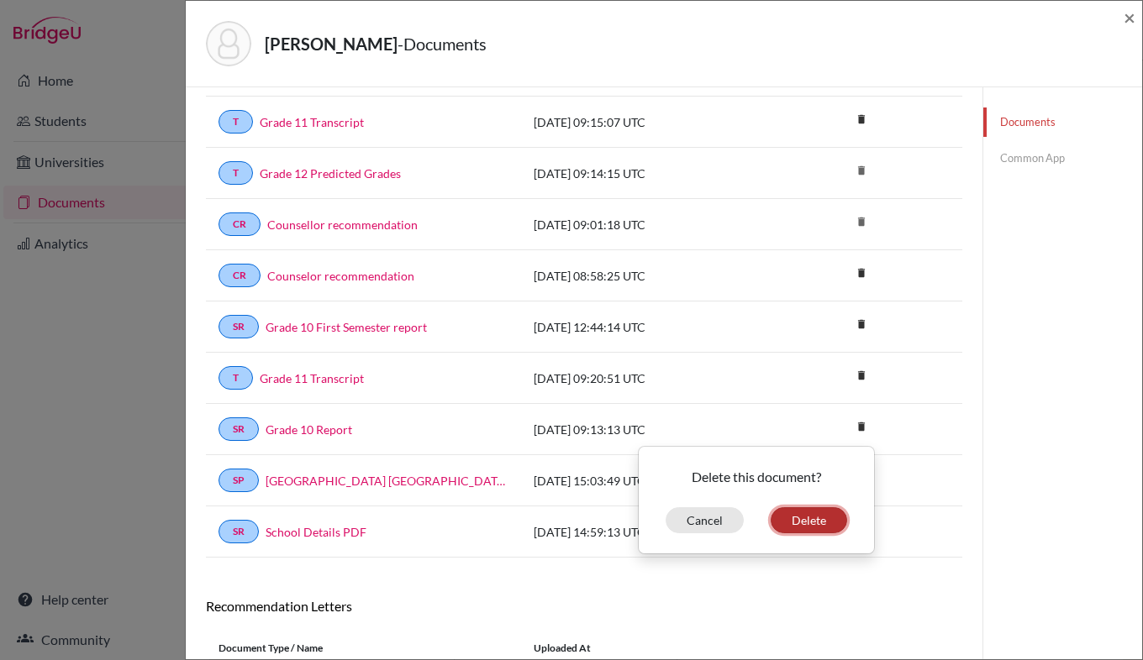
click at [787, 520] on button "Delete" at bounding box center [808, 520] width 76 height 26
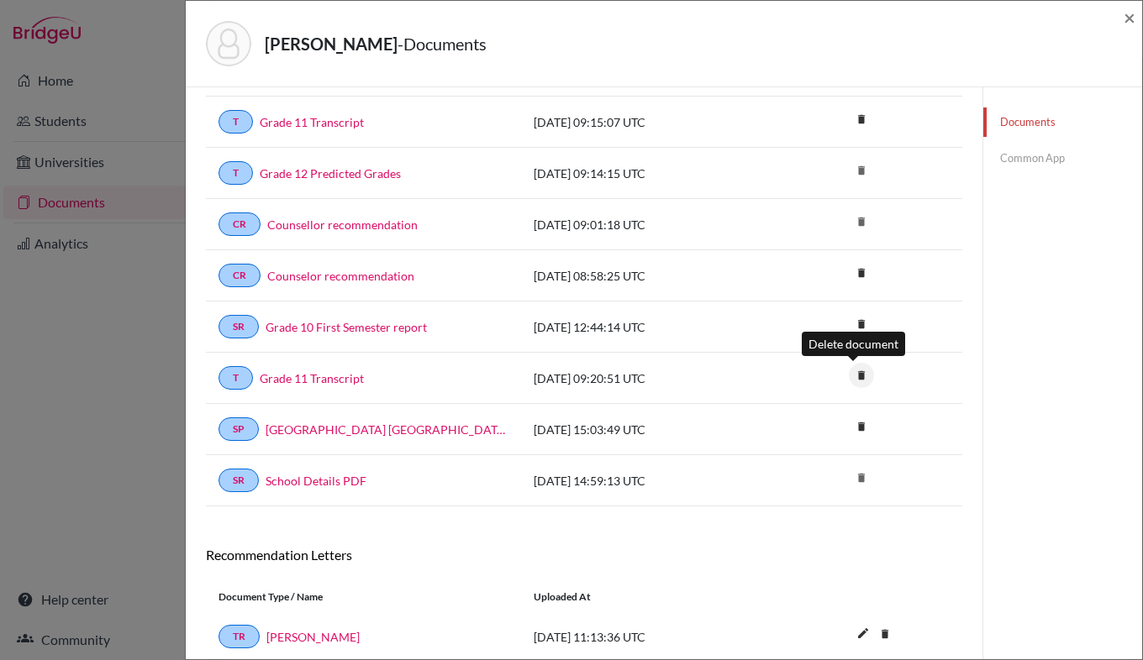
click at [850, 375] on icon "delete" at bounding box center [861, 375] width 25 height 25
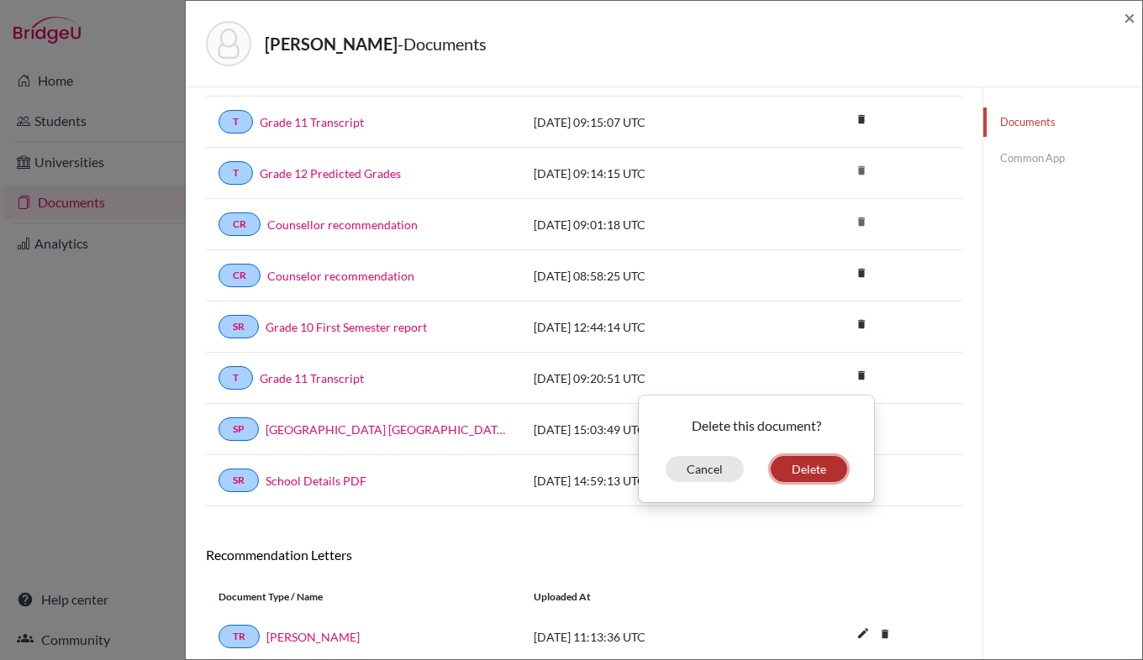
click at [788, 465] on button "Delete" at bounding box center [808, 469] width 76 height 26
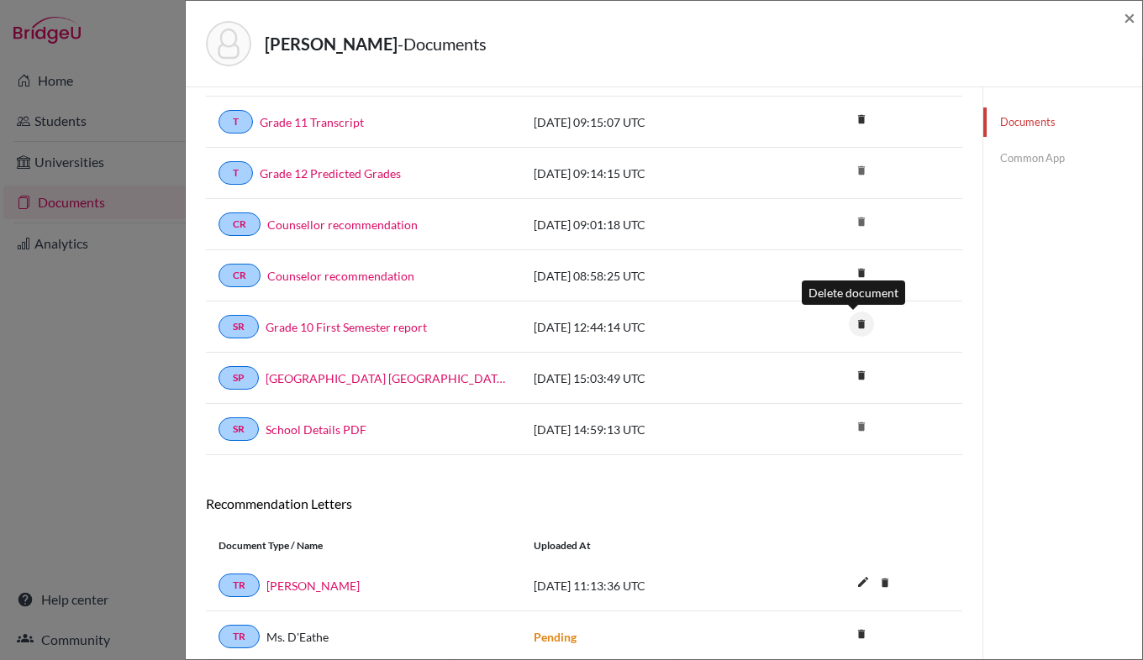
click at [854, 324] on icon "delete" at bounding box center [861, 324] width 25 height 25
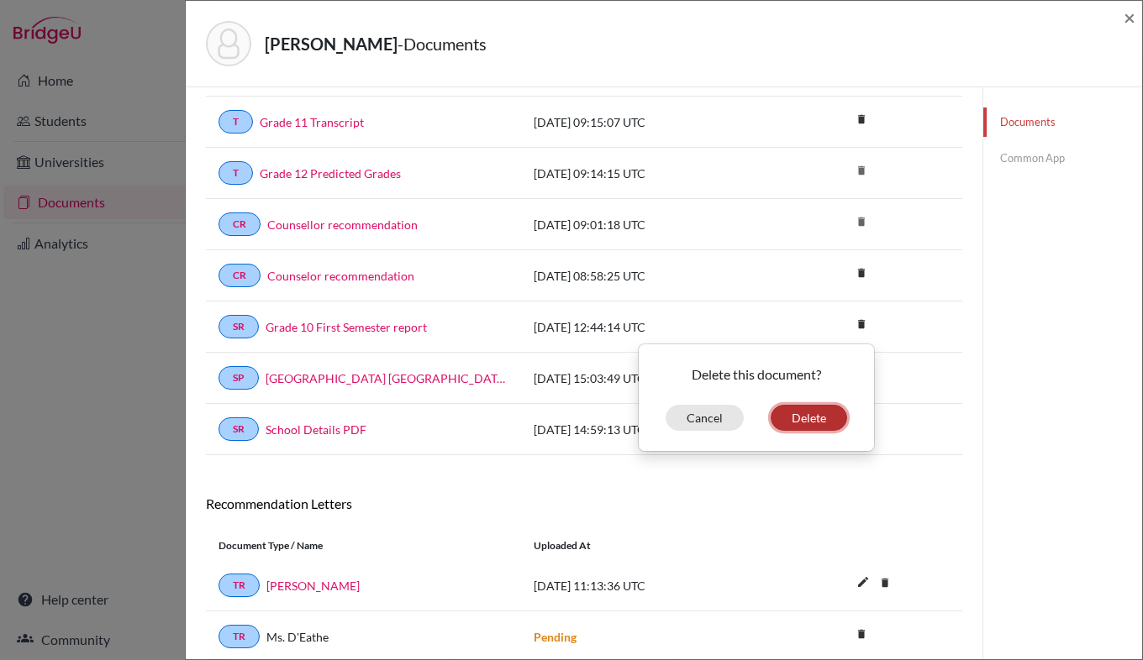
click at [812, 413] on button "Delete" at bounding box center [808, 418] width 76 height 26
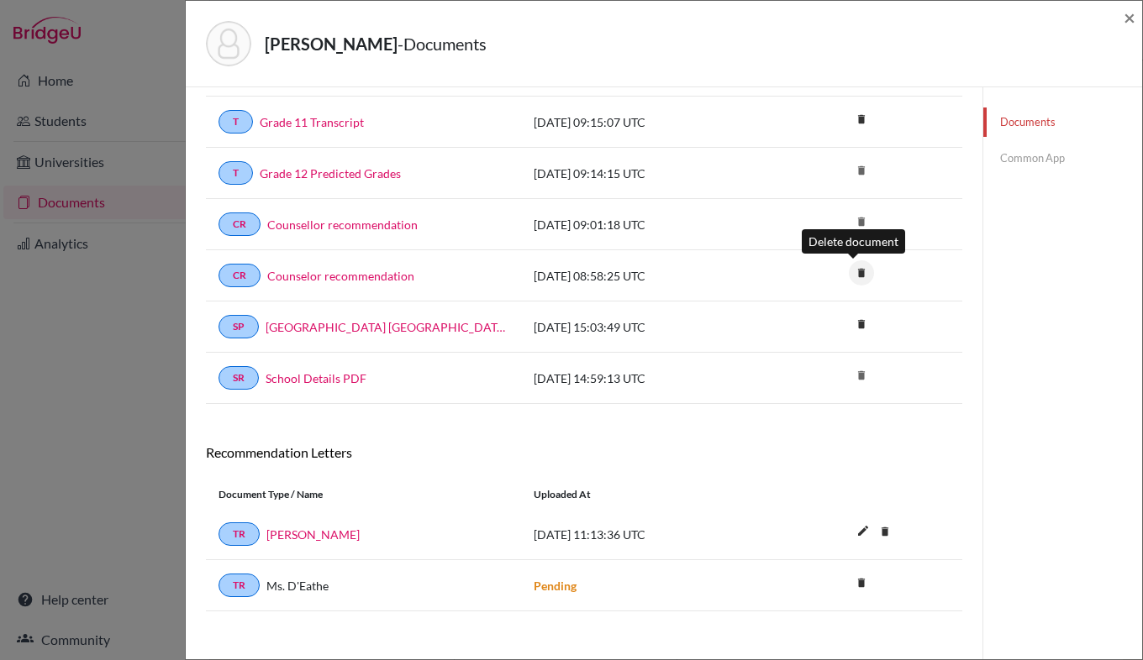
click at [852, 271] on icon "delete" at bounding box center [861, 272] width 25 height 25
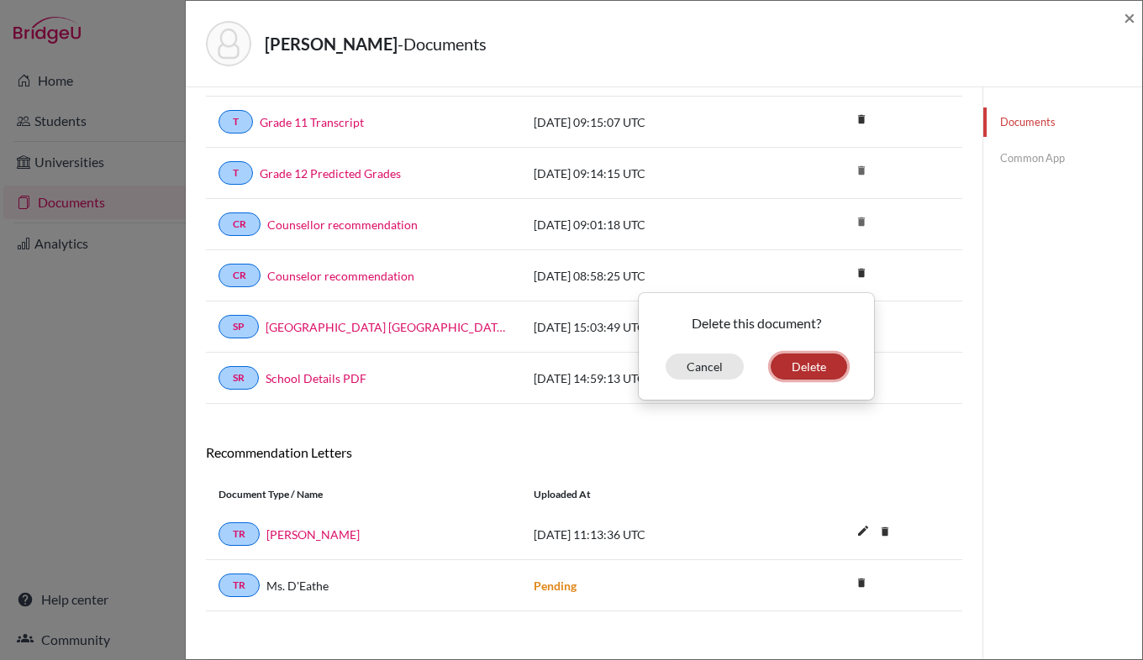
click at [807, 368] on button "Delete" at bounding box center [808, 367] width 76 height 26
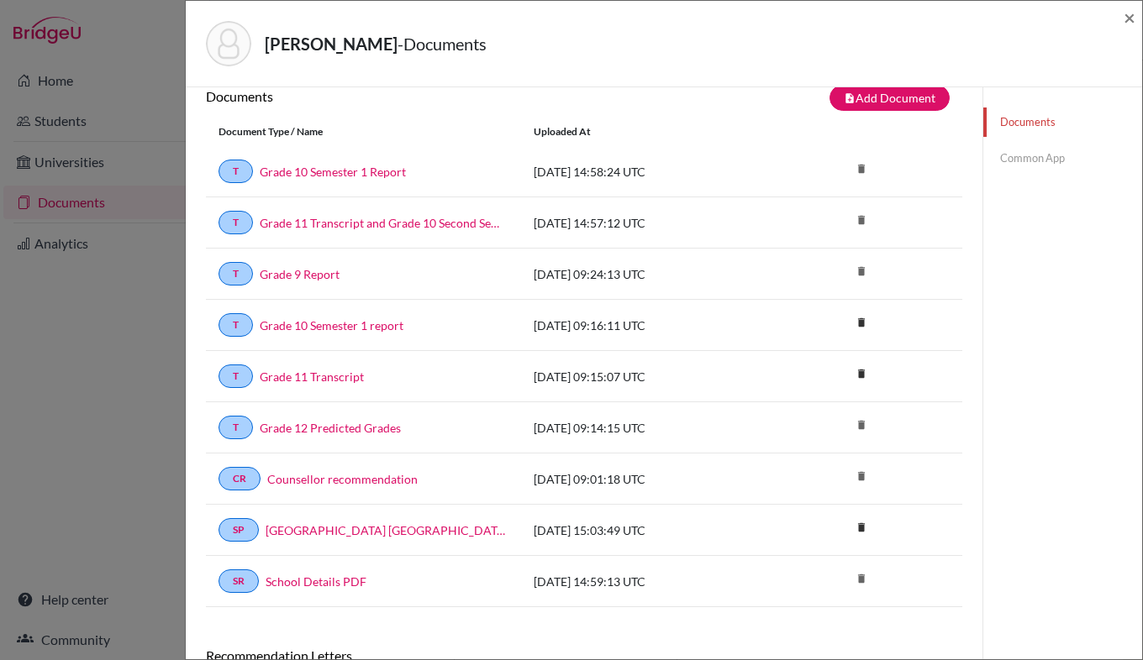
scroll to position [70, 0]
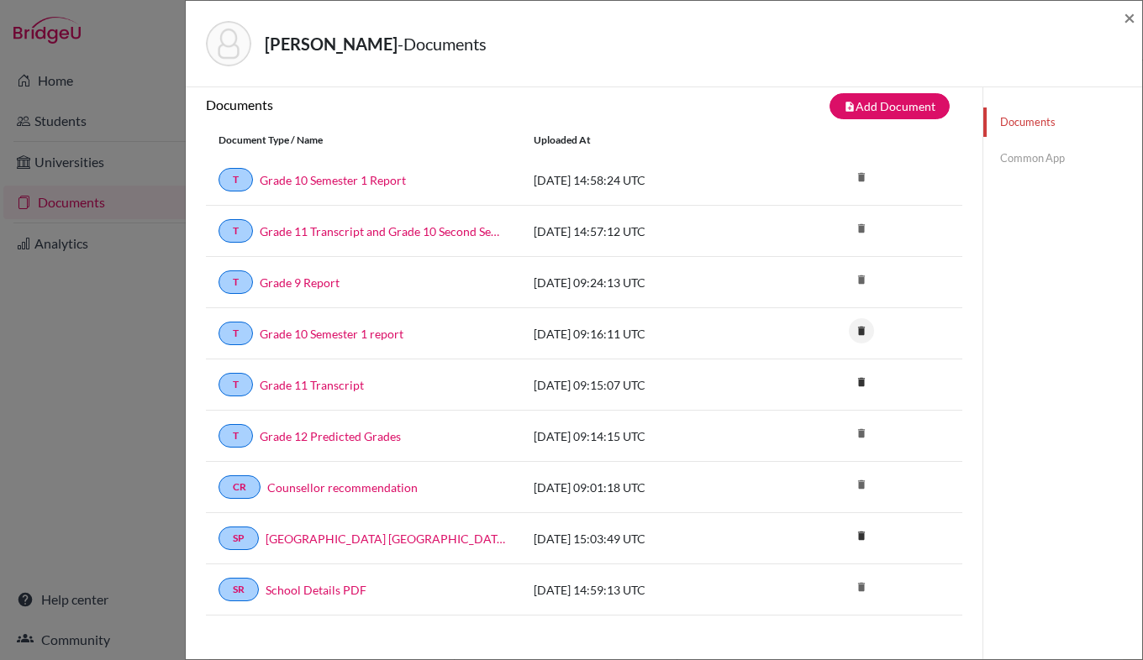
click at [851, 331] on icon "delete" at bounding box center [861, 330] width 25 height 25
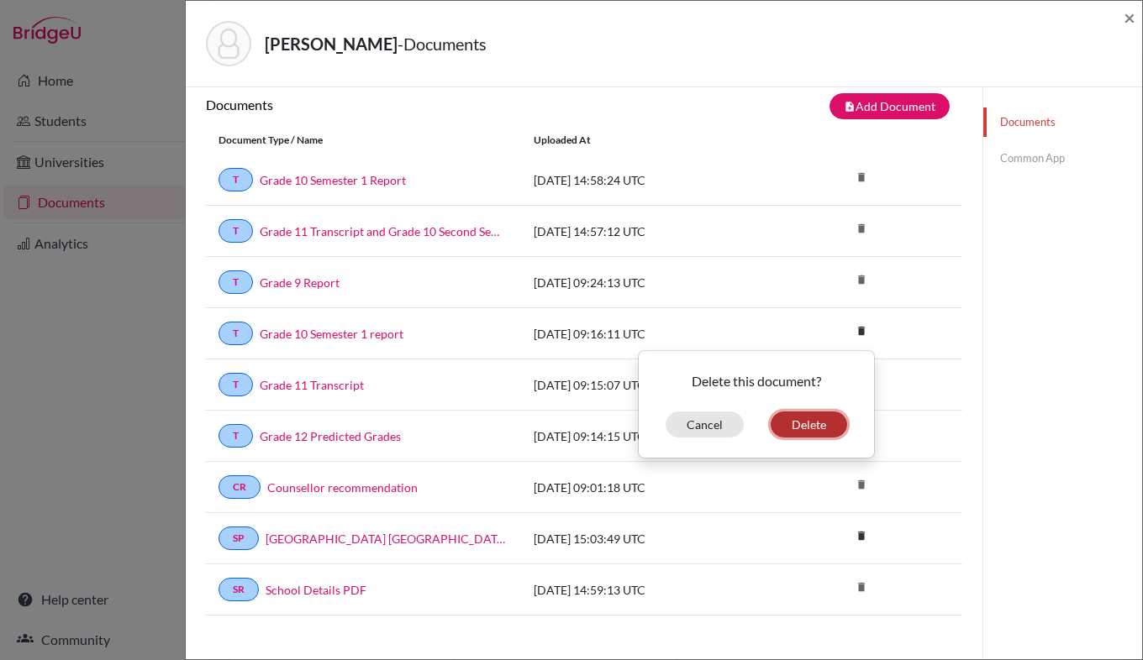
click at [805, 423] on button "Delete" at bounding box center [808, 425] width 76 height 26
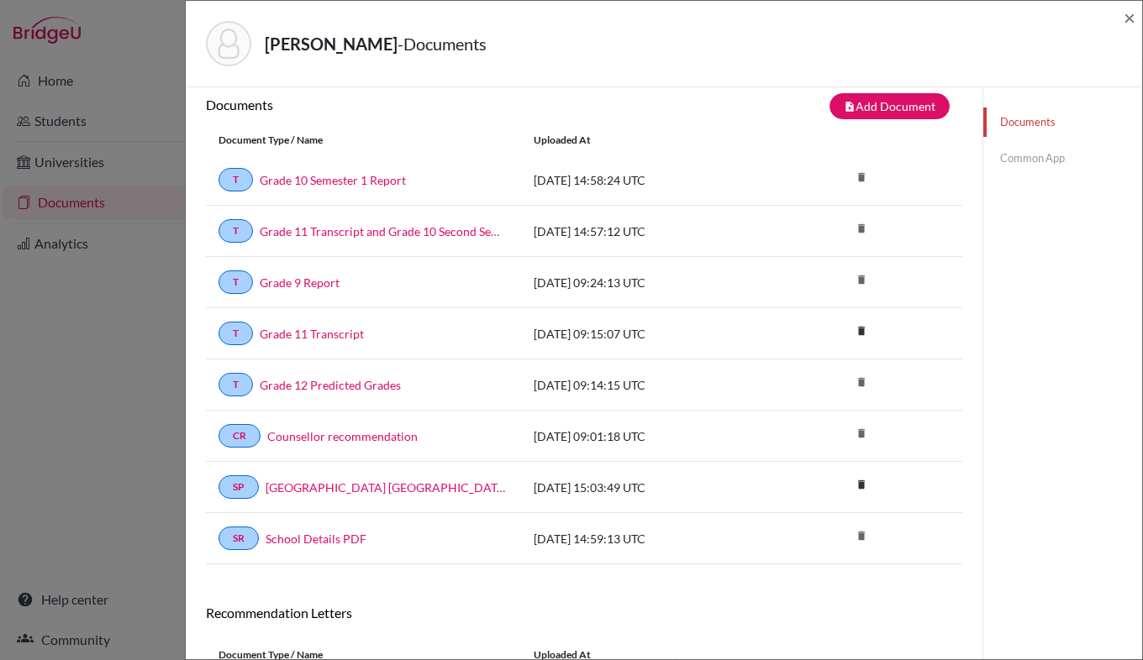
click at [1040, 158] on link "Common App" at bounding box center [1062, 158] width 159 height 29
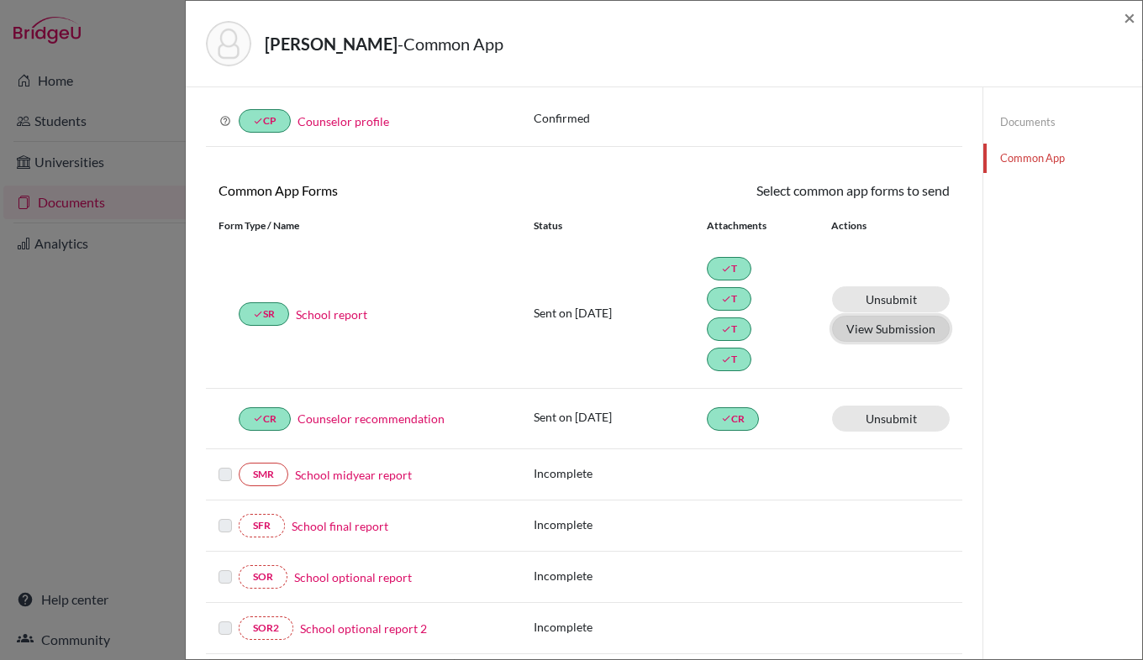
click at [878, 329] on button "View Submission" at bounding box center [891, 329] width 118 height 26
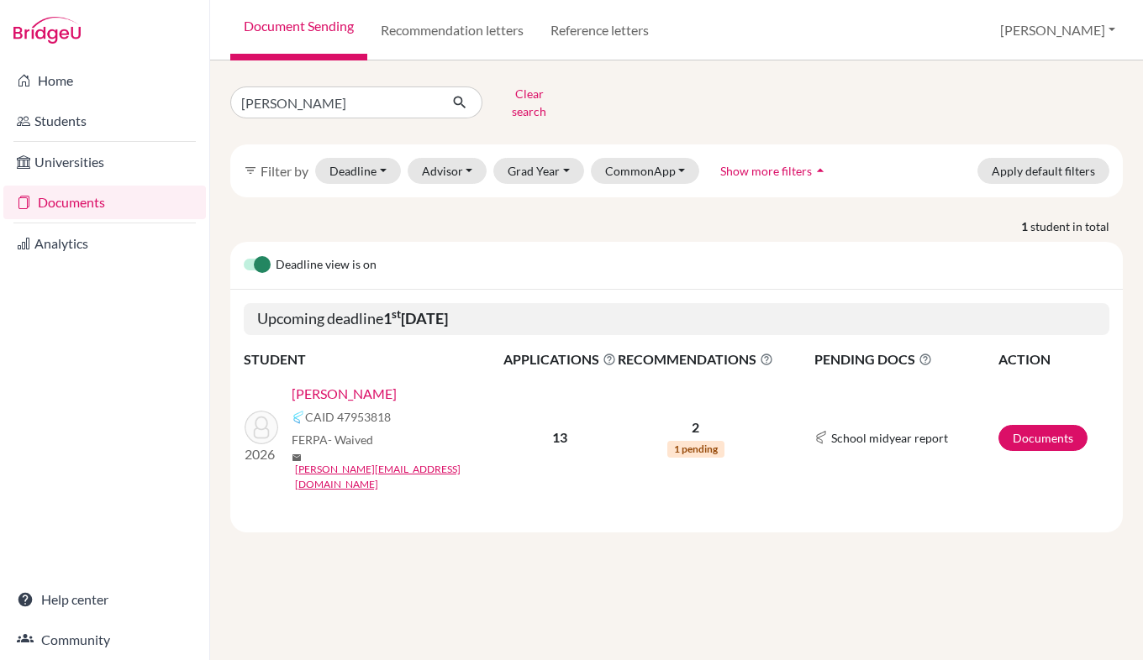
click at [348, 384] on link "[PERSON_NAME]" at bounding box center [344, 394] width 105 height 20
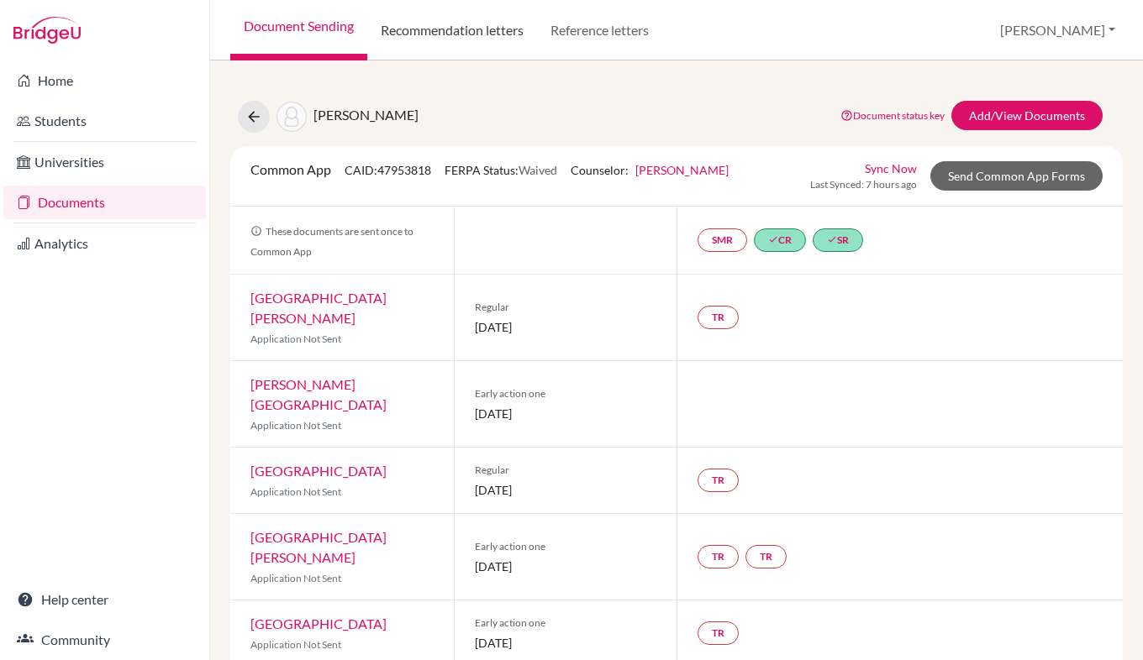
click at [474, 28] on link "Recommendation letters" at bounding box center [452, 30] width 170 height 60
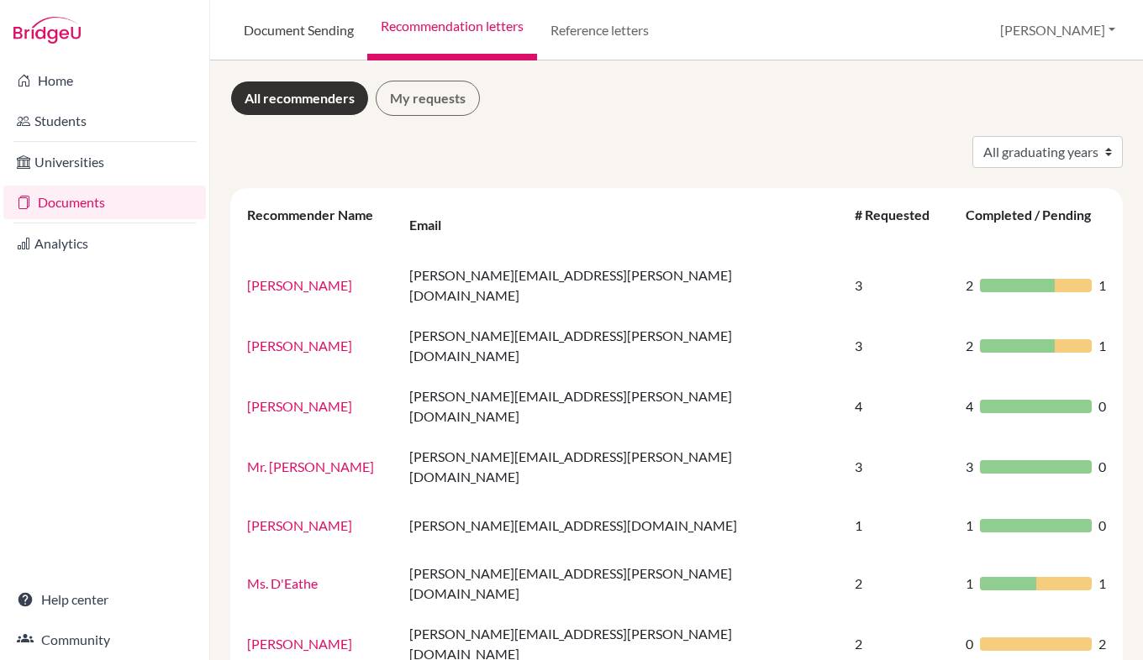
click at [304, 29] on link "Document Sending" at bounding box center [298, 30] width 137 height 60
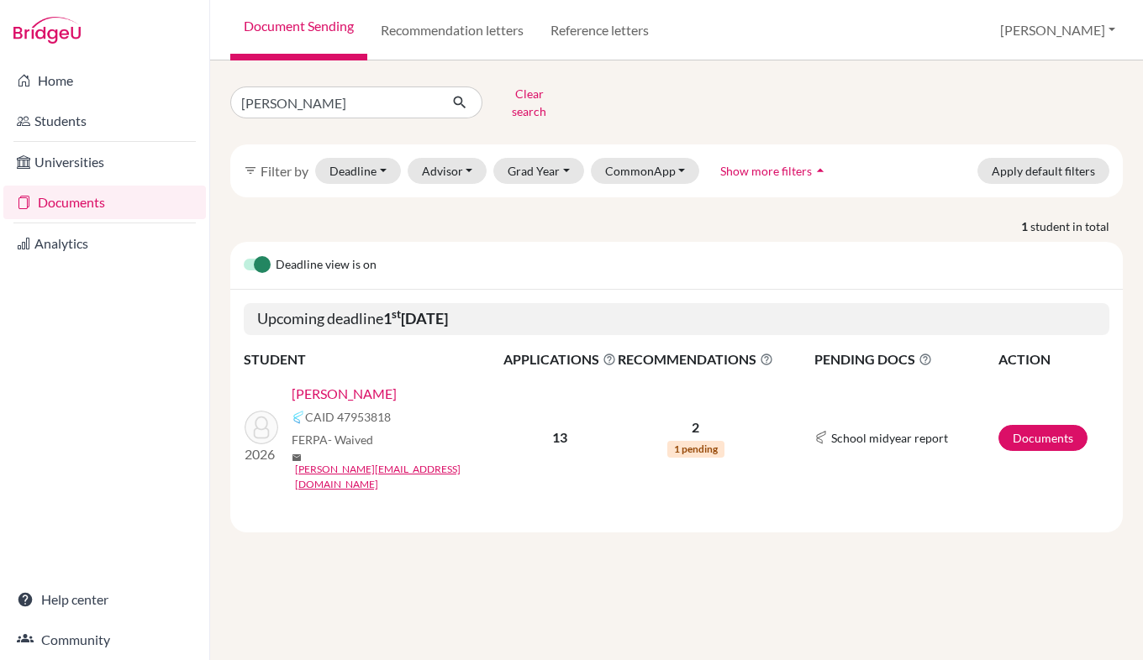
click at [341, 386] on link "[PERSON_NAME]" at bounding box center [344, 394] width 105 height 20
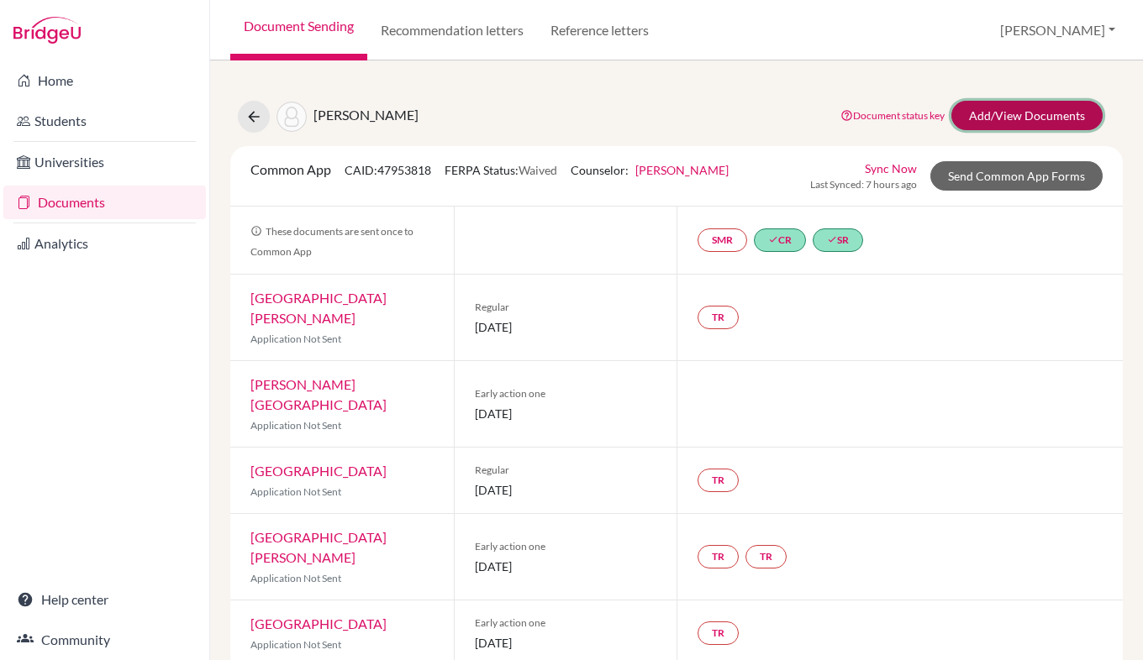
click at [1023, 115] on link "Add/View Documents" at bounding box center [1026, 115] width 151 height 29
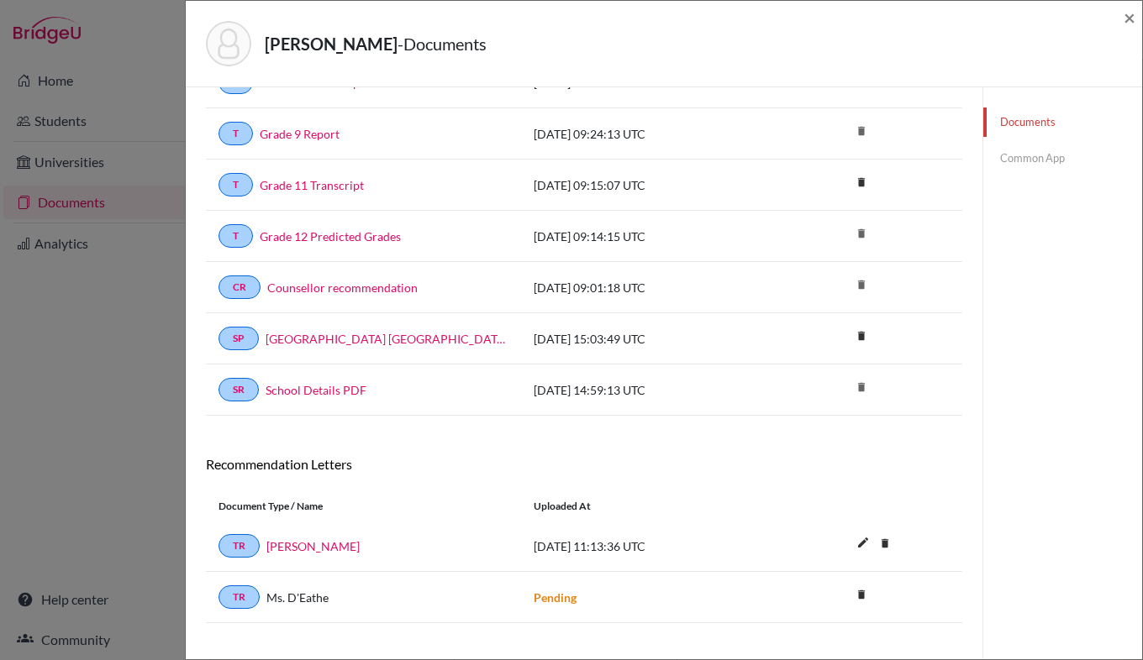
scroll to position [187, 0]
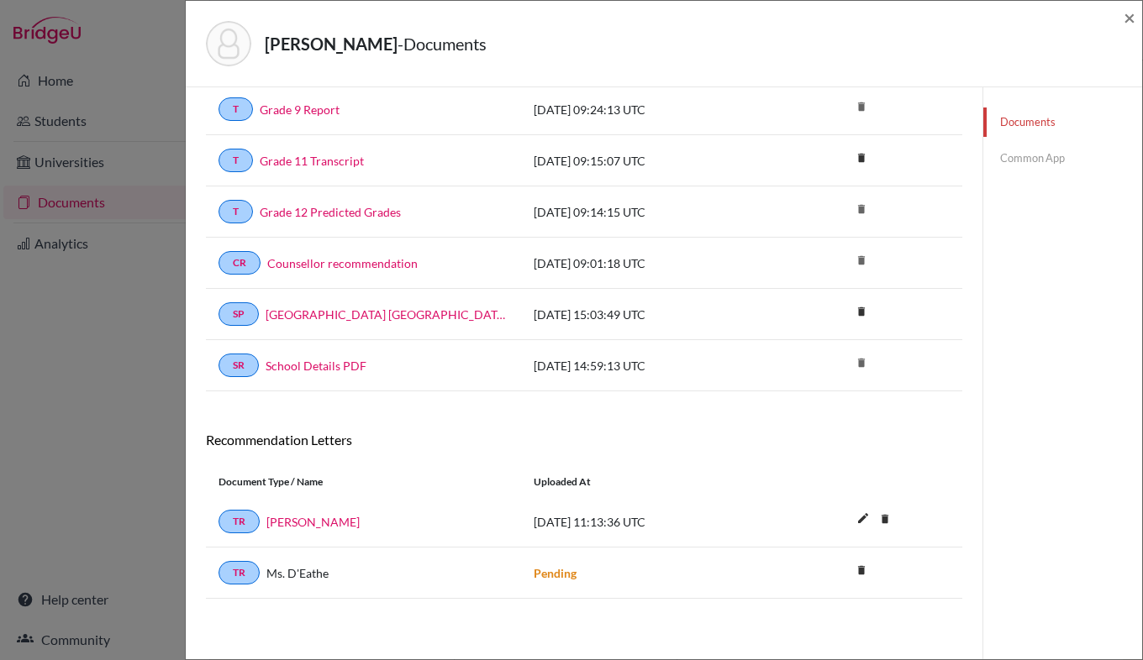
click at [1029, 166] on link "Common App" at bounding box center [1062, 158] width 159 height 29
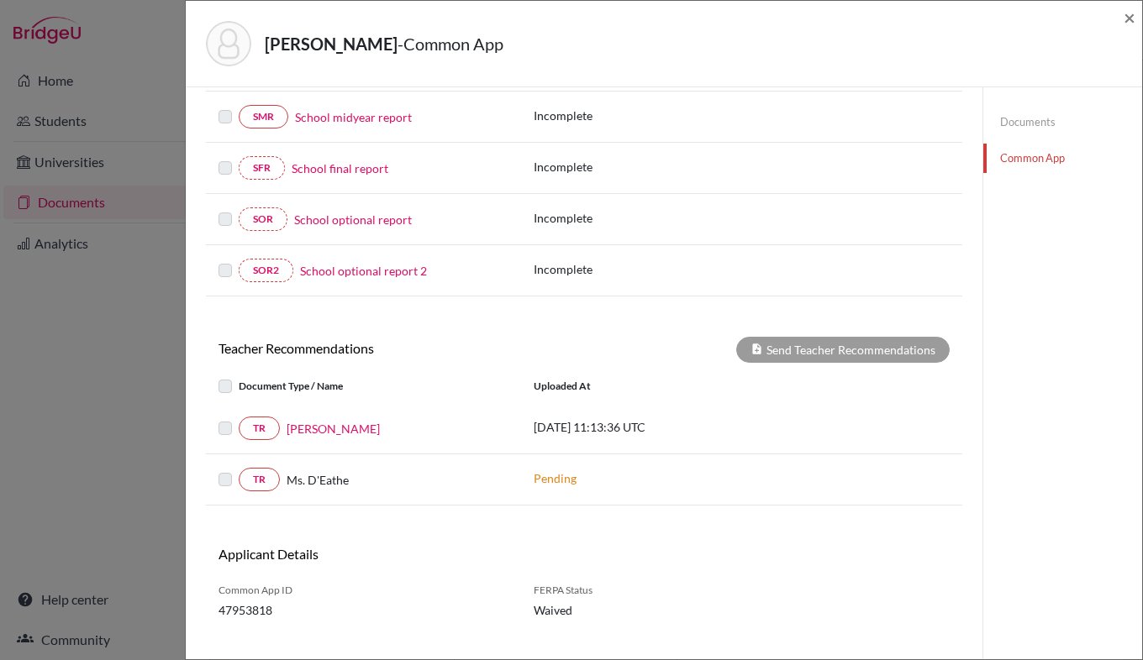
scroll to position [428, 0]
click at [872, 351] on div "Send Teacher Recommendations" at bounding box center [842, 350] width 213 height 26
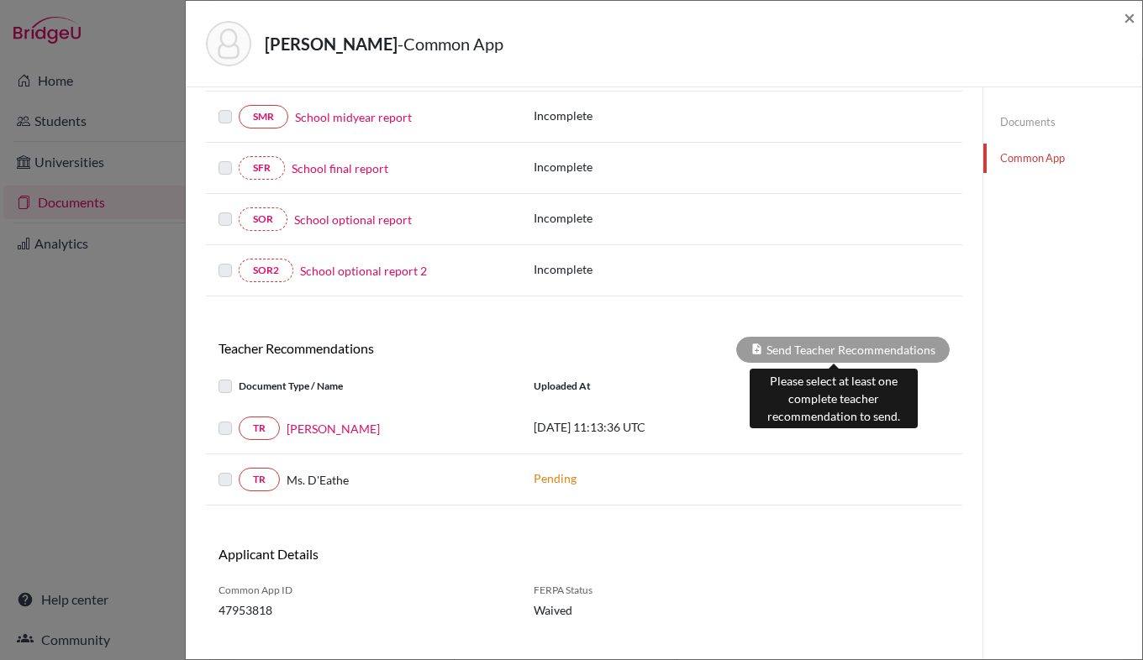
click at [1070, 402] on div "Documents Common App" at bounding box center [1062, 173] width 160 height 1027
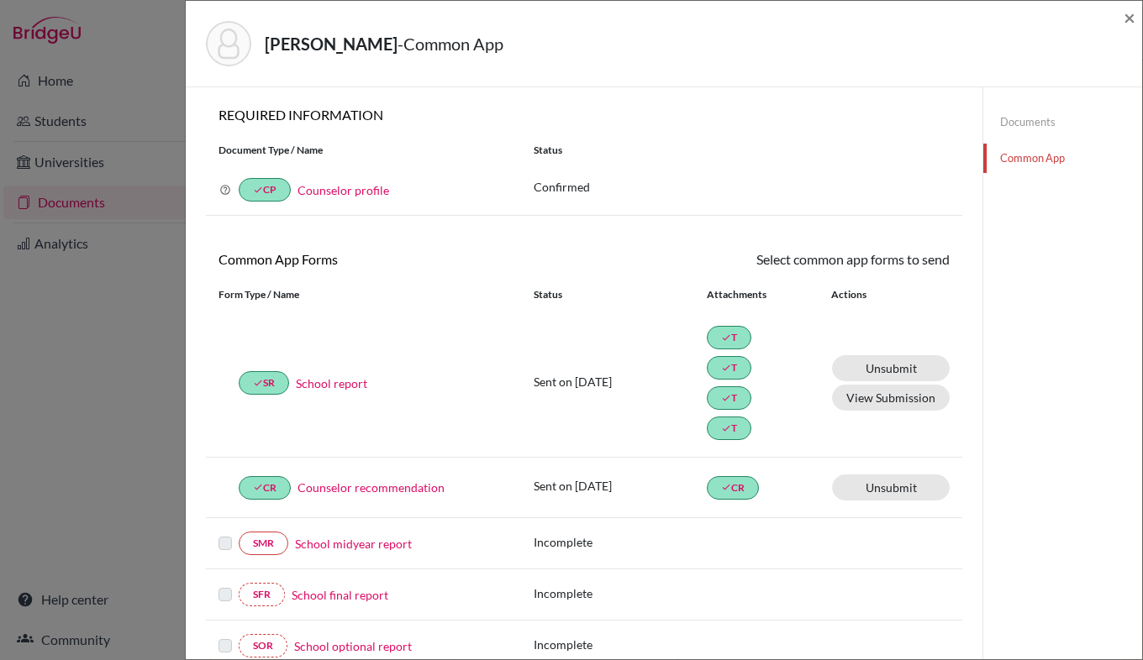
scroll to position [0, 0]
click at [407, 492] on link "Counselor recommendation" at bounding box center [370, 489] width 147 height 18
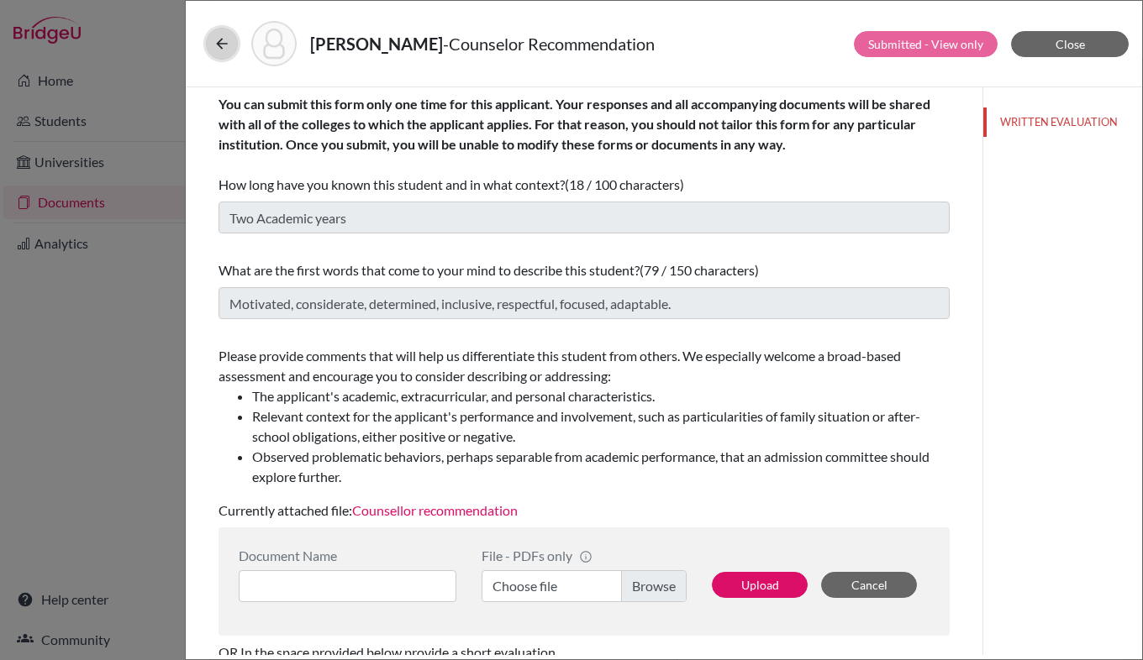
click at [223, 41] on icon at bounding box center [221, 43] width 17 height 17
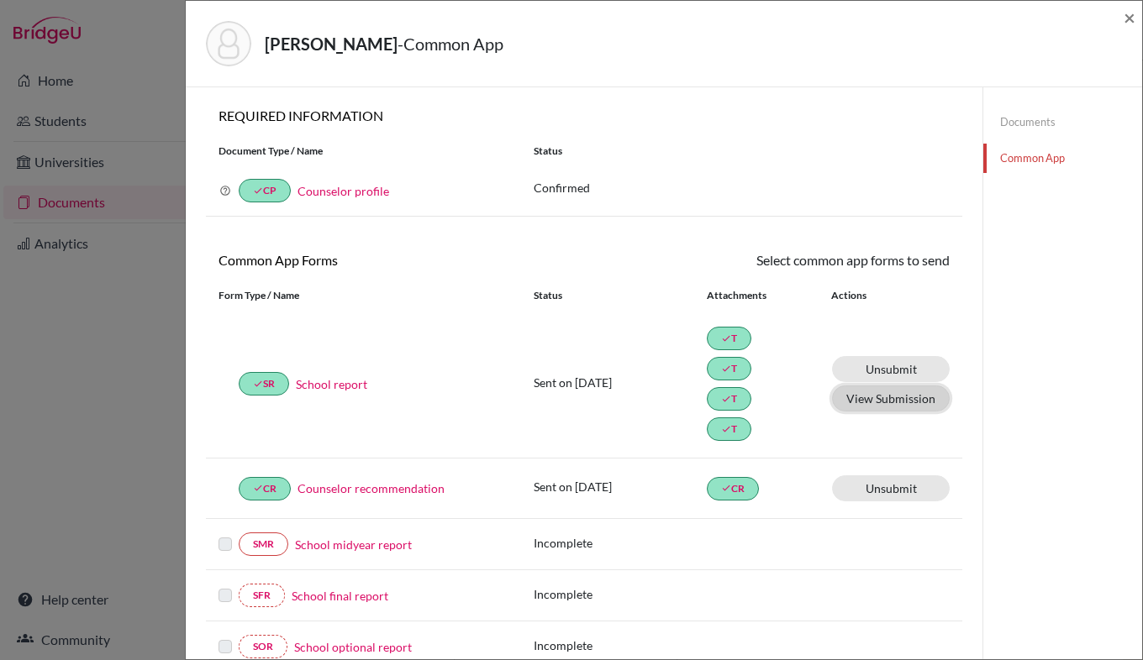
click at [881, 403] on button "View Submission" at bounding box center [891, 399] width 118 height 26
click at [907, 371] on link "Unsubmit This document will be un-submitted from all Common App universities it…" at bounding box center [891, 369] width 118 height 26
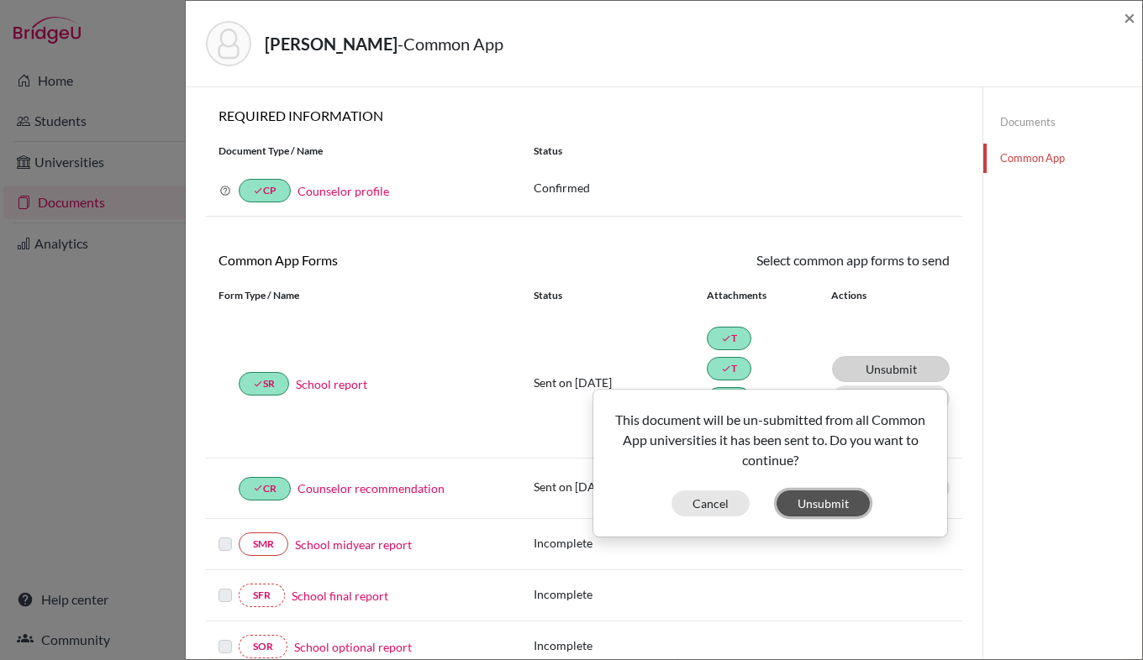
click at [819, 503] on button "Unsubmit" at bounding box center [822, 504] width 93 height 26
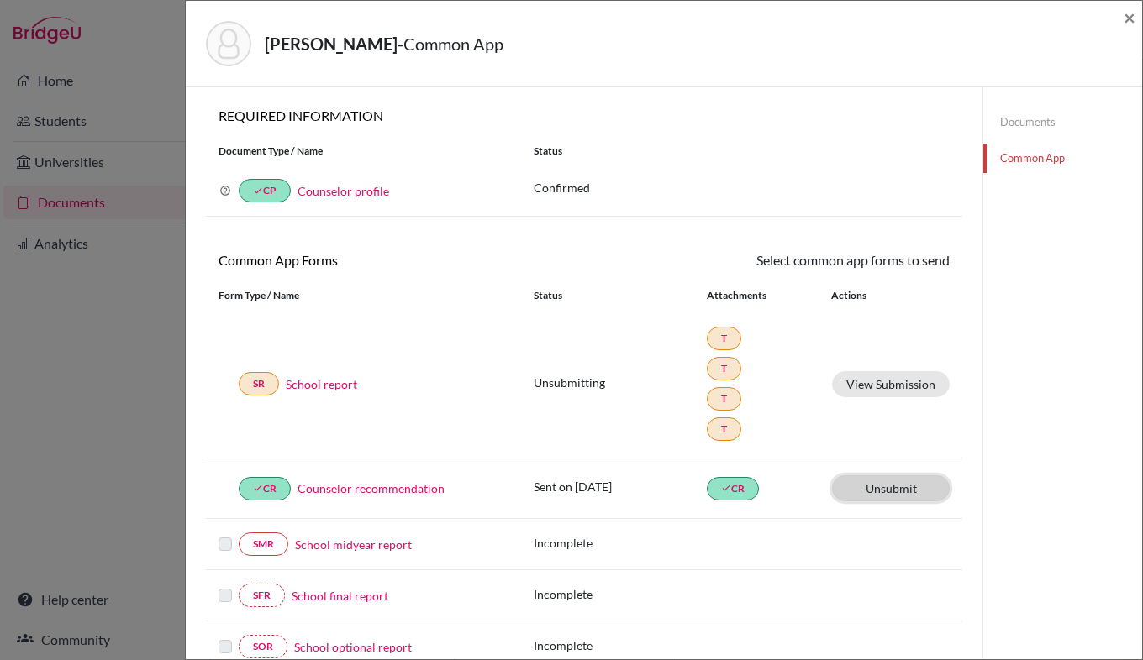
click at [885, 489] on link "Unsubmit This document will be un-submitted from all Common App universities it…" at bounding box center [891, 489] width 118 height 26
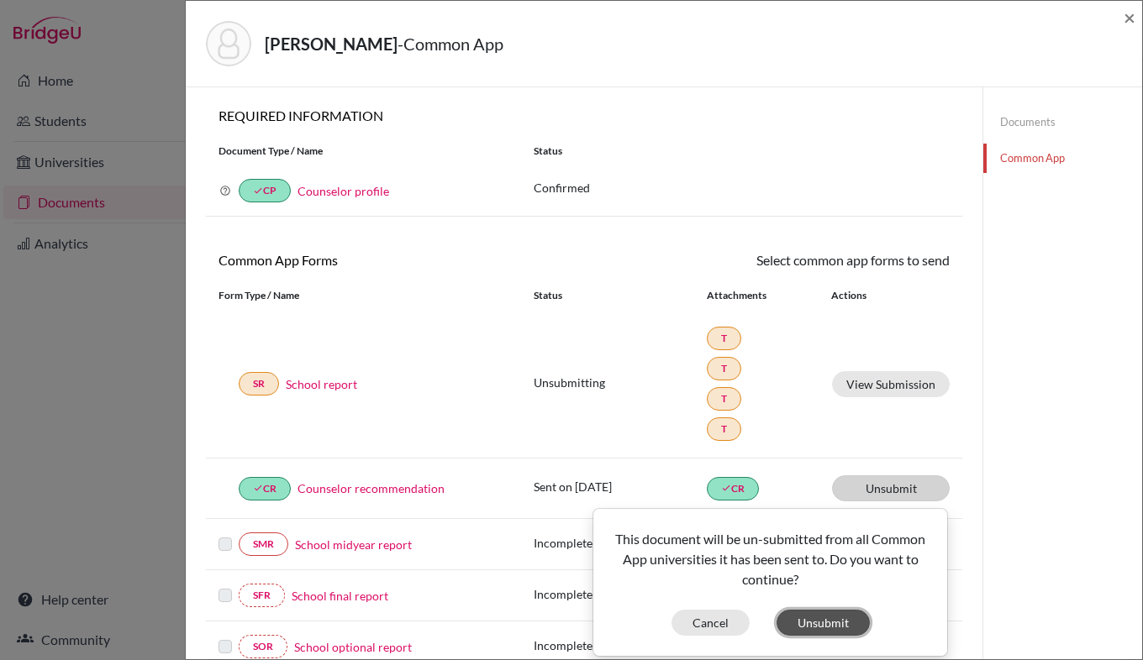
click at [803, 623] on button "Unsubmit" at bounding box center [822, 623] width 93 height 26
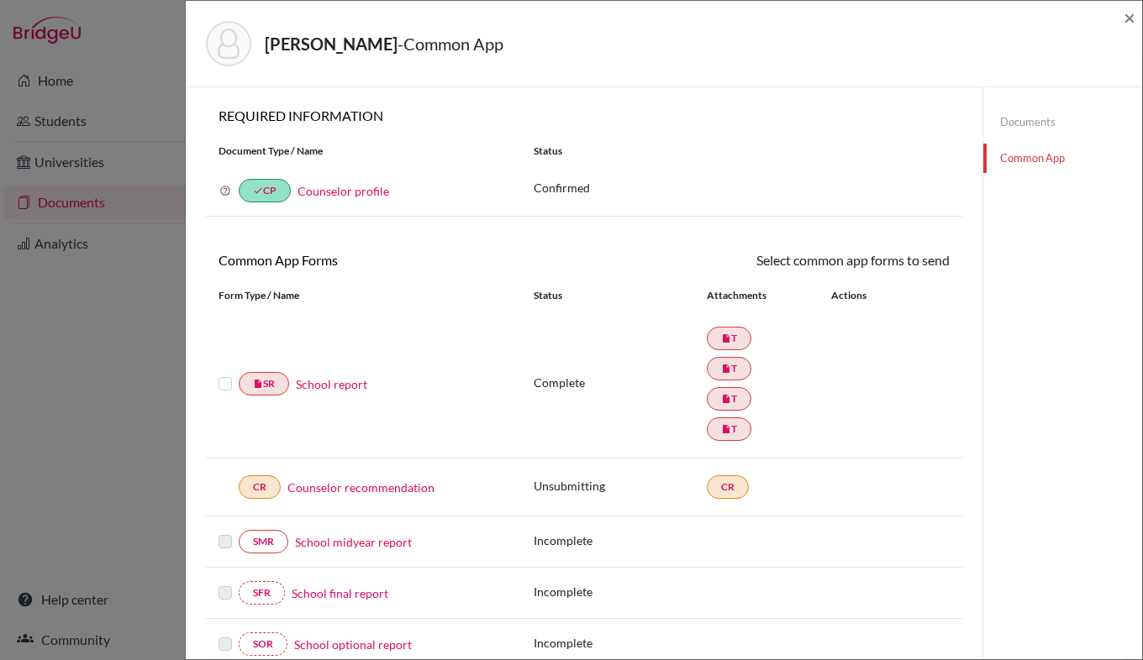
click at [355, 190] on link "Counselor profile" at bounding box center [343, 191] width 92 height 14
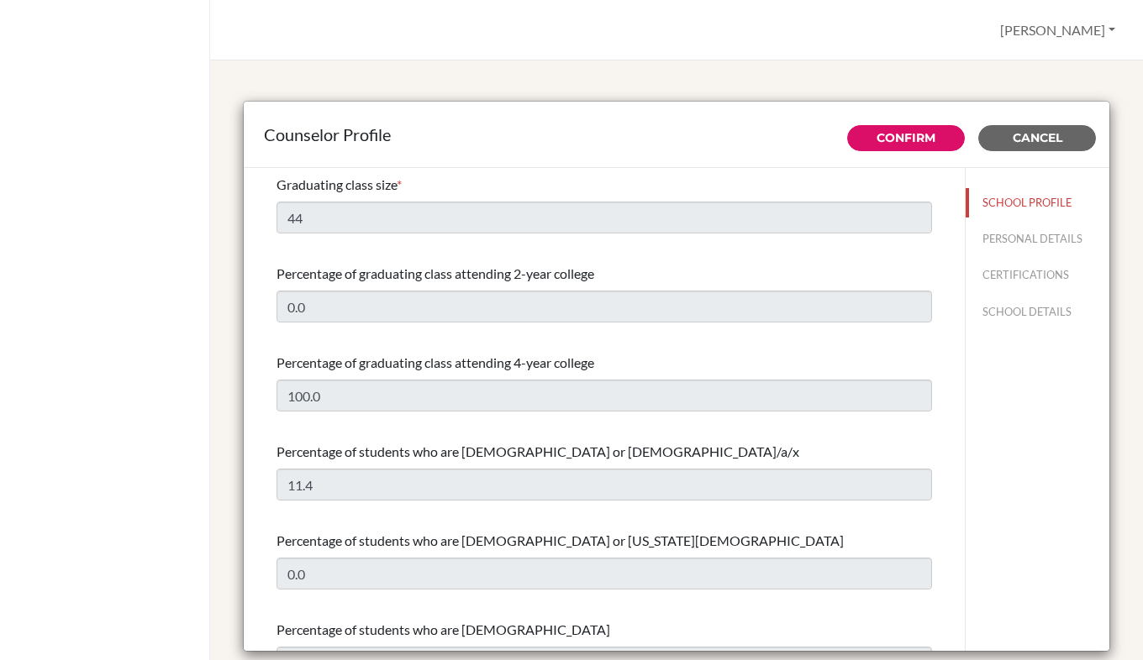
select select "1"
select select "350987"
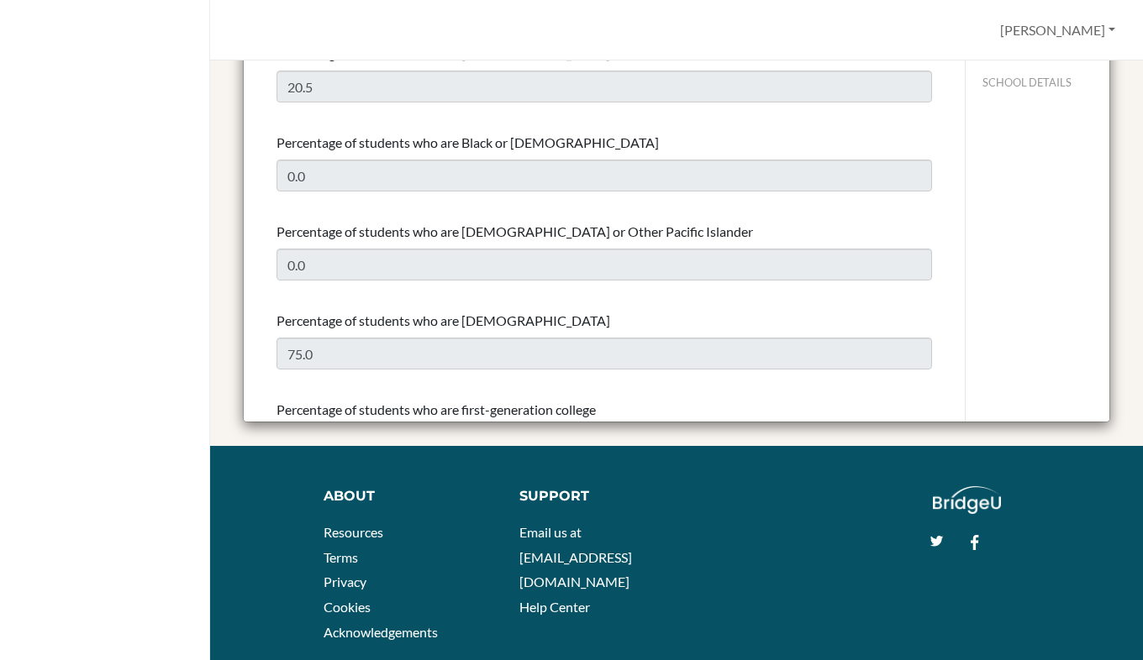
scroll to position [340, 0]
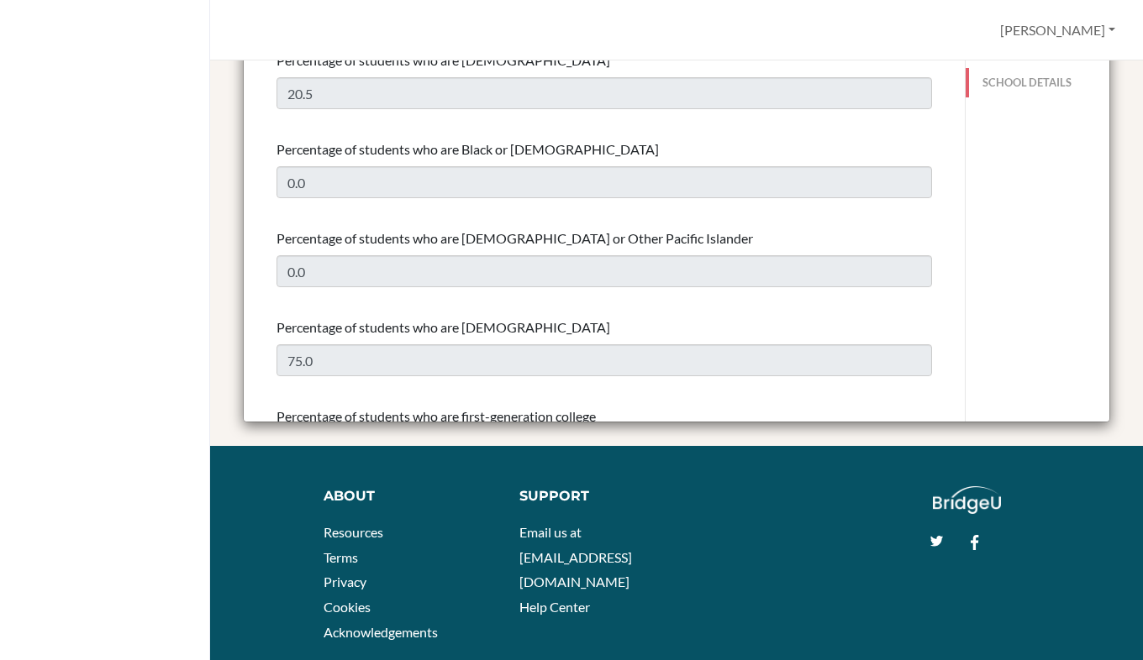
click at [1007, 81] on button "SCHOOL DETAILS" at bounding box center [1037, 82] width 144 height 29
type input "745002"
type input "https://www .nordangliaeducation.com/schools/dubli n/i nternational"
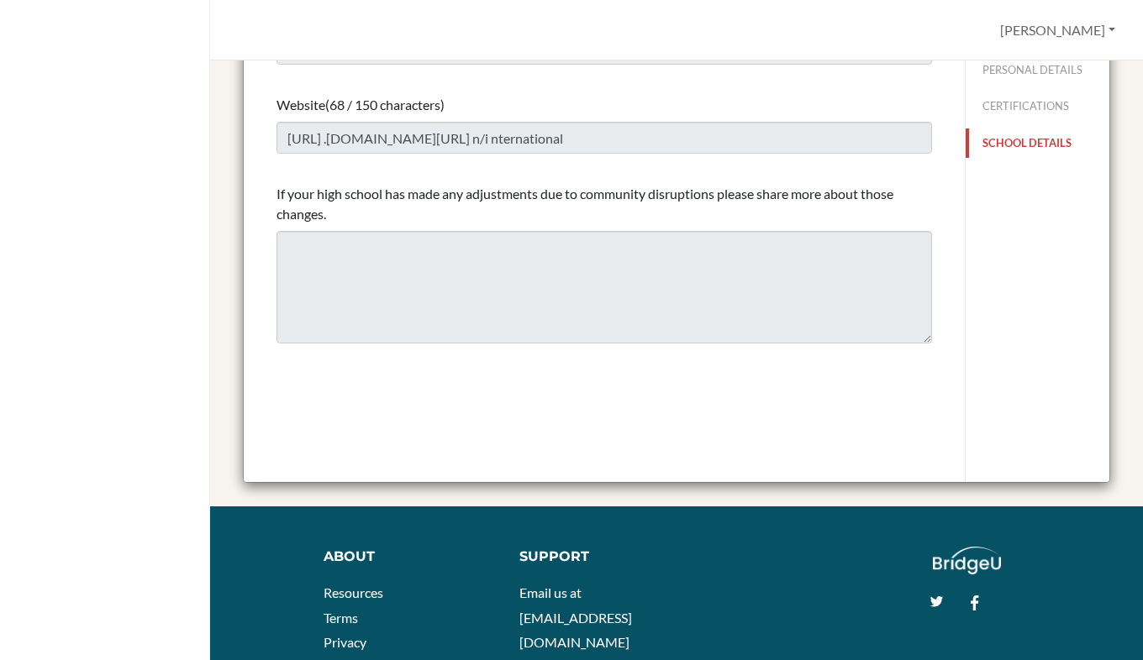
scroll to position [0, 0]
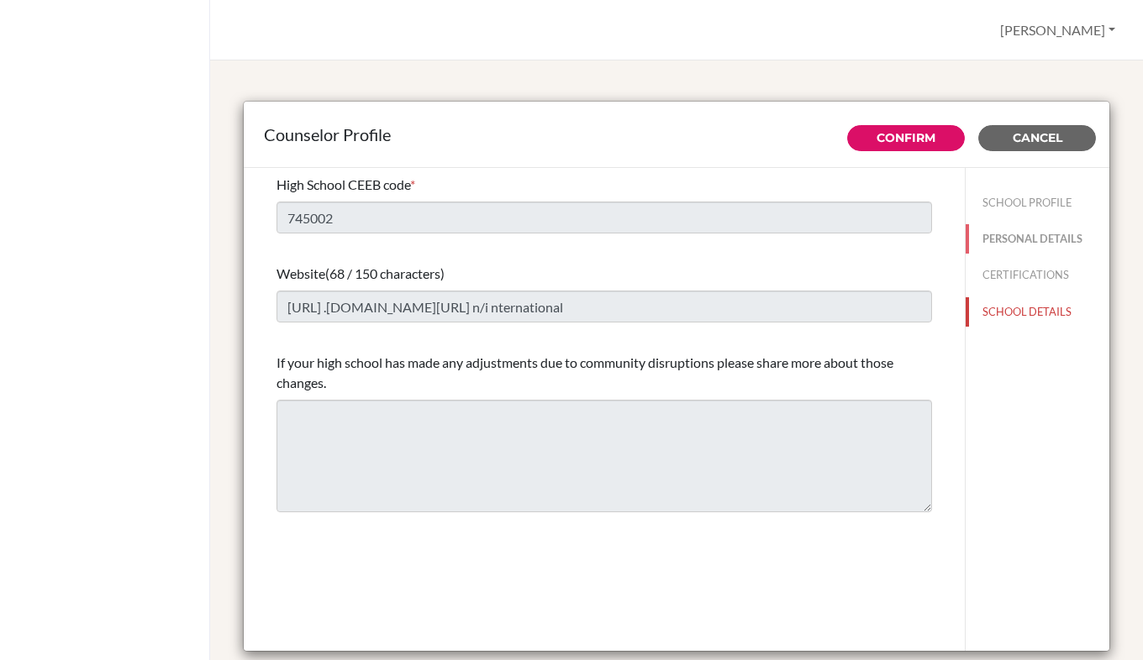
click at [1027, 241] on button "PERSONAL DETAILS" at bounding box center [1037, 238] width 144 height 29
type input "[PERSON_NAME]"
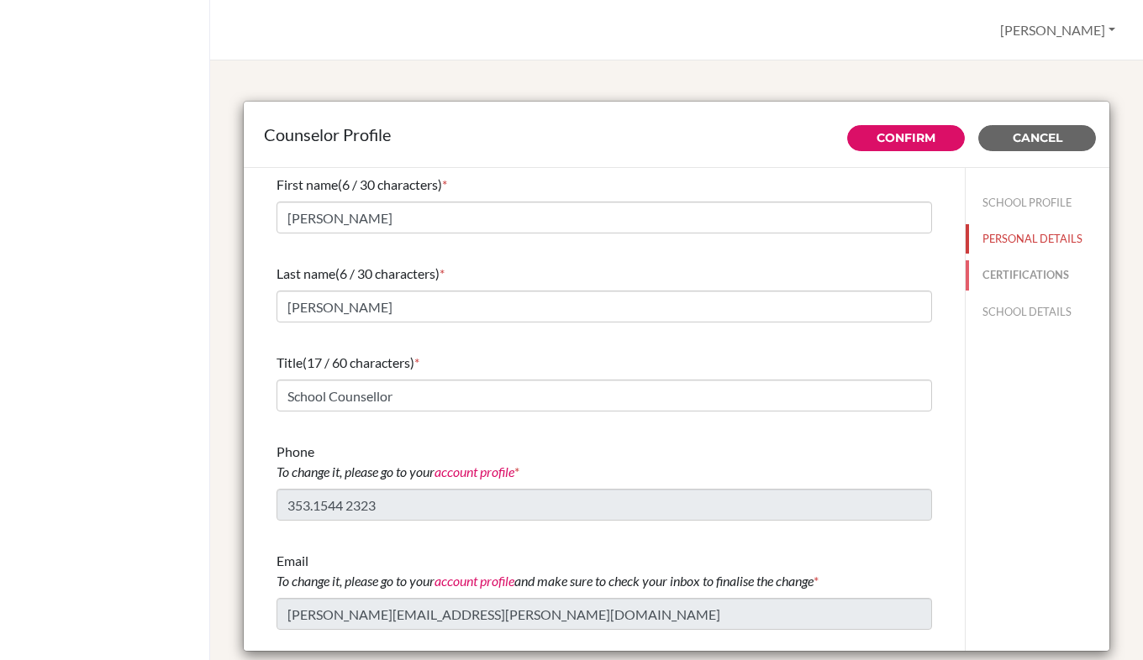
click at [1024, 271] on button "CERTIFICATIONS" at bounding box center [1037, 274] width 144 height 29
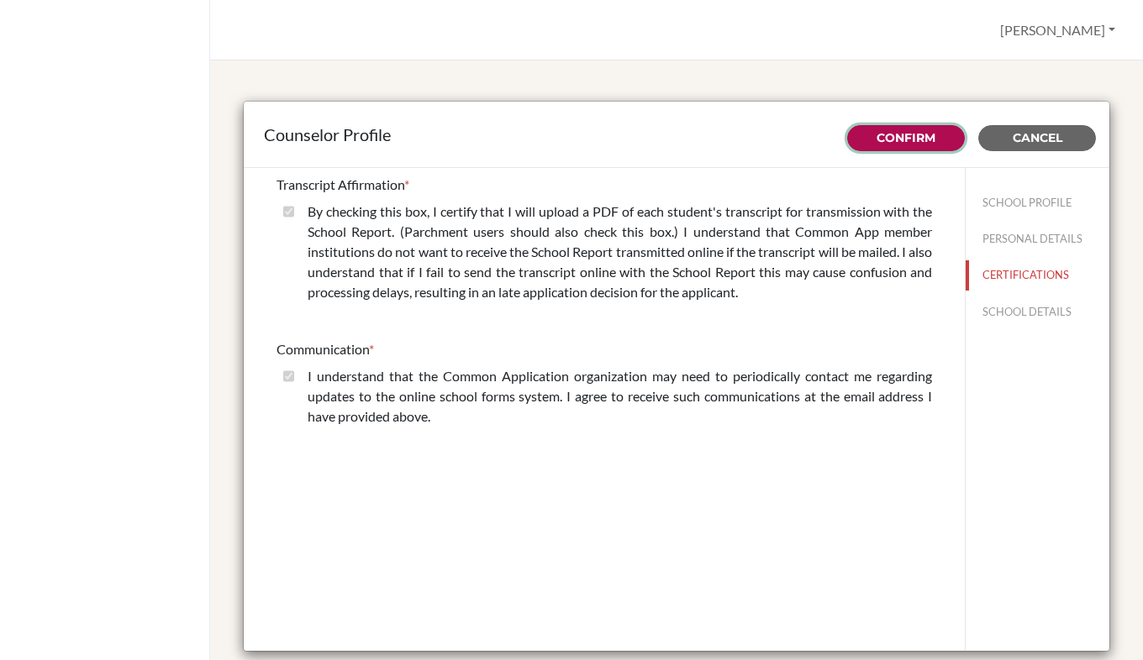
click at [900, 140] on link "Confirm" at bounding box center [905, 137] width 59 height 15
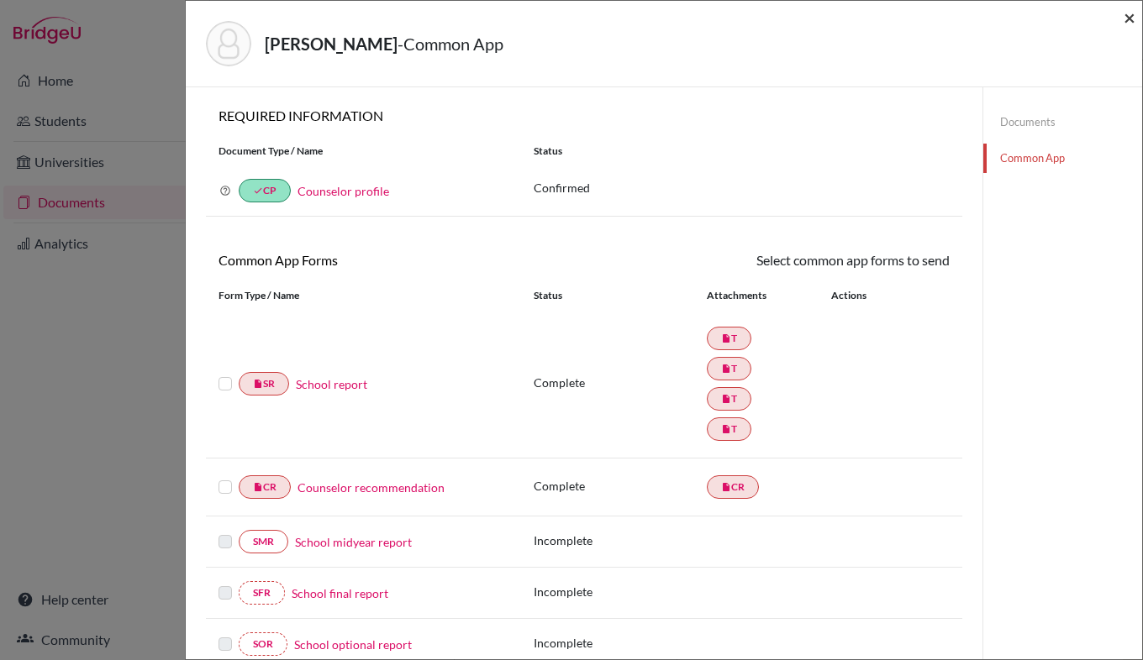
click at [1132, 19] on span "×" at bounding box center [1129, 17] width 12 height 24
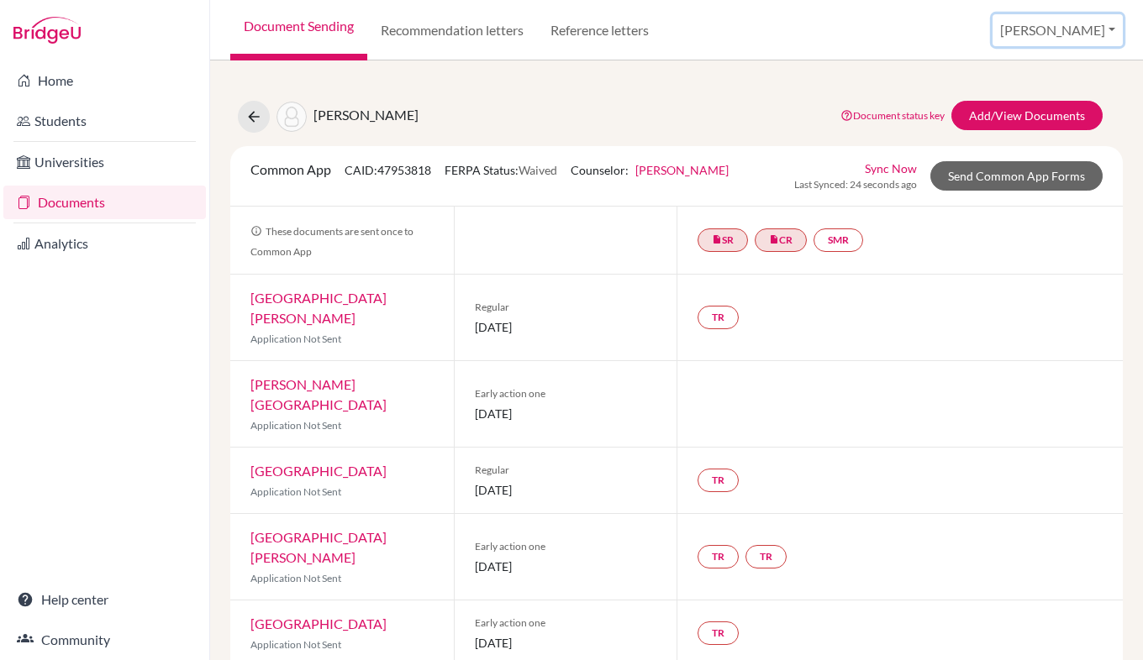
click at [1077, 37] on button "[PERSON_NAME]" at bounding box center [1057, 30] width 130 height 32
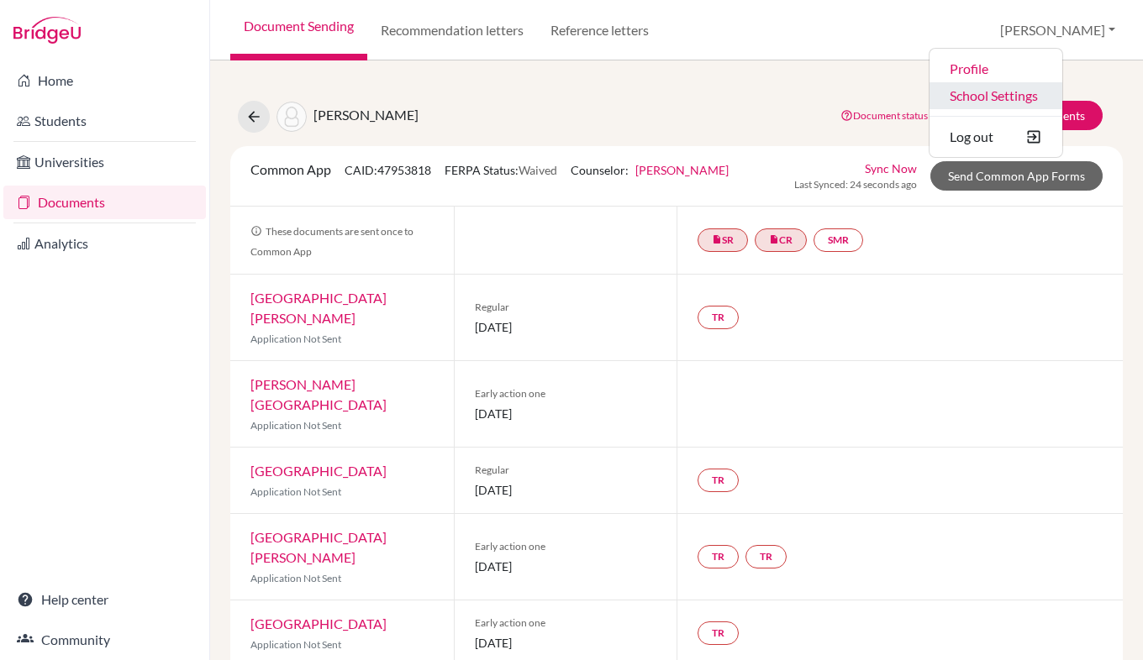
click at [1060, 98] on link "School Settings" at bounding box center [995, 95] width 133 height 27
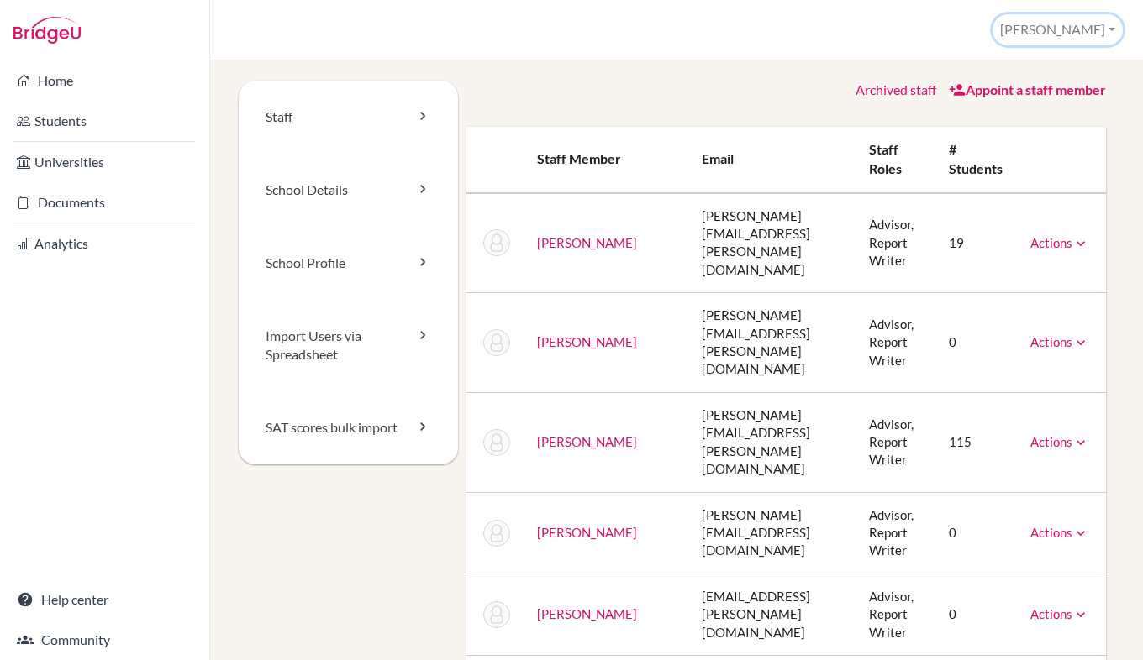
click at [1096, 35] on button "[PERSON_NAME]" at bounding box center [1057, 29] width 130 height 31
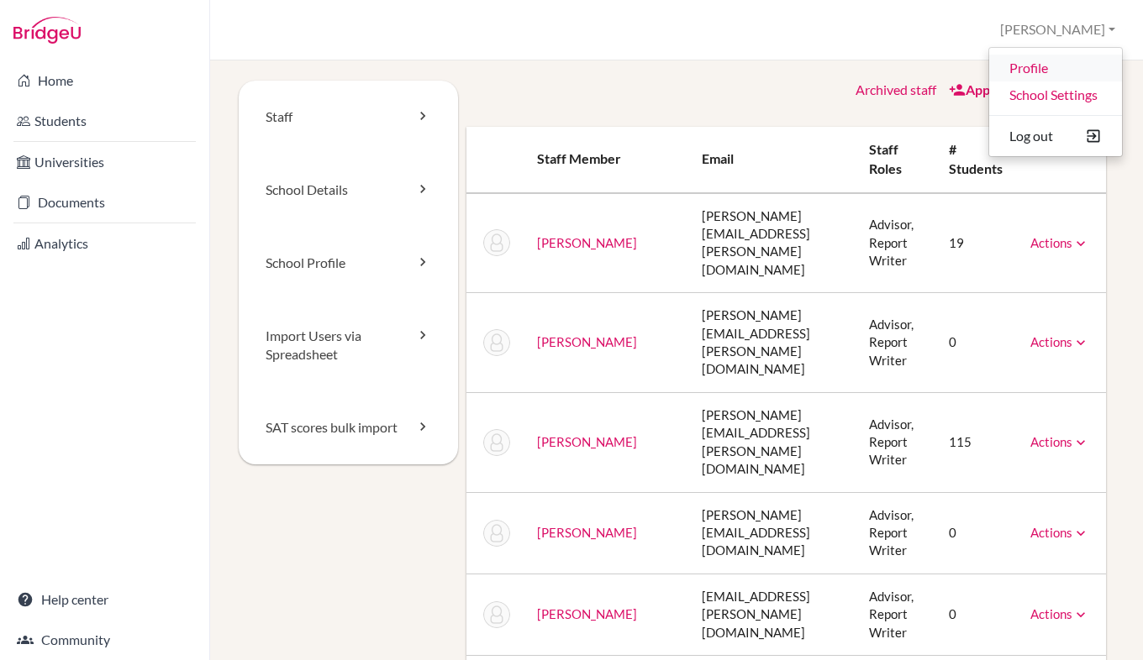
click at [1038, 69] on link "Profile" at bounding box center [1055, 68] width 133 height 27
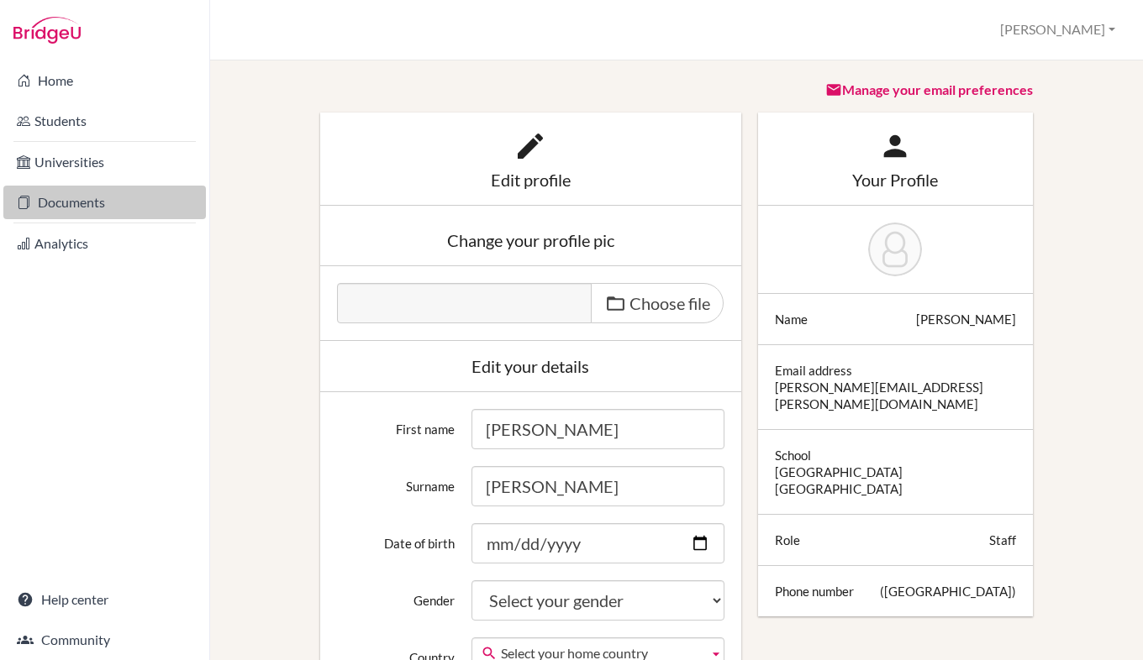
click at [50, 210] on link "Documents" at bounding box center [104, 203] width 202 height 34
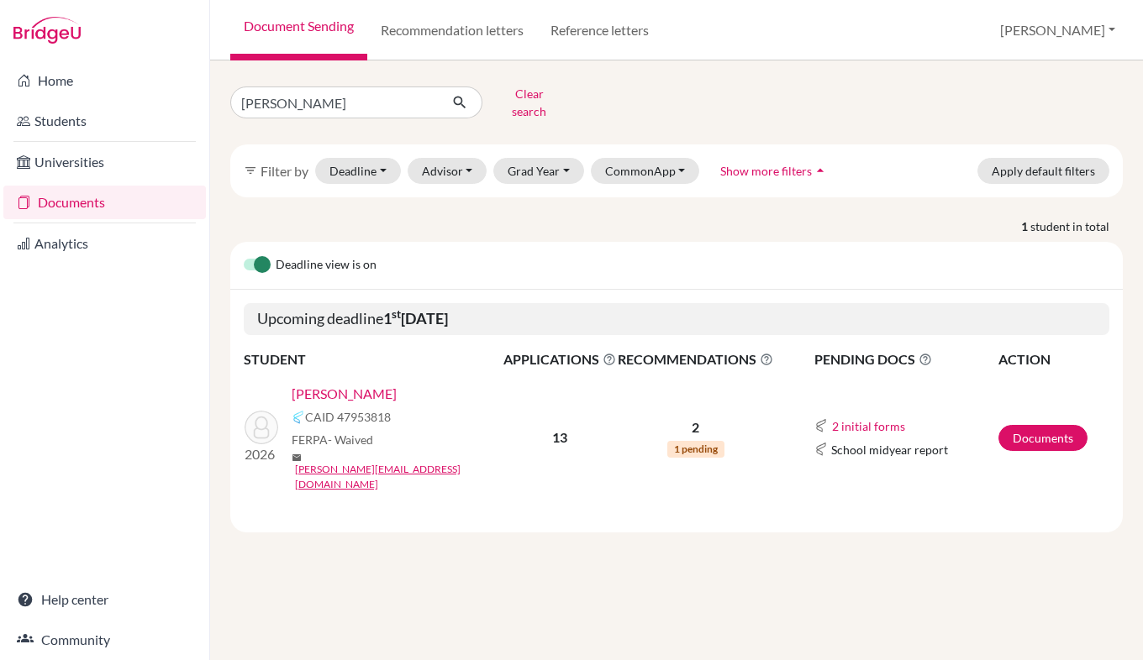
click at [383, 384] on link "[PERSON_NAME]" at bounding box center [344, 394] width 105 height 20
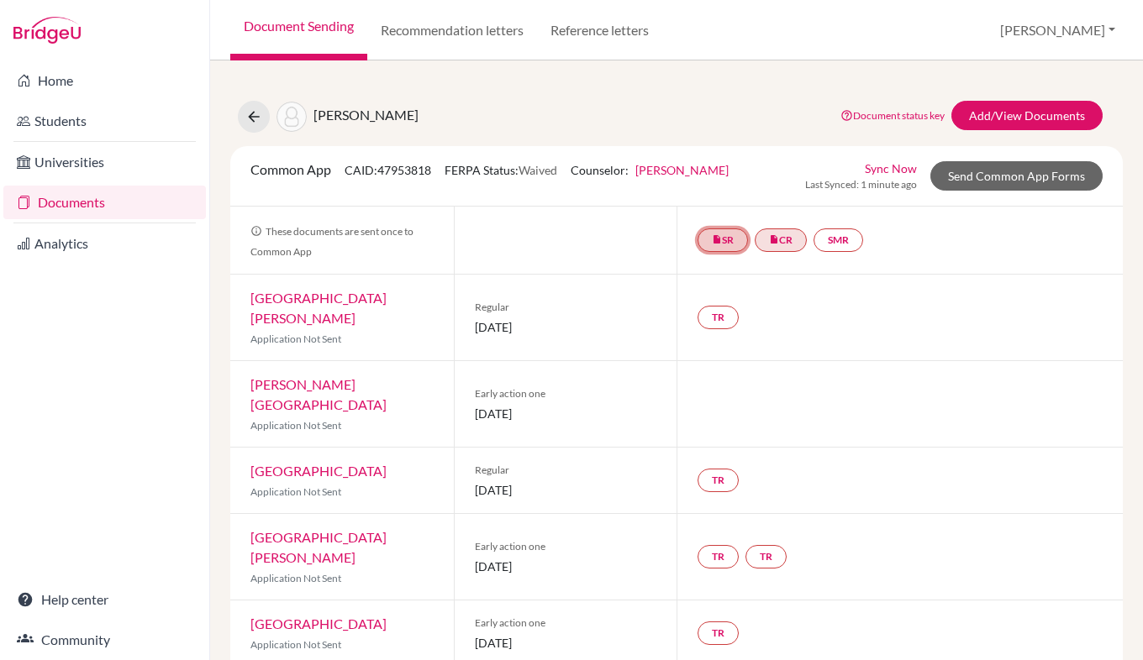
click at [725, 238] on link "insert_drive_file SR" at bounding box center [722, 241] width 50 height 24
click at [736, 186] on link "School Details PDF" at bounding box center [722, 189] width 101 height 14
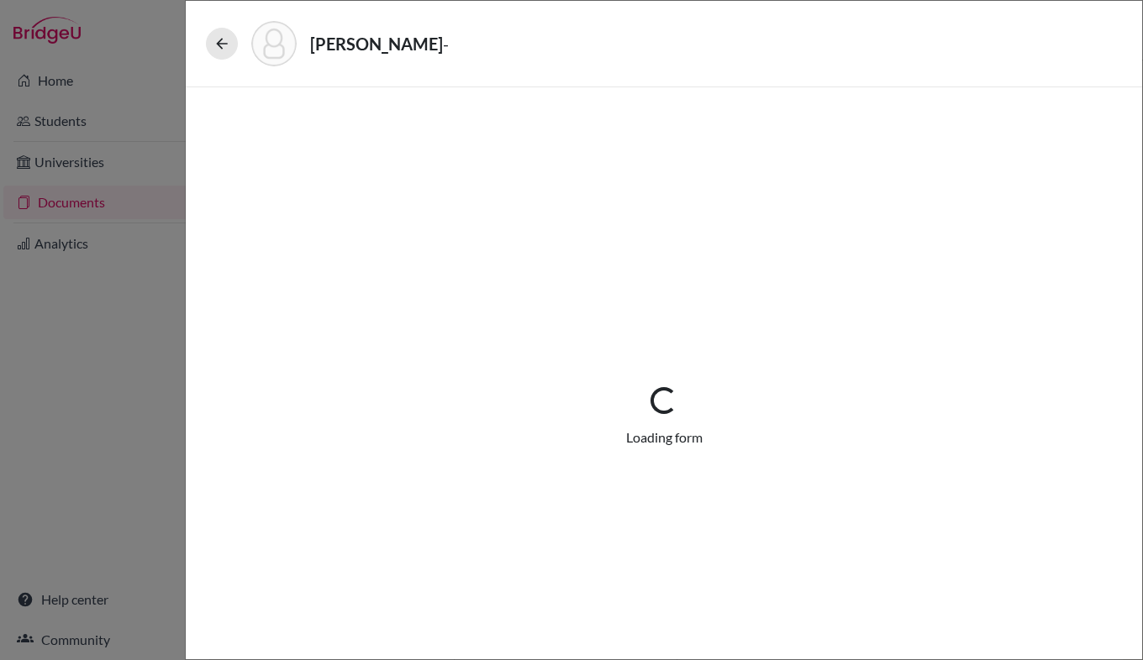
select select "4"
select select "676788"
select select "0"
select select "1"
select select "676869"
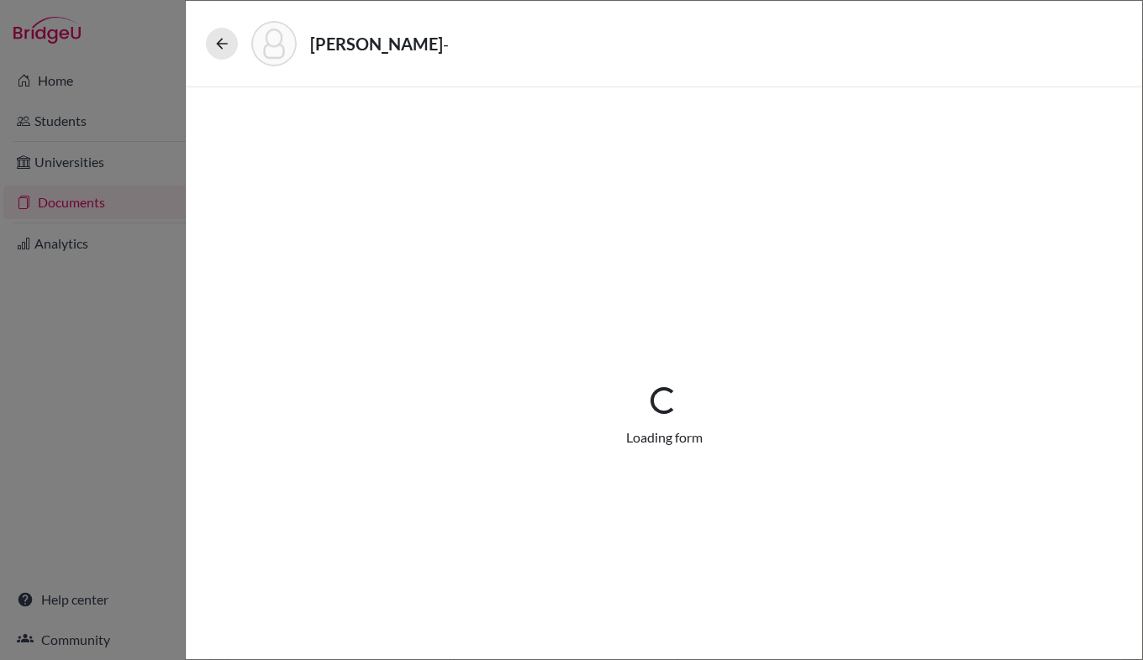
select select "676870"
select select "676795"
select select "4"
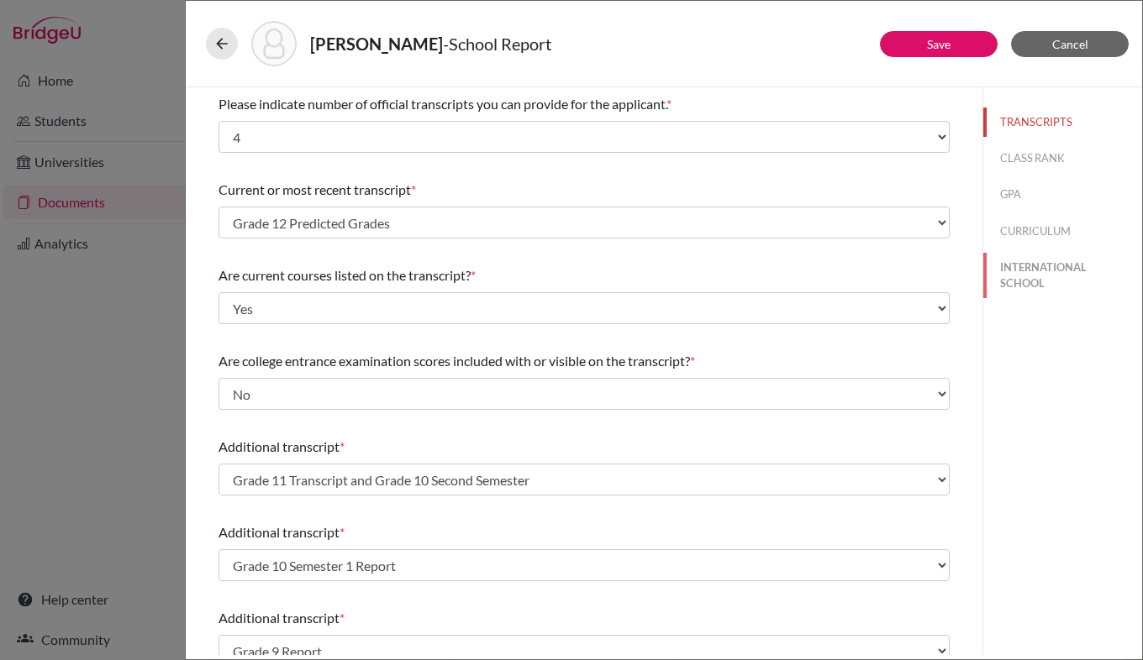
click at [1027, 277] on button "INTERNATIONAL SCHOOL" at bounding box center [1062, 275] width 159 height 45
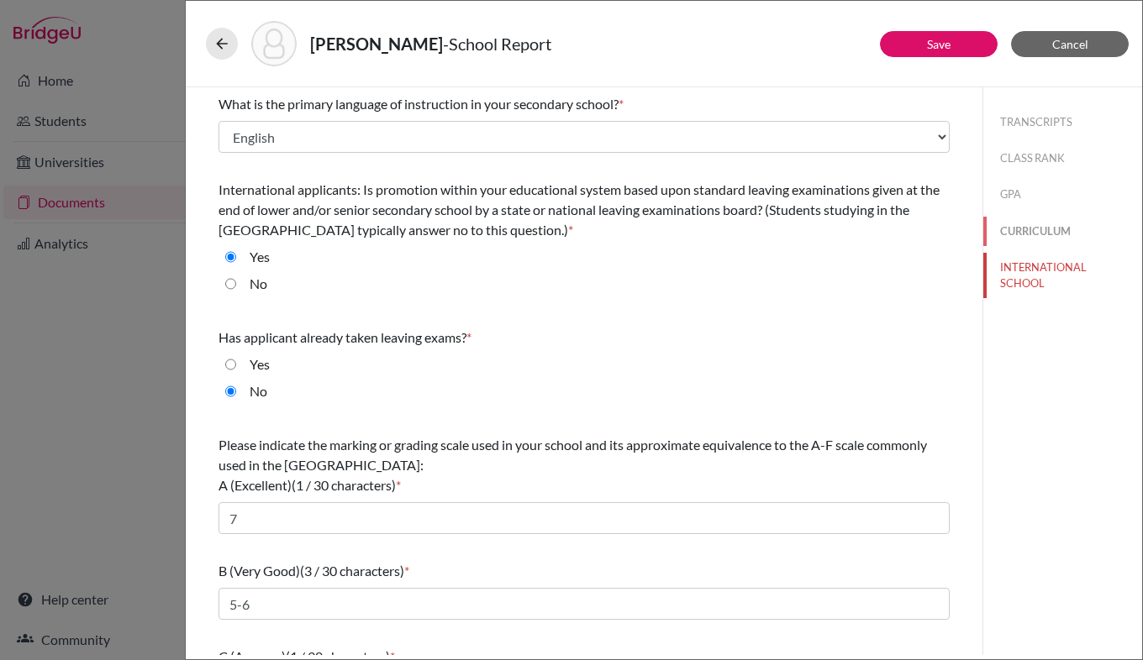
click at [1025, 229] on button "CURRICULUM" at bounding box center [1062, 231] width 159 height 29
select select "4"
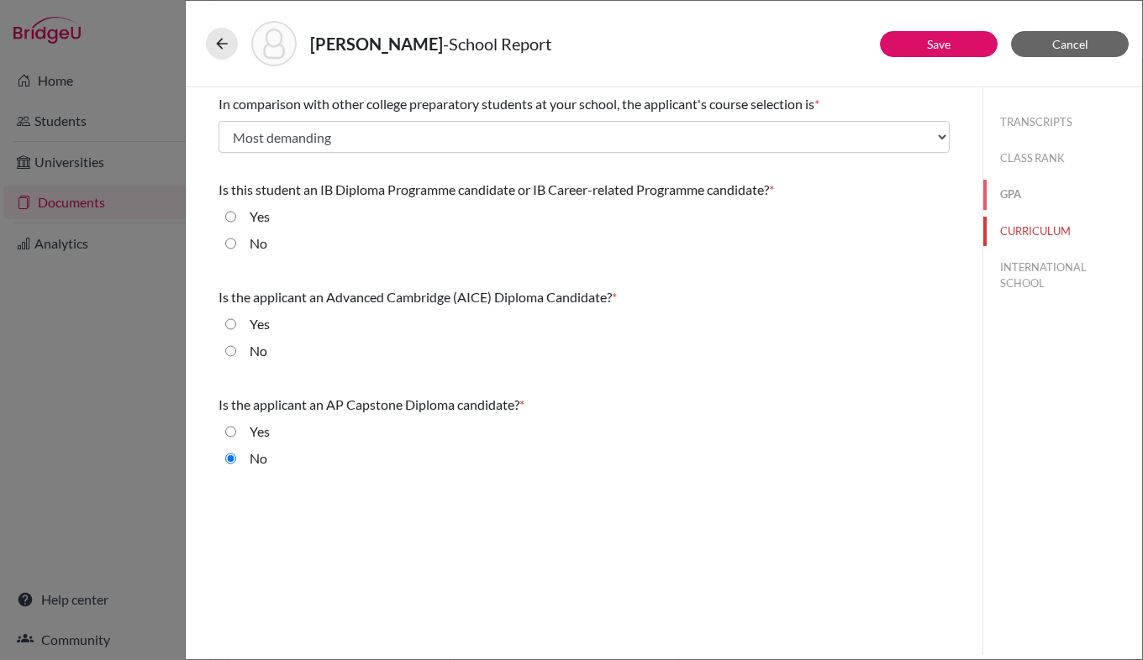
click at [1022, 197] on button "GPA" at bounding box center [1062, 194] width 159 height 29
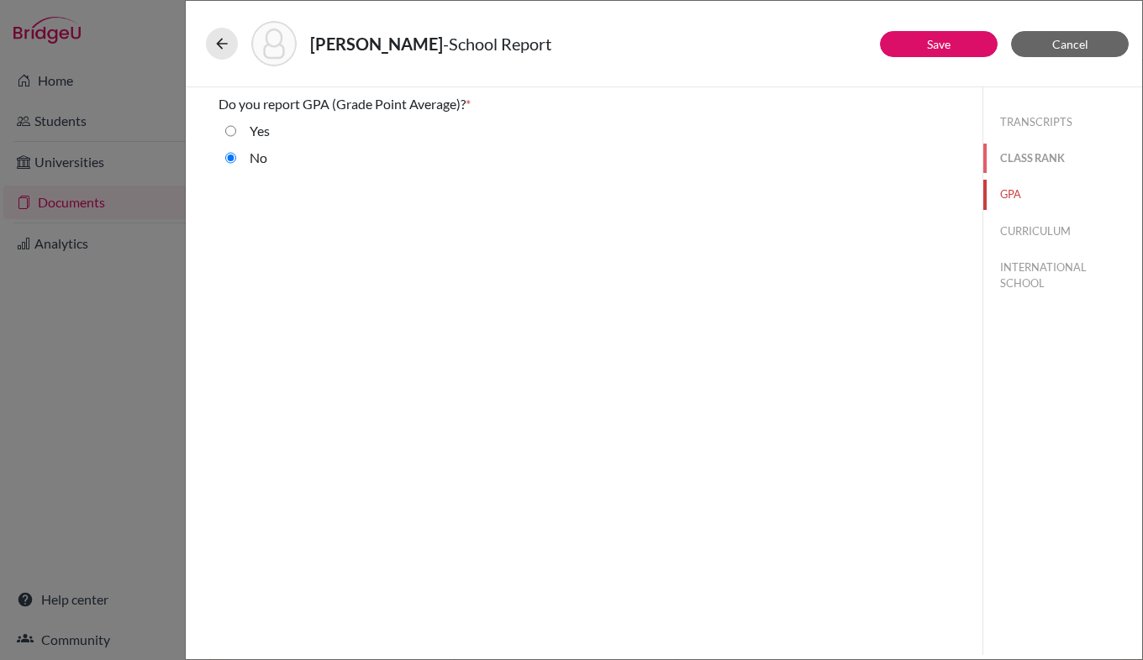
click at [1031, 158] on button "CLASS RANK" at bounding box center [1062, 158] width 159 height 29
select select "5"
click at [218, 44] on icon at bounding box center [221, 43] width 17 height 17
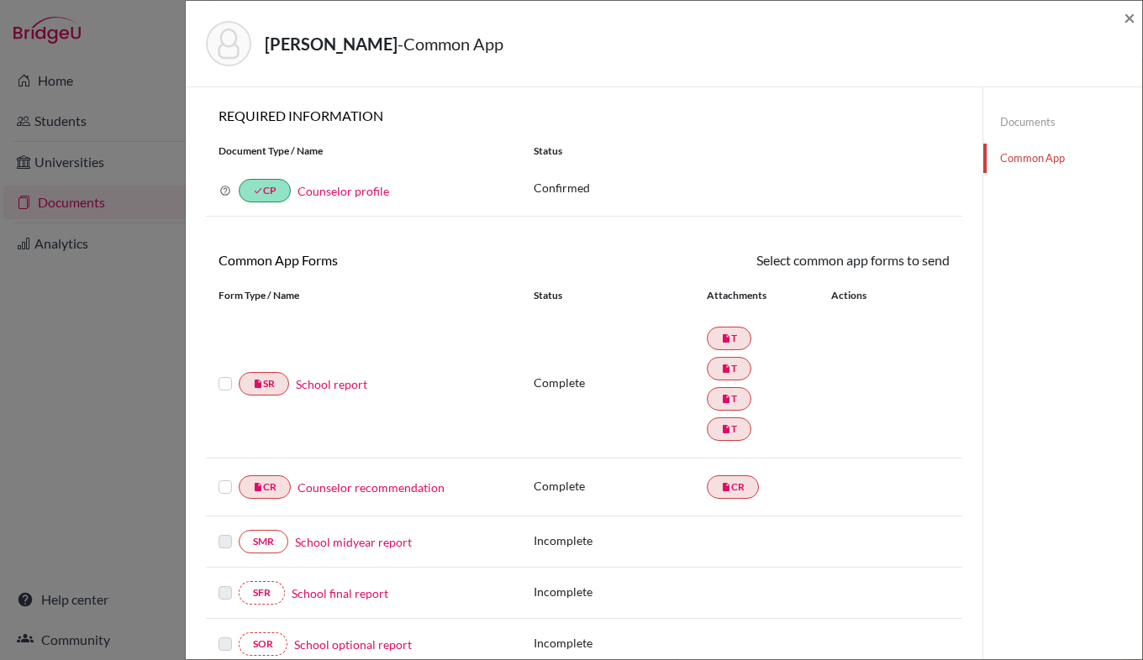
click at [328, 189] on link "Counselor profile" at bounding box center [343, 191] width 92 height 14
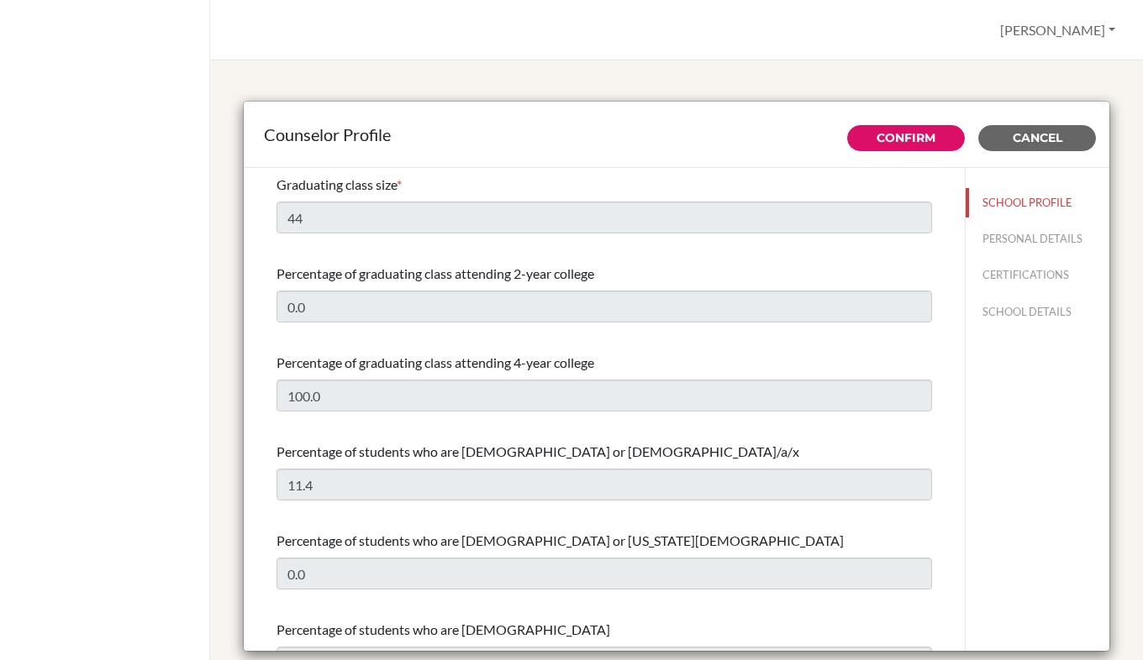
select select "1"
select select "350987"
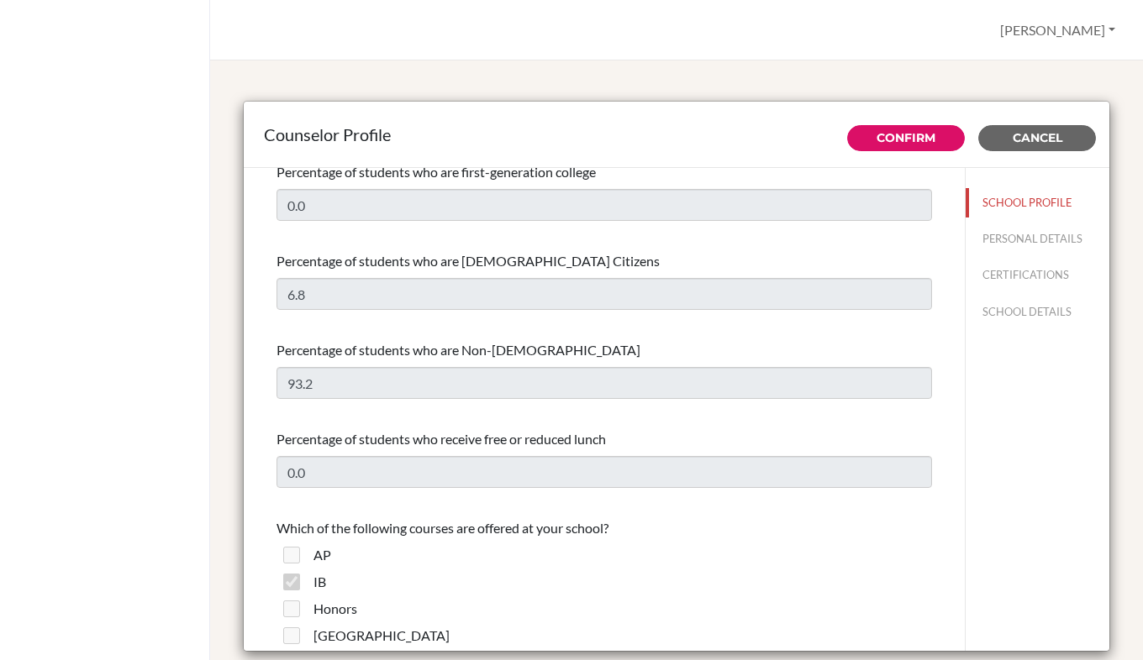
scroll to position [817, 0]
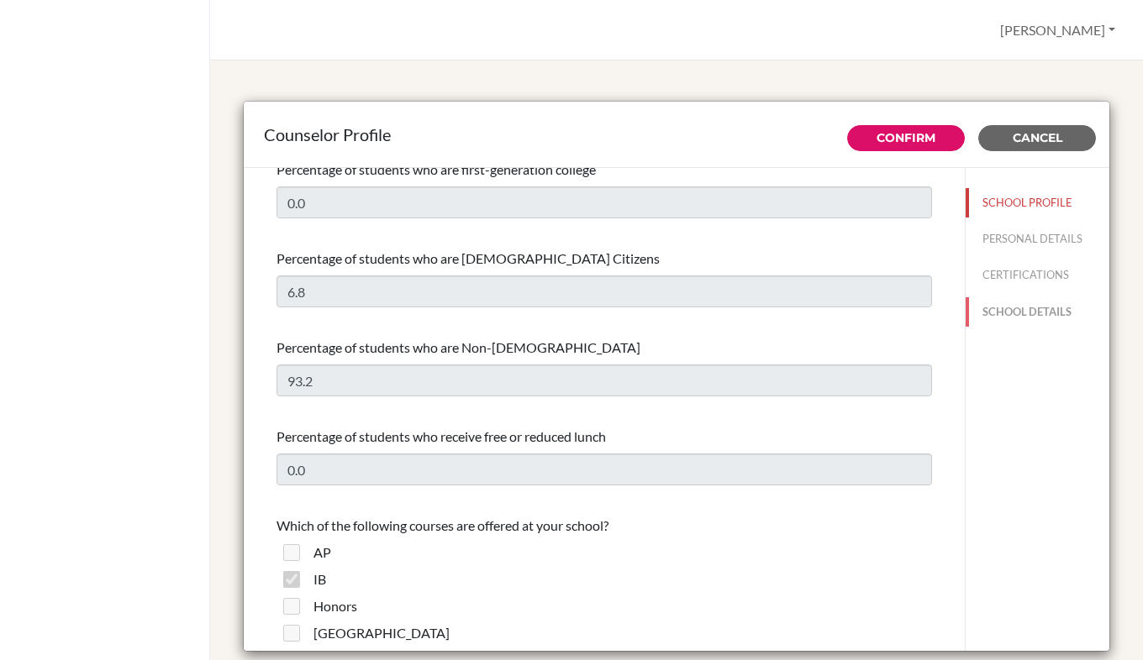
click at [1001, 312] on button "SCHOOL DETAILS" at bounding box center [1037, 311] width 144 height 29
type input "745002"
type input "[URL] .[DOMAIN_NAME][URL] n/i nternational"
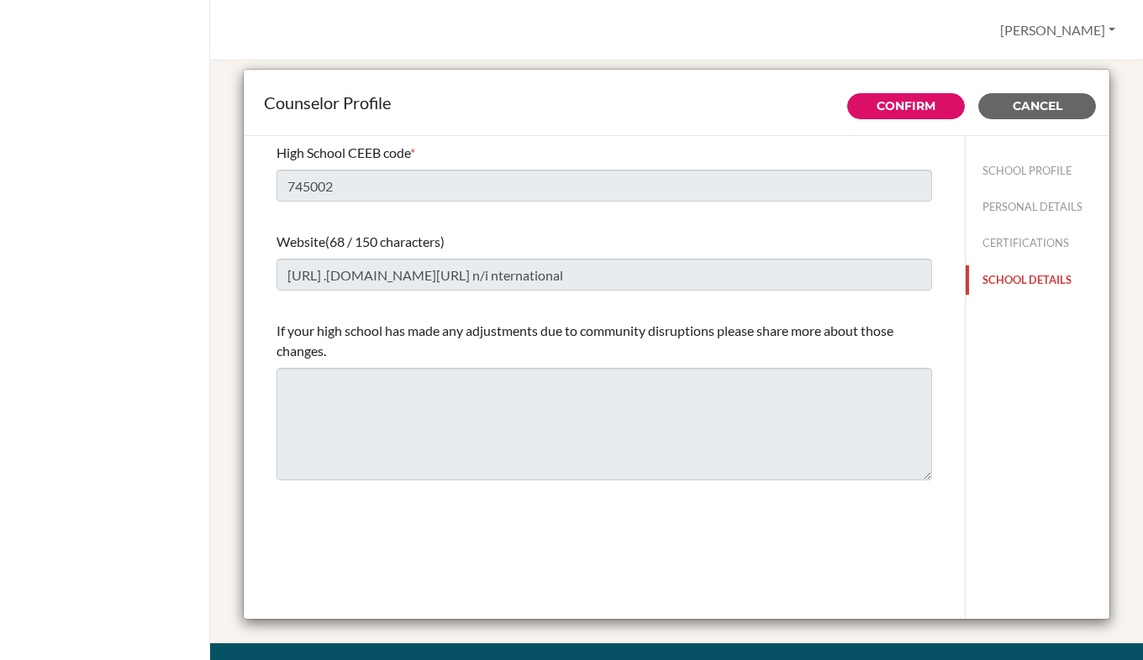
scroll to position [0, 0]
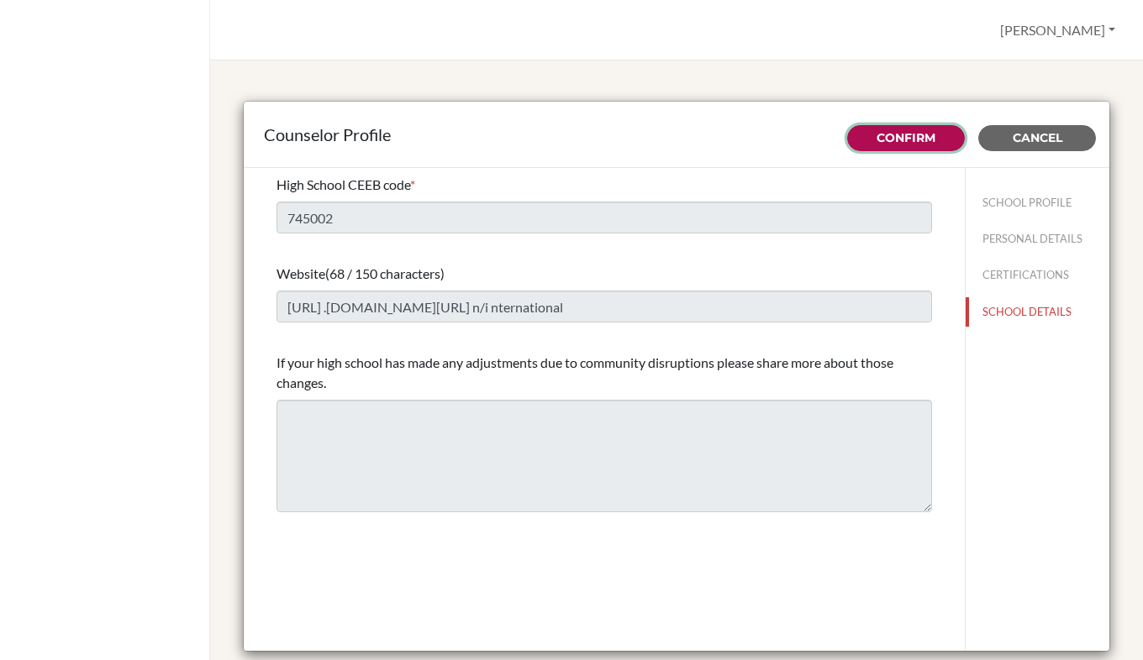
click at [899, 142] on link "Confirm" at bounding box center [905, 137] width 59 height 15
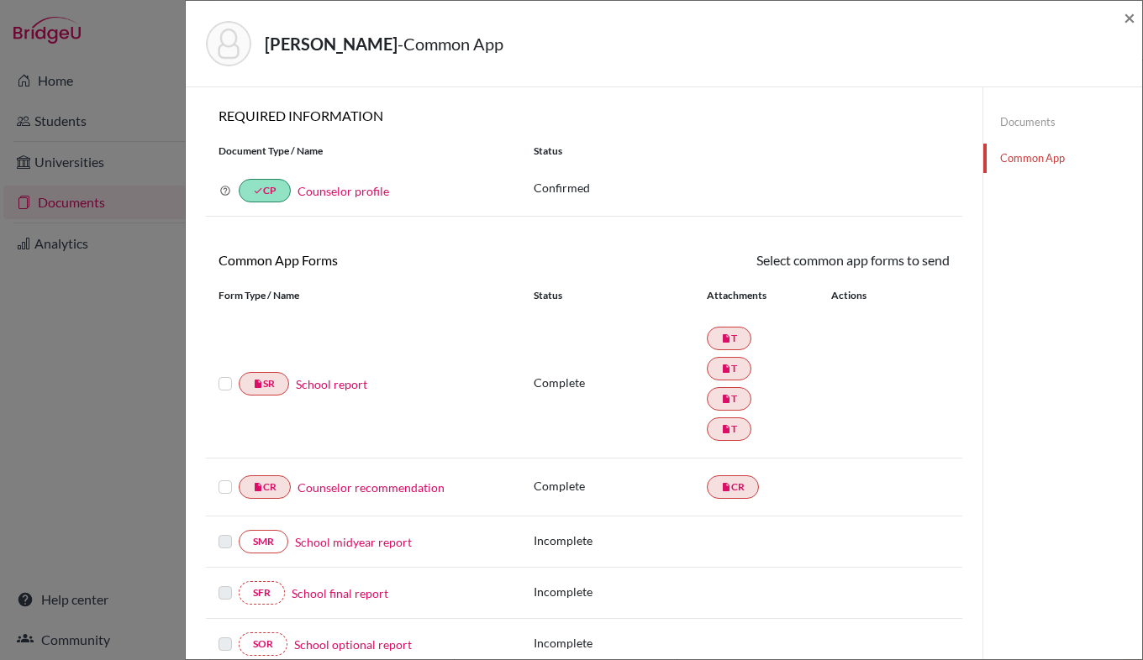
click at [133, 253] on div "[PERSON_NAME] - Common App × × REQUIRED INFORMATION Document Type / Name Status…" at bounding box center [571, 330] width 1143 height 660
click at [1129, 13] on span "×" at bounding box center [1129, 17] width 12 height 24
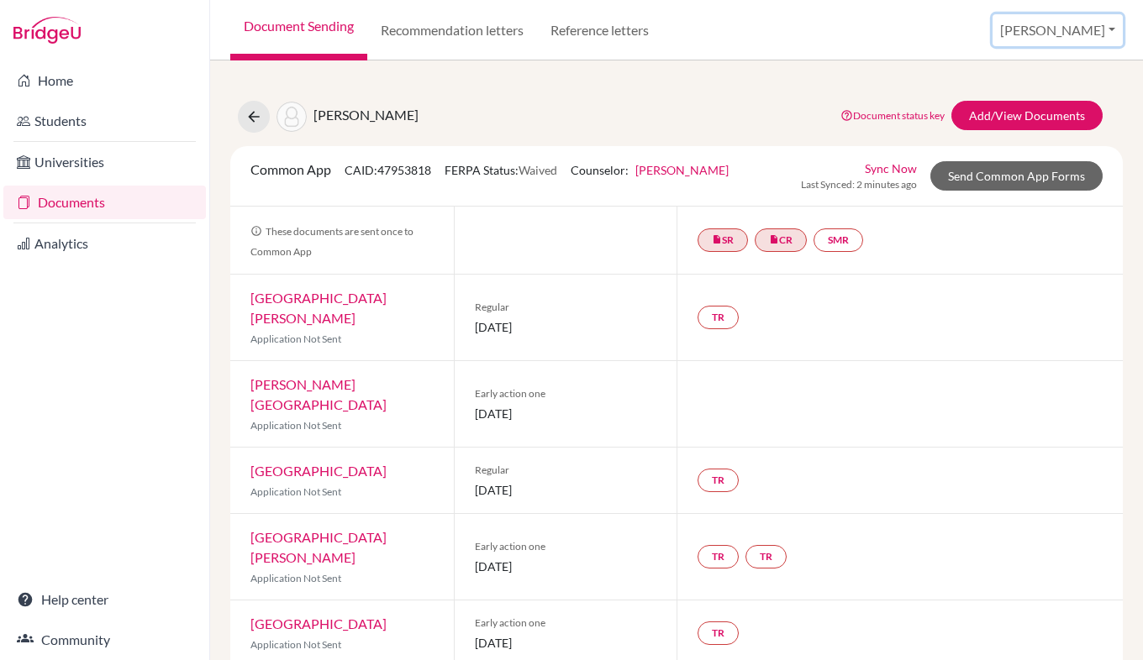
click at [1074, 36] on button "[PERSON_NAME]" at bounding box center [1057, 30] width 130 height 32
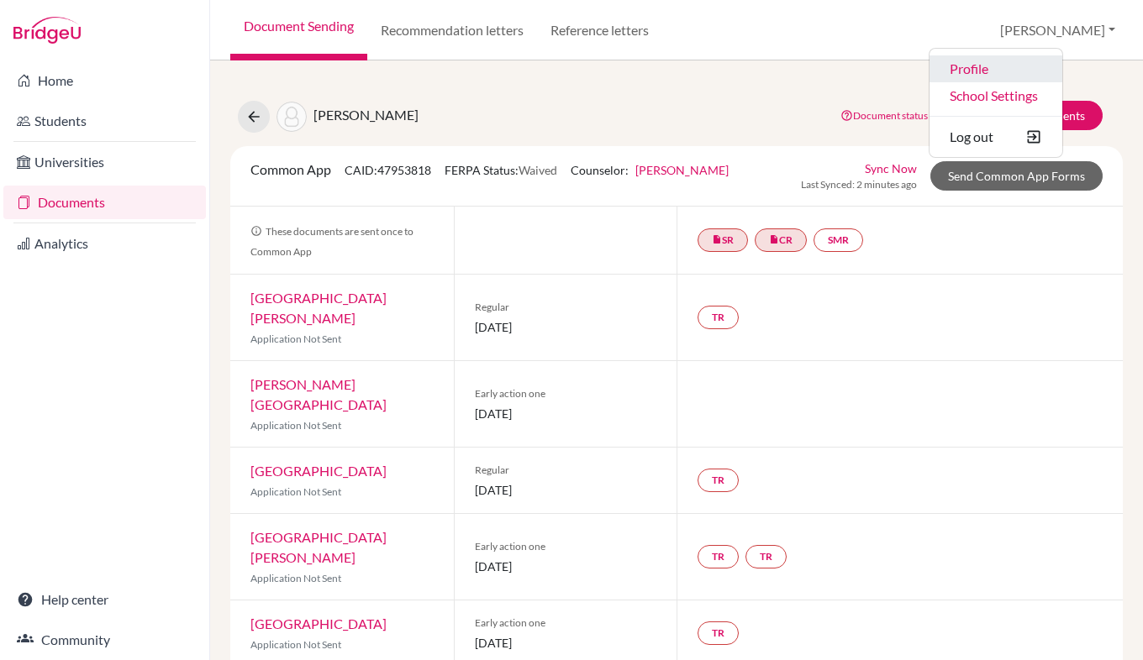
click at [1036, 75] on link "Profile" at bounding box center [995, 68] width 133 height 27
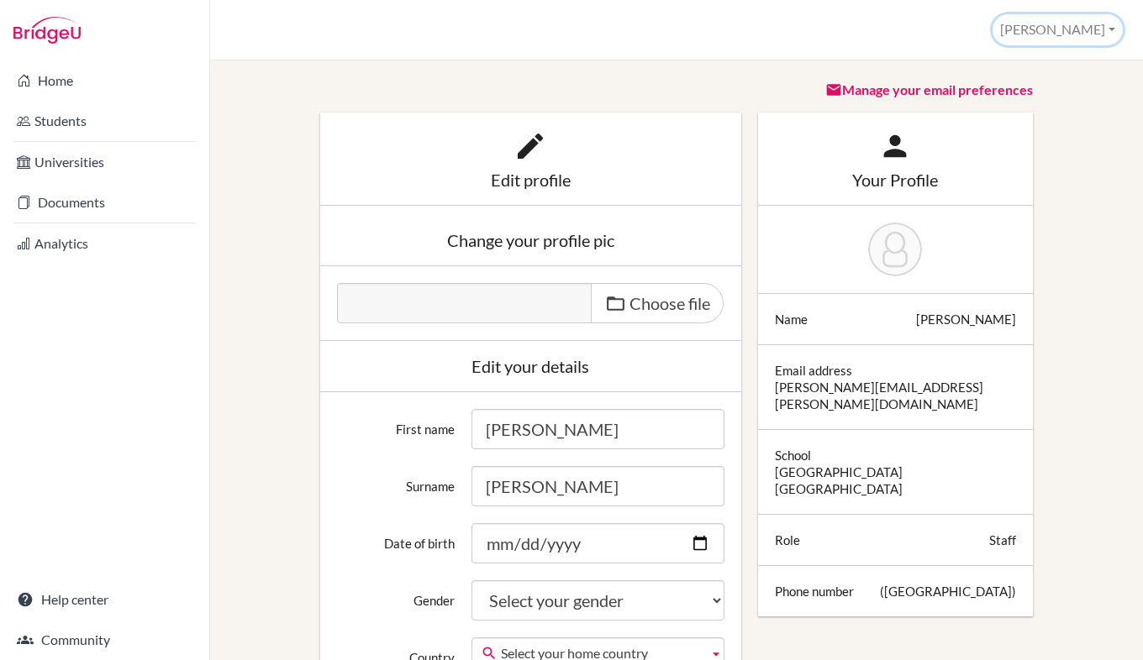
click at [1086, 29] on button "[PERSON_NAME]" at bounding box center [1057, 29] width 130 height 31
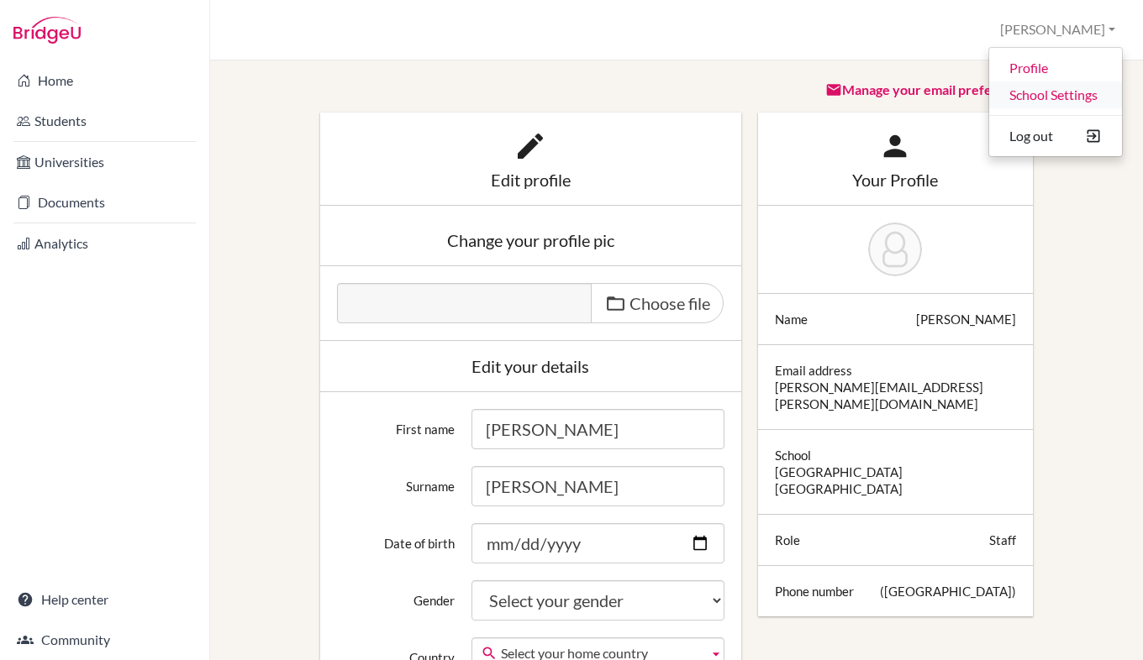
click at [1071, 92] on link "School Settings" at bounding box center [1055, 94] width 133 height 27
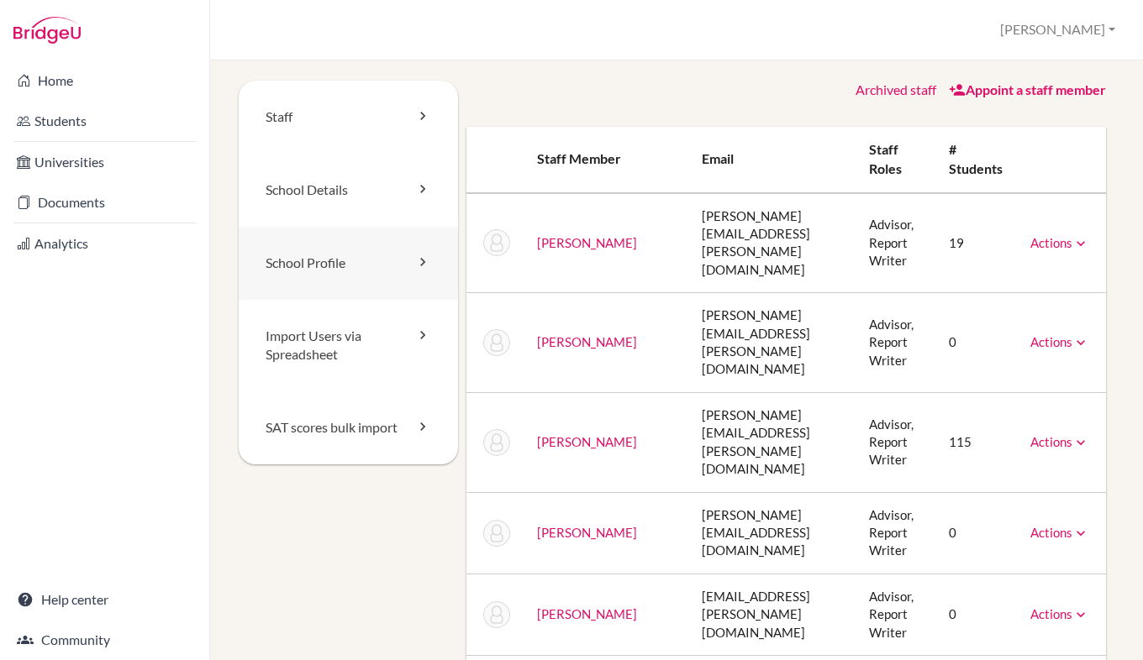
click at [371, 260] on link "School Profile" at bounding box center [348, 263] width 219 height 73
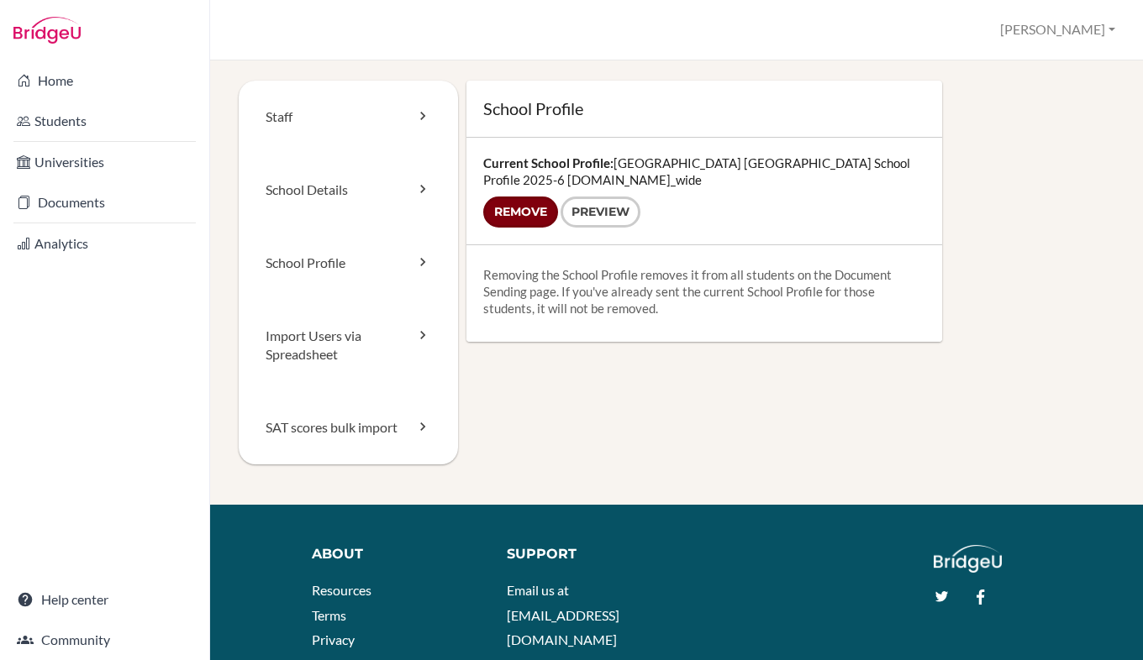
click at [527, 215] on input "Remove" at bounding box center [520, 212] width 75 height 31
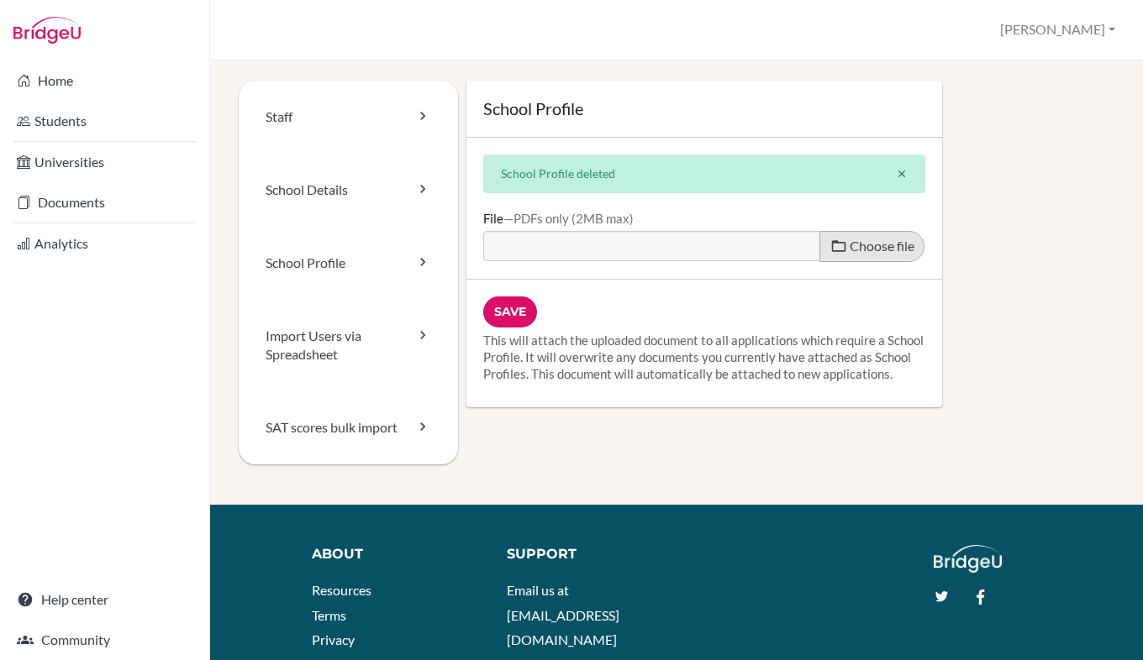
click at [850, 250] on span "Choose file" at bounding box center [881, 246] width 65 height 16
click at [740, 250] on input "Choose file" at bounding box center [611, 240] width 257 height 19
type input "C:\fakepath\Nord Anglia International School Dublin School Profile 2025-6 1.pdf"
type input "Nord Anglia International School Dublin School Profile 2025-6 1.pdf"
click at [850, 251] on span "Choose file" at bounding box center [881, 246] width 65 height 16
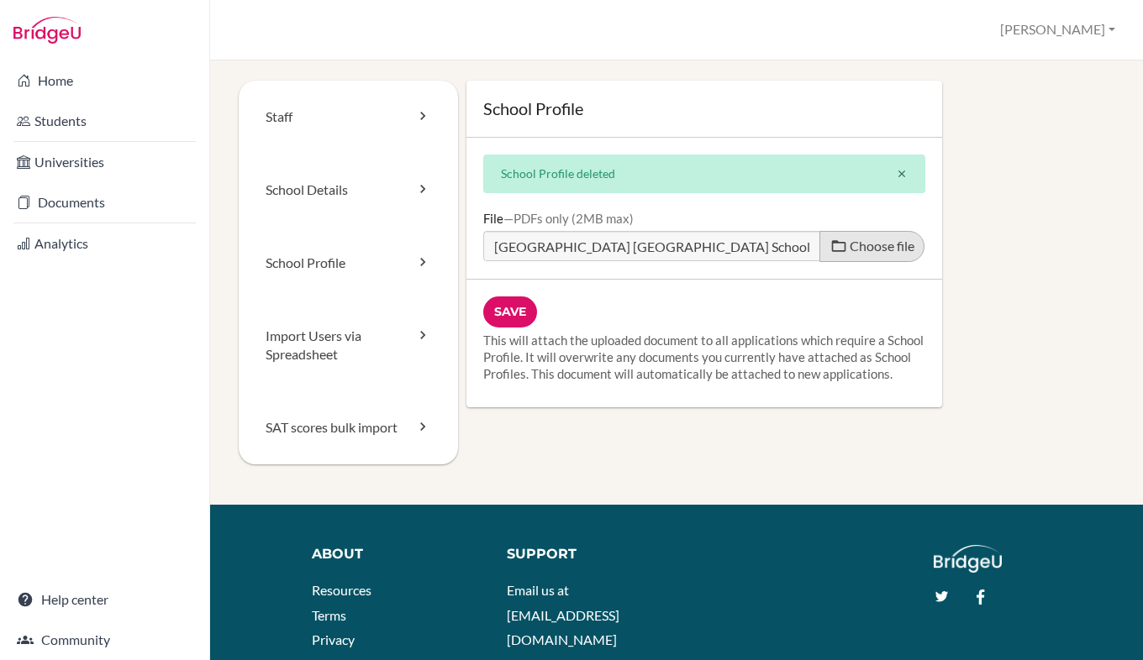
click at [740, 250] on input "Choose file" at bounding box center [611, 240] width 257 height 19
click at [866, 242] on span "Choose file" at bounding box center [881, 246] width 65 height 16
click at [740, 242] on input "Choose file" at bounding box center [611, 240] width 257 height 19
type input "C:\fakepath\Nord Anglia International School Dublin School Profile 2025-6 1.pdf"
type input "Nord Anglia International School Dublin School Profile 2025-6 1.pdf"
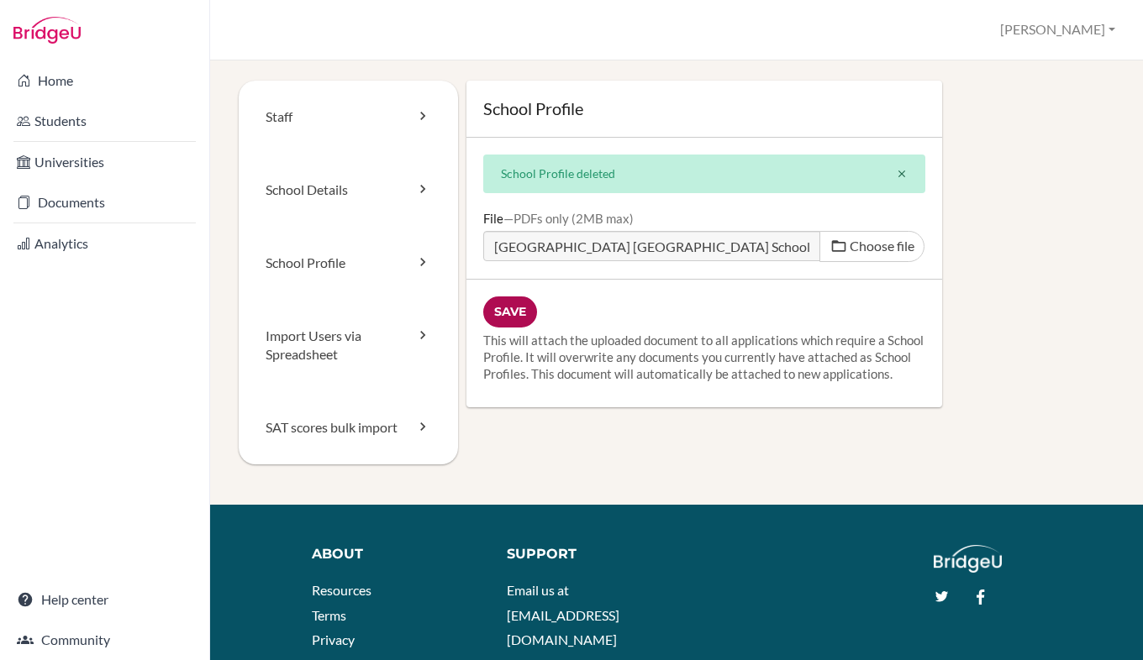
click at [520, 311] on input "Save" at bounding box center [510, 312] width 54 height 31
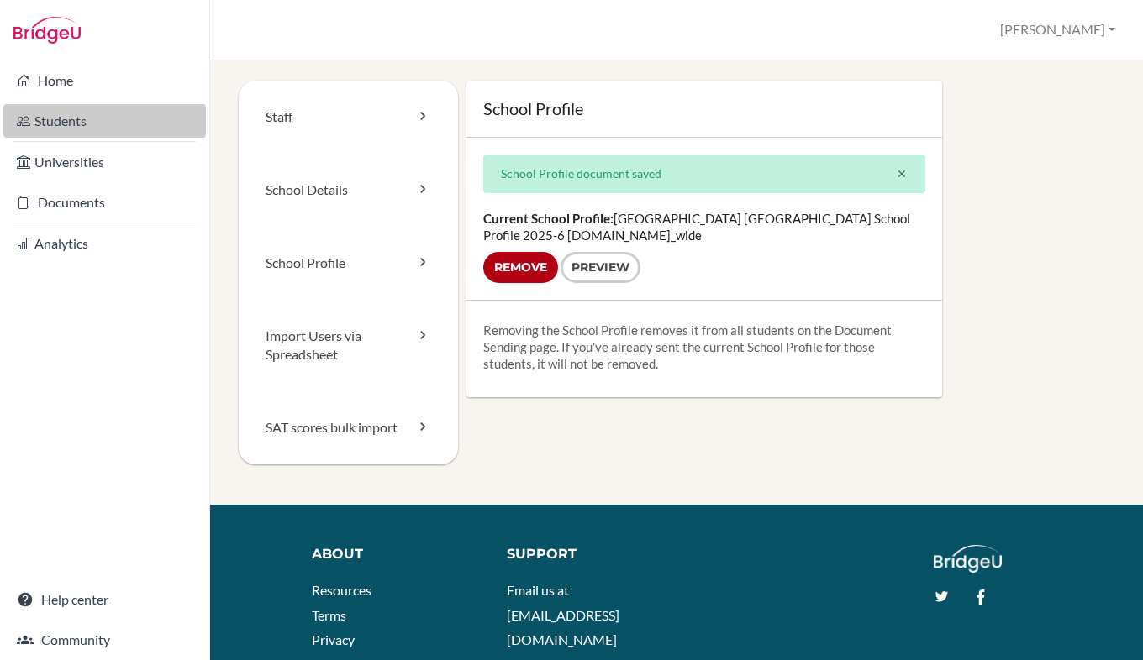
click at [81, 130] on link "Students" at bounding box center [104, 121] width 202 height 34
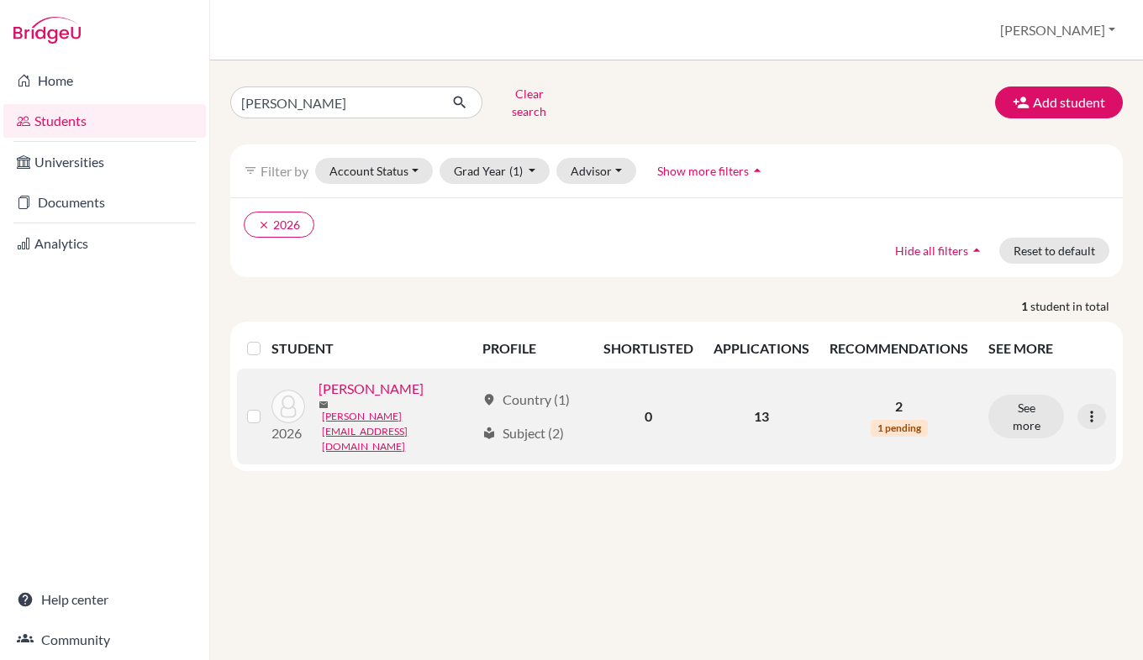
click at [367, 390] on link "[PERSON_NAME]" at bounding box center [370, 389] width 105 height 20
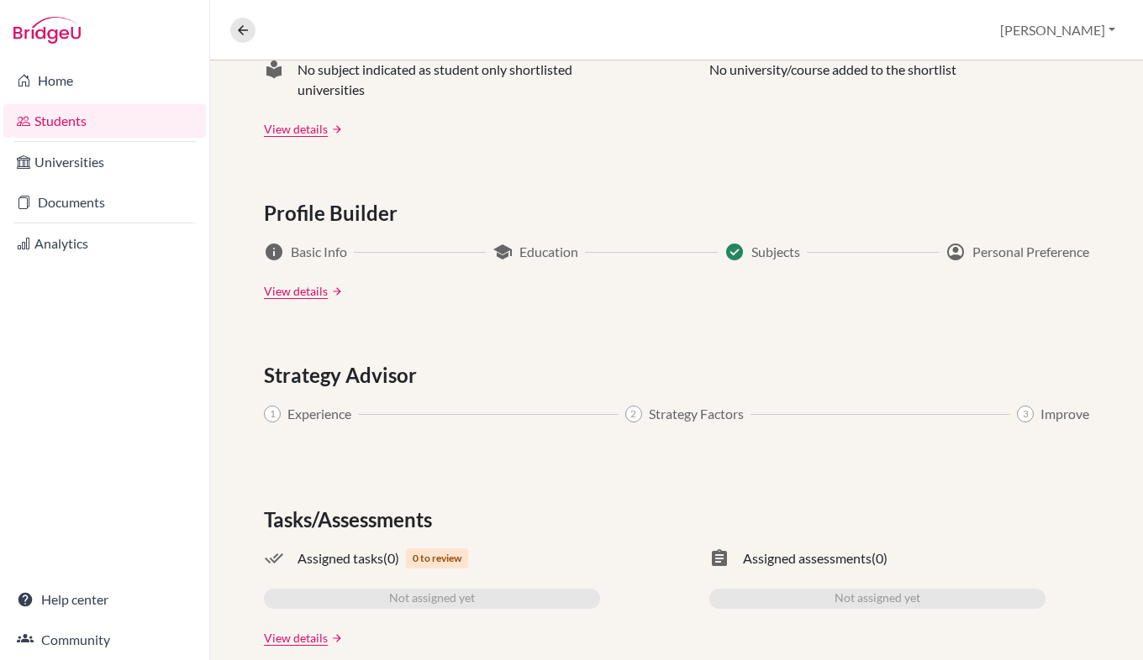
scroll to position [817, 0]
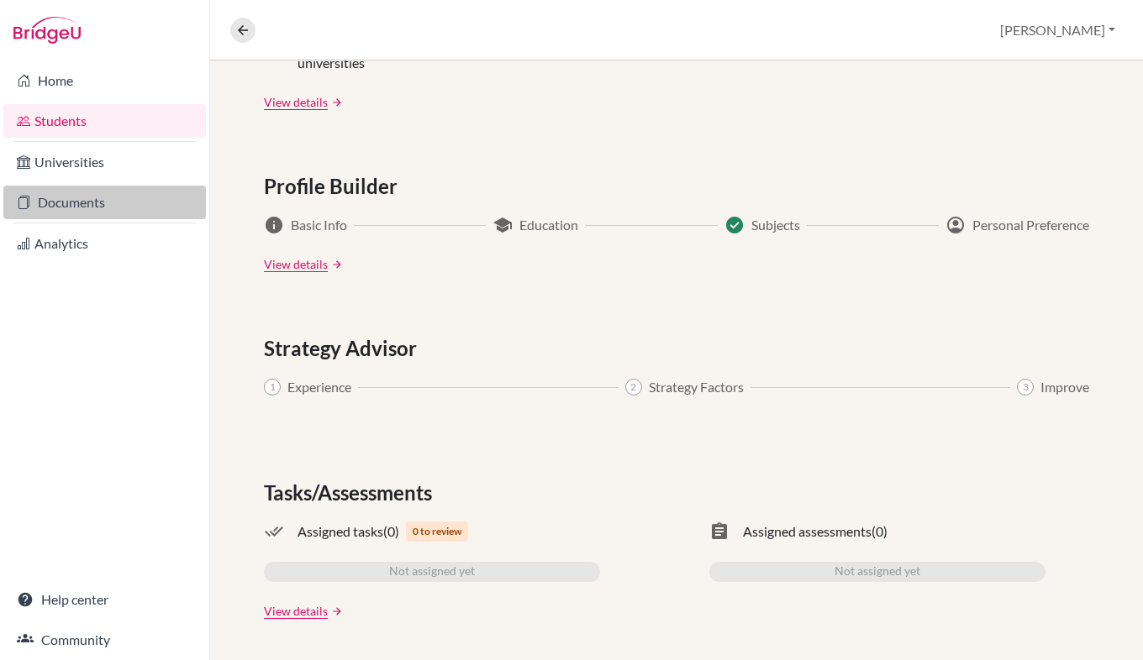
click at [61, 208] on link "Documents" at bounding box center [104, 203] width 202 height 34
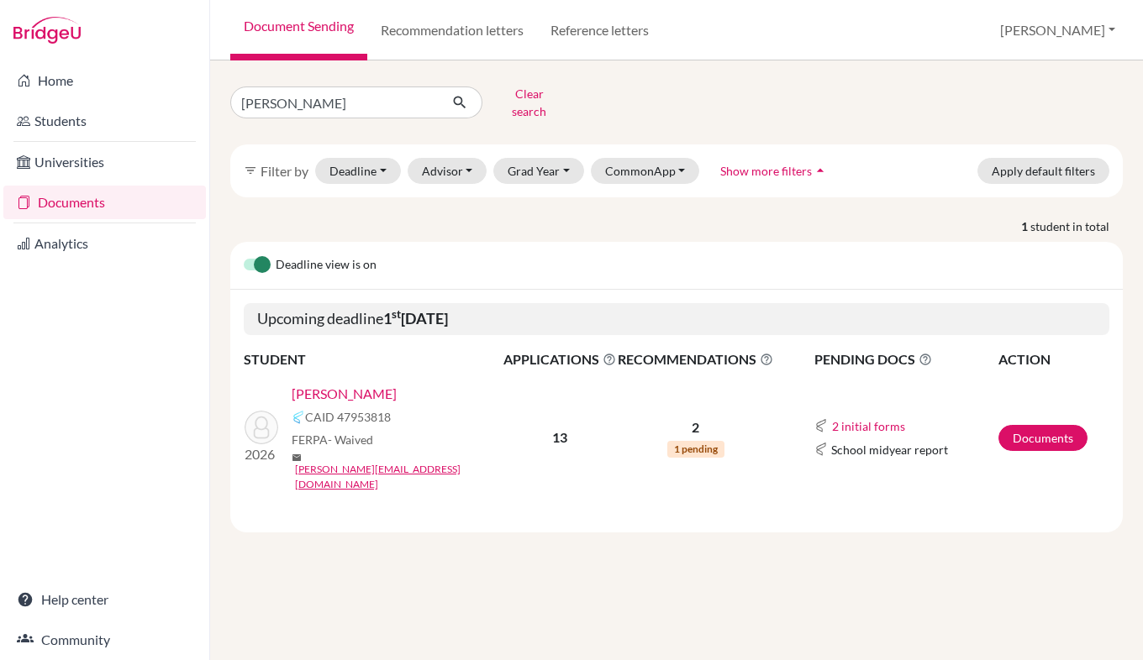
click at [360, 384] on link "[PERSON_NAME]" at bounding box center [344, 394] width 105 height 20
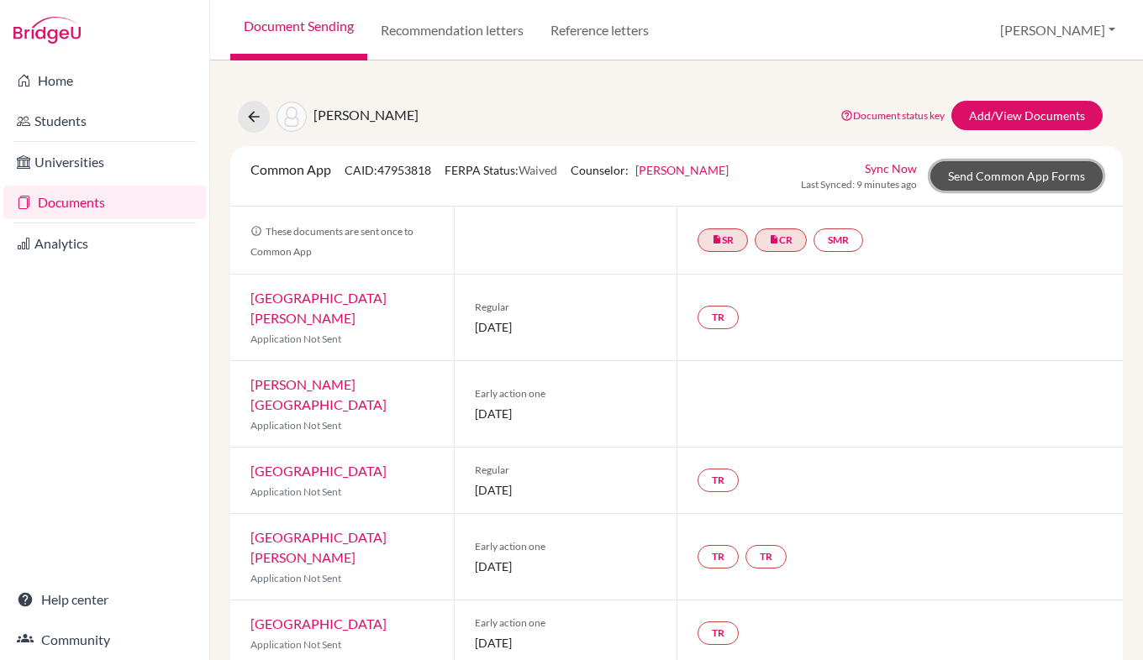
click at [968, 173] on link "Send Common App Forms" at bounding box center [1016, 175] width 172 height 29
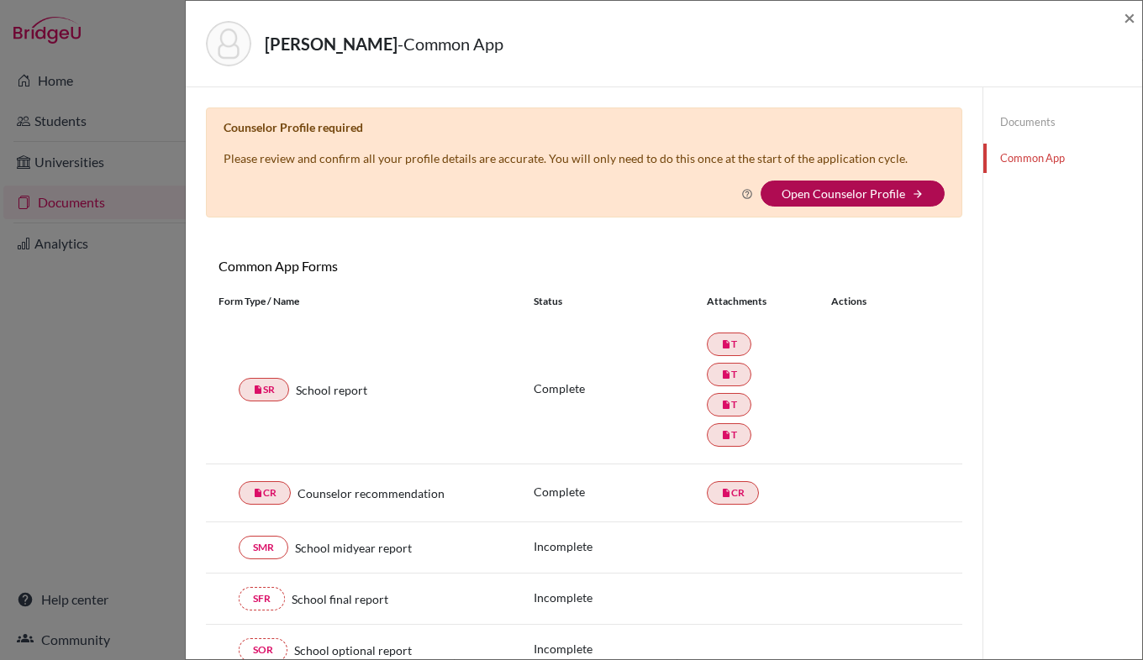
click at [870, 194] on link "Open Counselor Profile" at bounding box center [843, 194] width 124 height 14
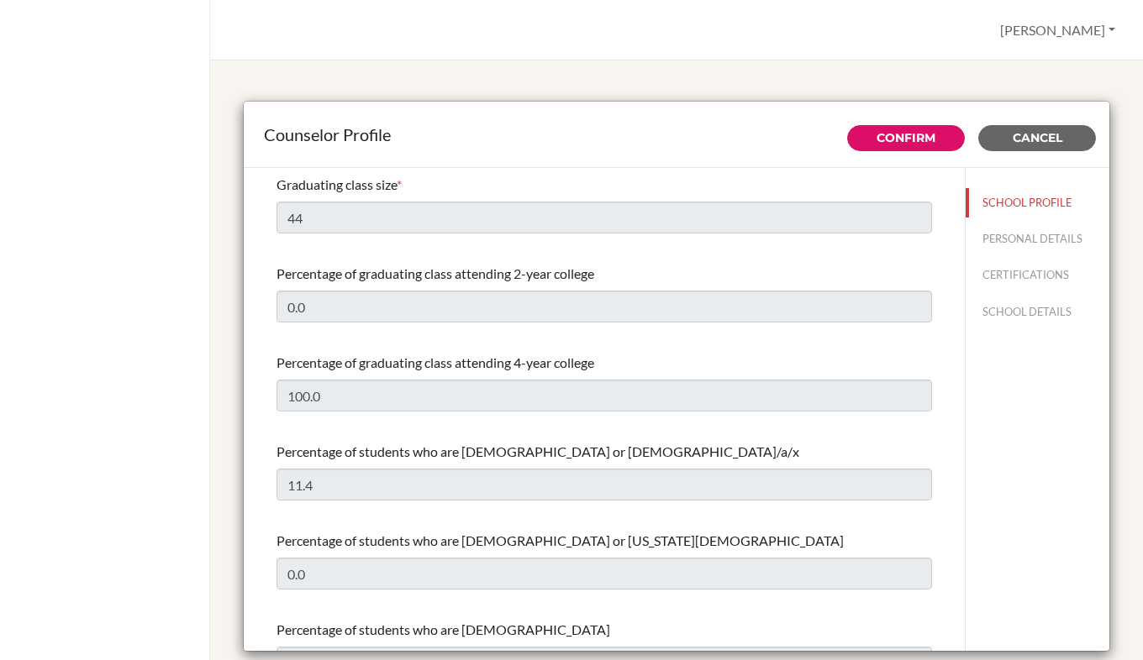
select select "1"
select select "352262"
click at [896, 138] on link "Confirm" at bounding box center [905, 137] width 59 height 15
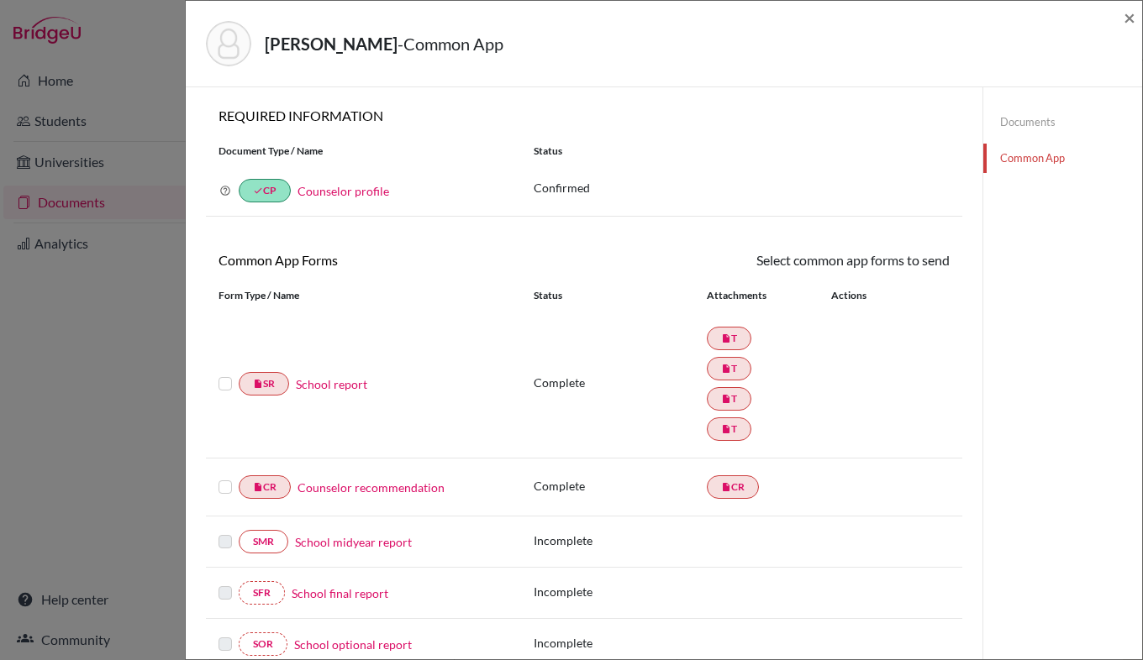
click at [226, 374] on label at bounding box center [224, 374] width 13 height 0
click at [0, 0] on input "checkbox" at bounding box center [0, 0] width 0 height 0
click at [222, 479] on label at bounding box center [224, 479] width 13 height 0
click at [0, 0] on input "checkbox" at bounding box center [0, 0] width 0 height 0
click at [921, 265] on link "Send" at bounding box center [915, 263] width 70 height 26
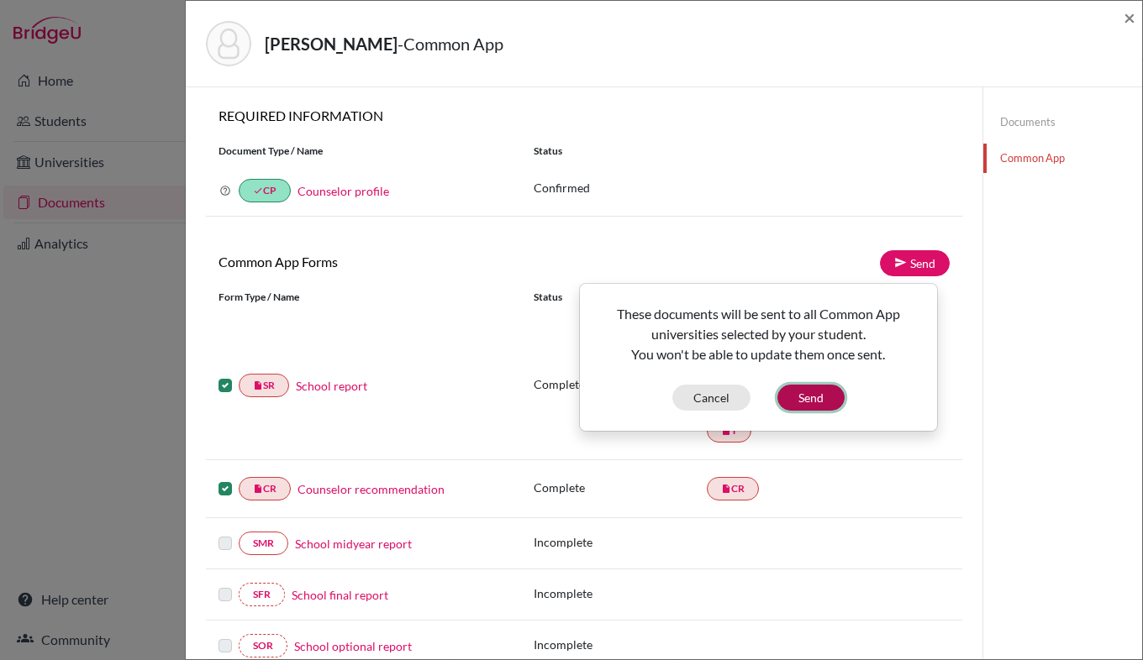
click at [828, 391] on button "Send" at bounding box center [810, 398] width 67 height 26
